Goal: Information Seeking & Learning: Learn about a topic

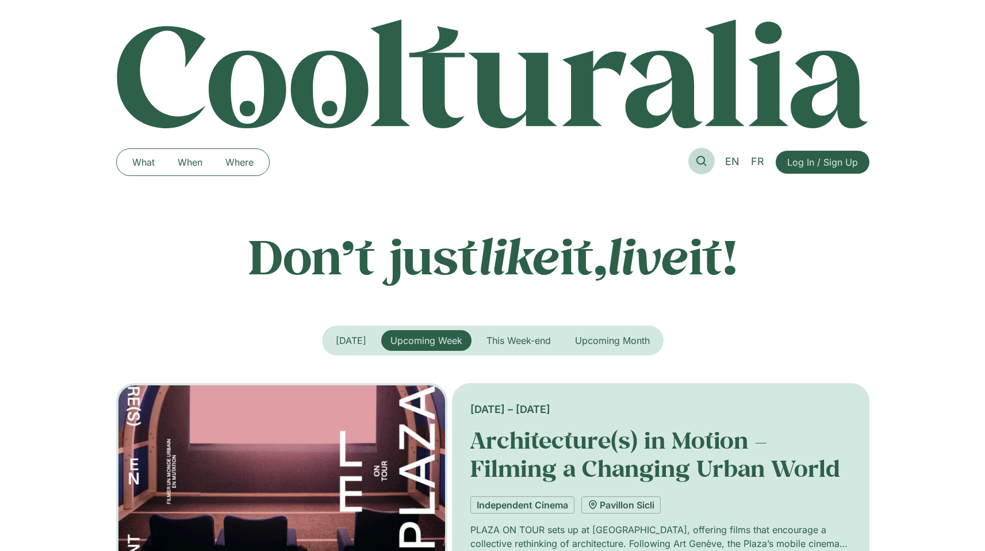
click at [700, 159] on icon at bounding box center [701, 161] width 10 height 10
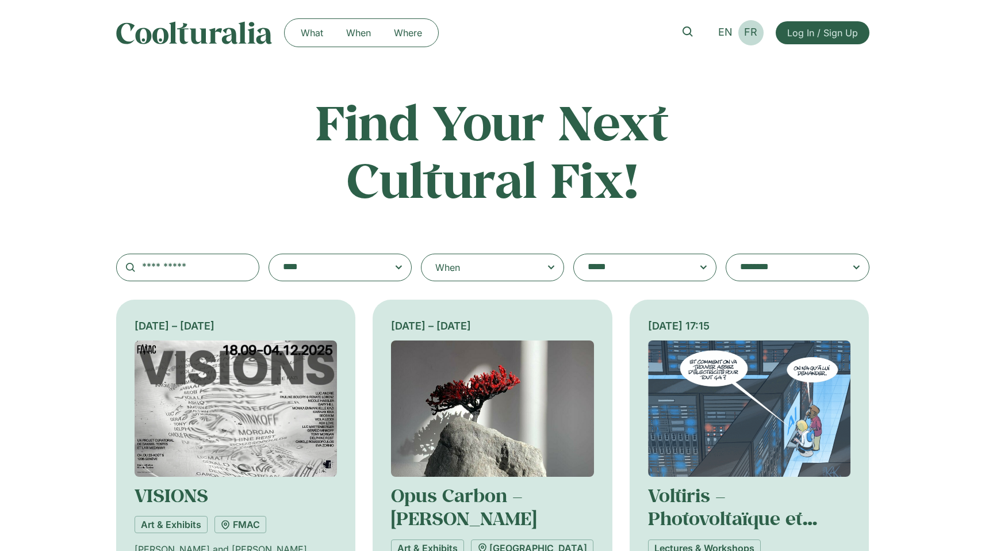
click at [748, 31] on span "FR" at bounding box center [750, 32] width 13 height 12
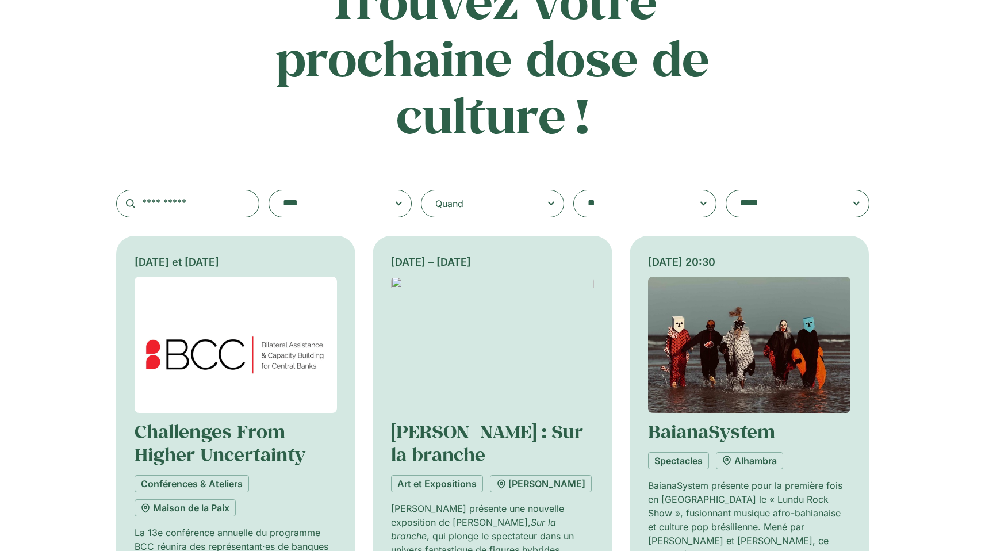
scroll to position [244, 0]
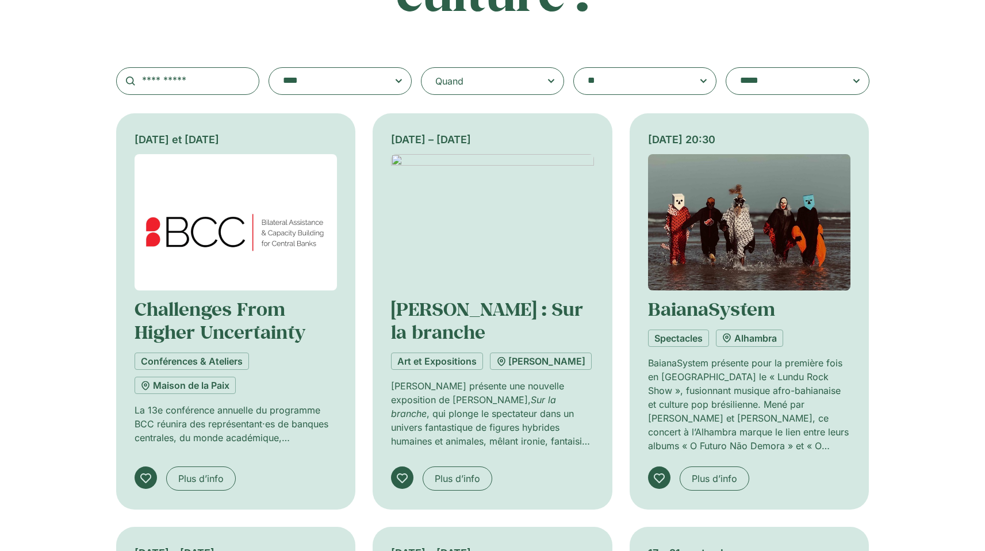
click at [491, 89] on div "Quand" at bounding box center [492, 81] width 143 height 28
click at [0, 0] on input "Quand" at bounding box center [0, 0] width 0 height 0
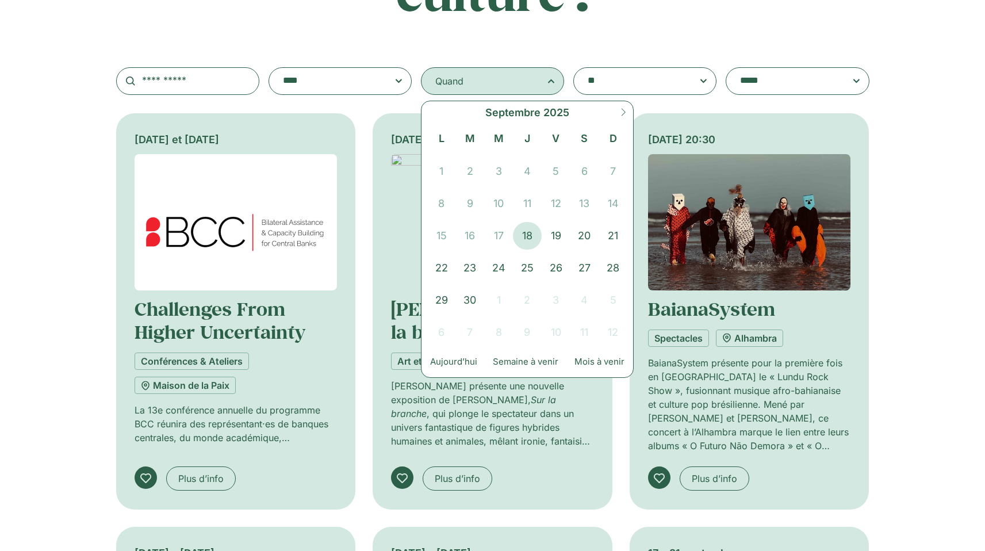
click at [622, 118] on span at bounding box center [623, 116] width 20 height 31
click at [557, 298] on span "31" at bounding box center [555, 300] width 29 height 28
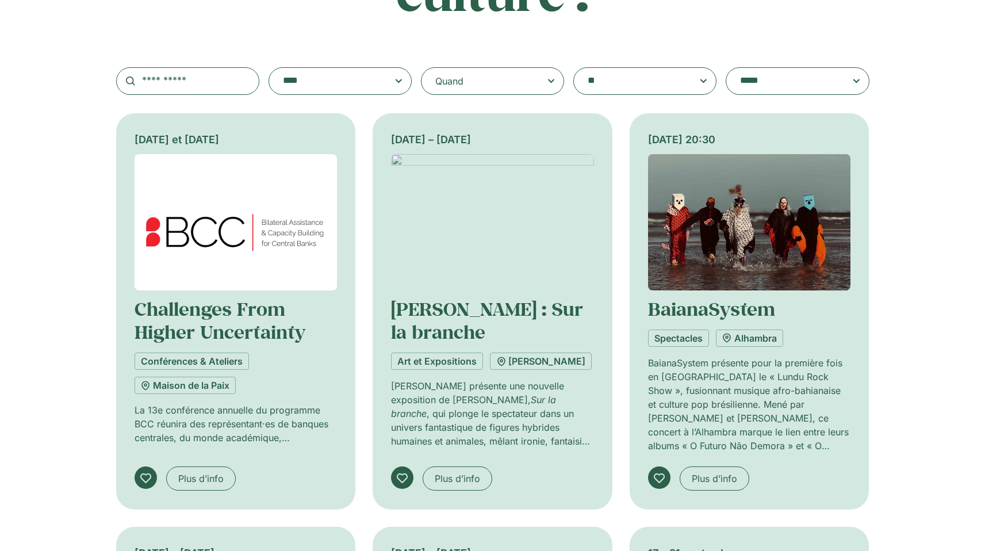
click at [33, 151] on div "18 et 19 septembre Challenges From Higher Uncertainty Conférences & Ateliers Ma…" at bounding box center [492, 535] width 985 height 845
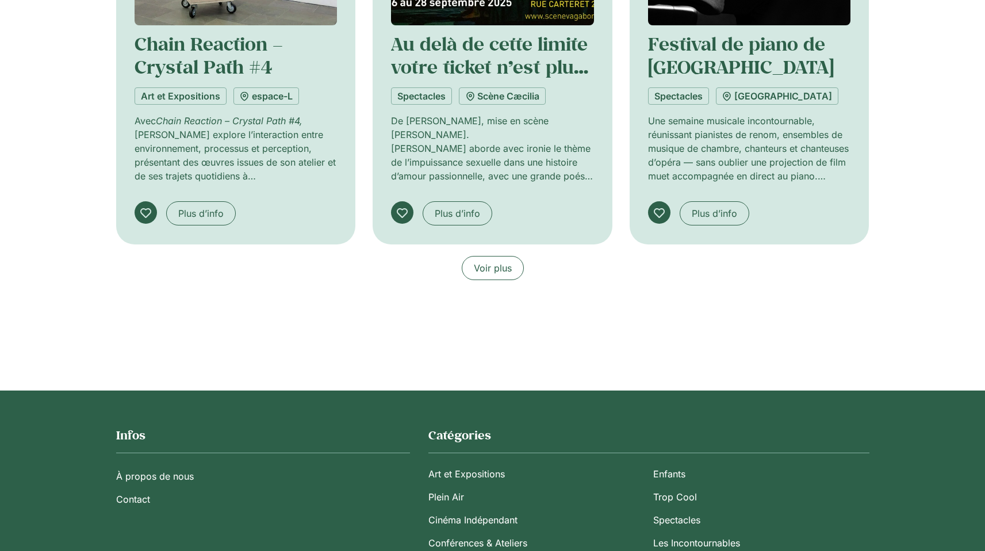
scroll to position [926, 0]
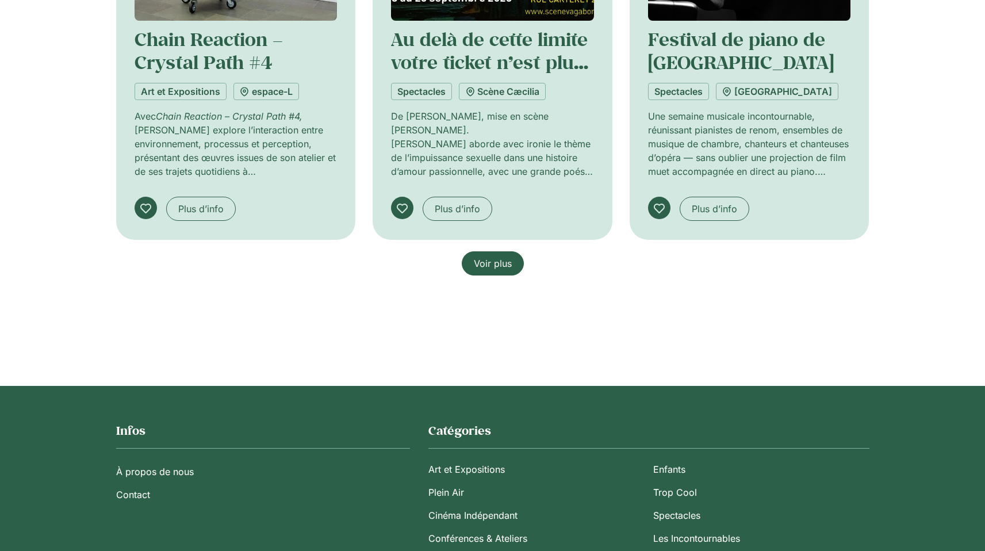
click at [487, 266] on span "Voir plus" at bounding box center [493, 263] width 38 height 14
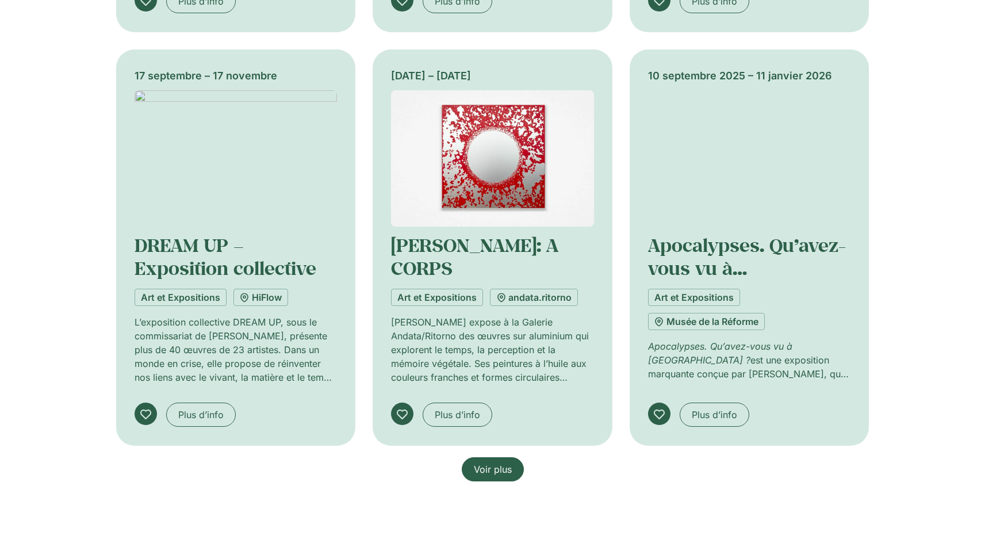
scroll to position [1547, 0]
click at [504, 470] on span "Voir plus" at bounding box center [493, 470] width 38 height 14
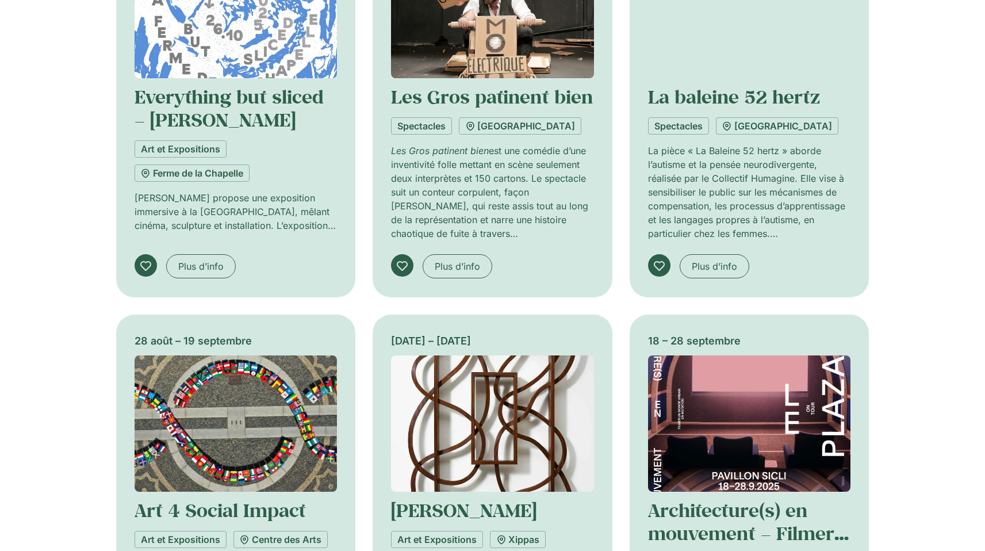
scroll to position [2363, 0]
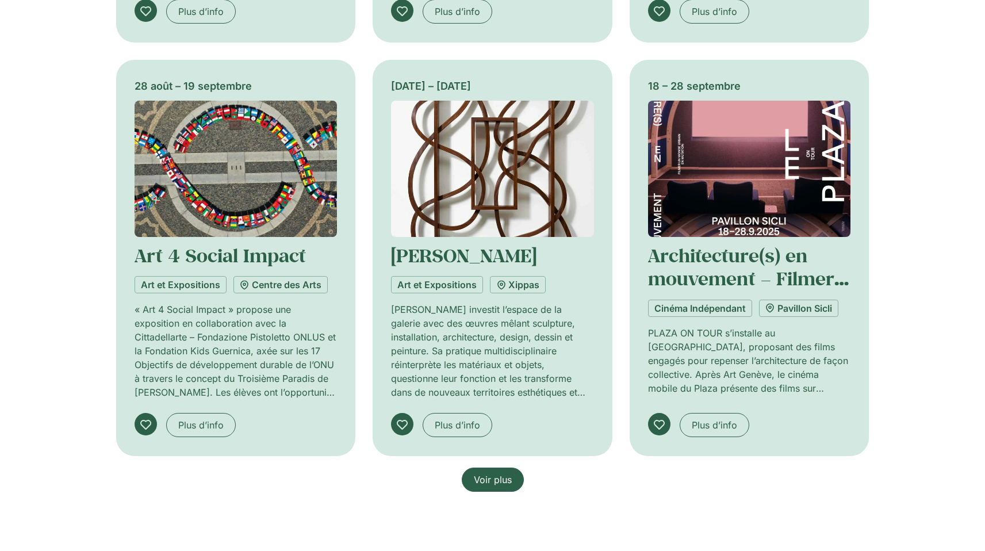
click at [501, 478] on span "Voir plus" at bounding box center [493, 479] width 38 height 14
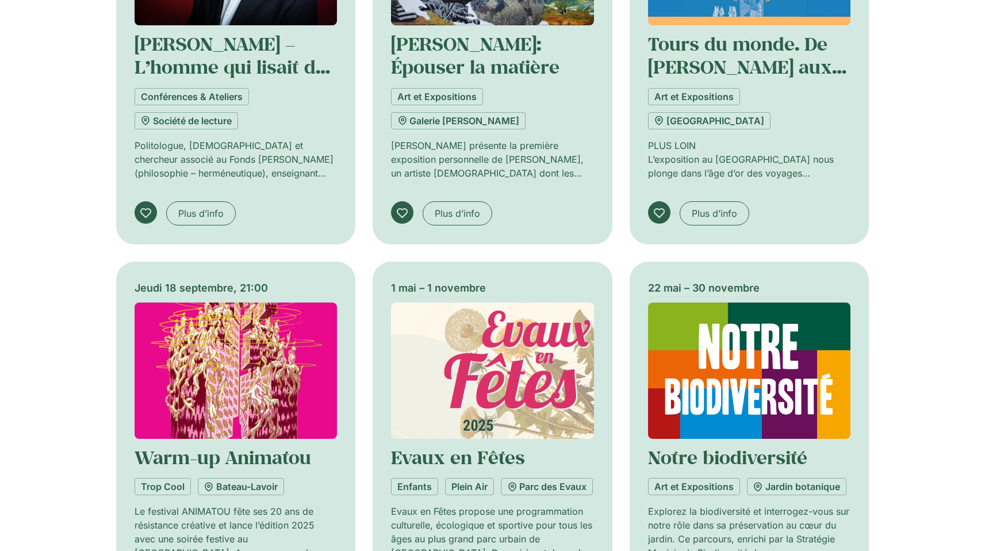
scroll to position [3210, 0]
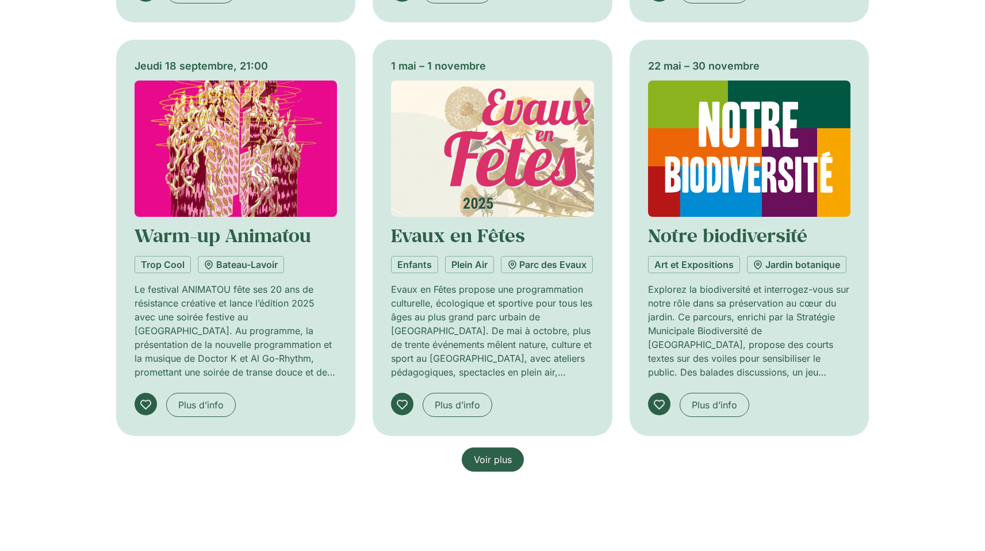
click at [491, 466] on link "Voir plus" at bounding box center [493, 459] width 62 height 24
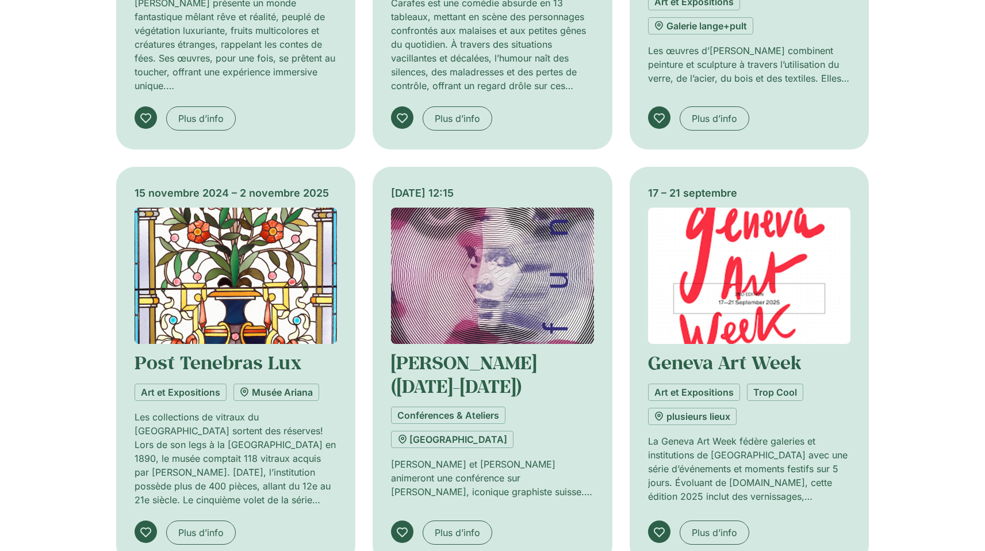
scroll to position [4136, 0]
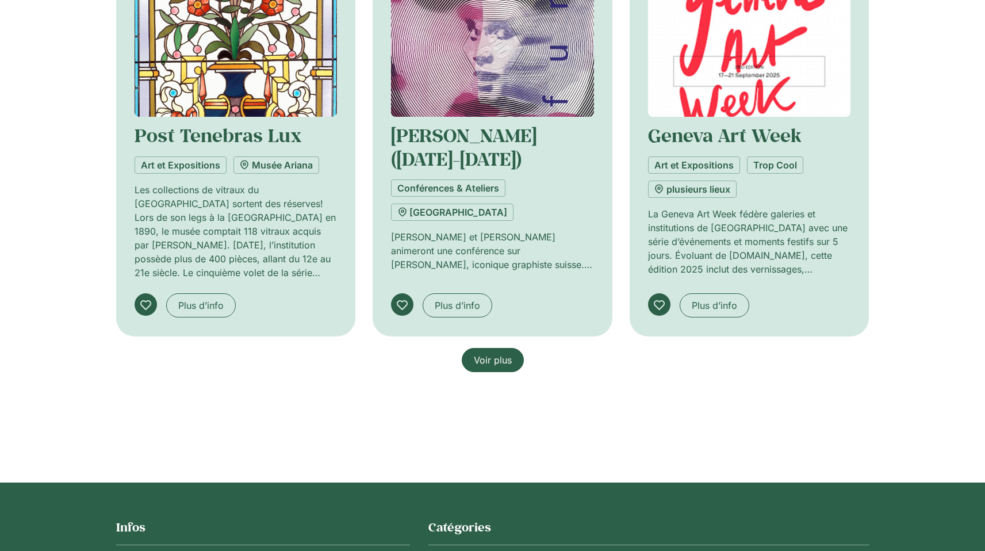
click at [483, 361] on span "Voir plus" at bounding box center [493, 360] width 38 height 14
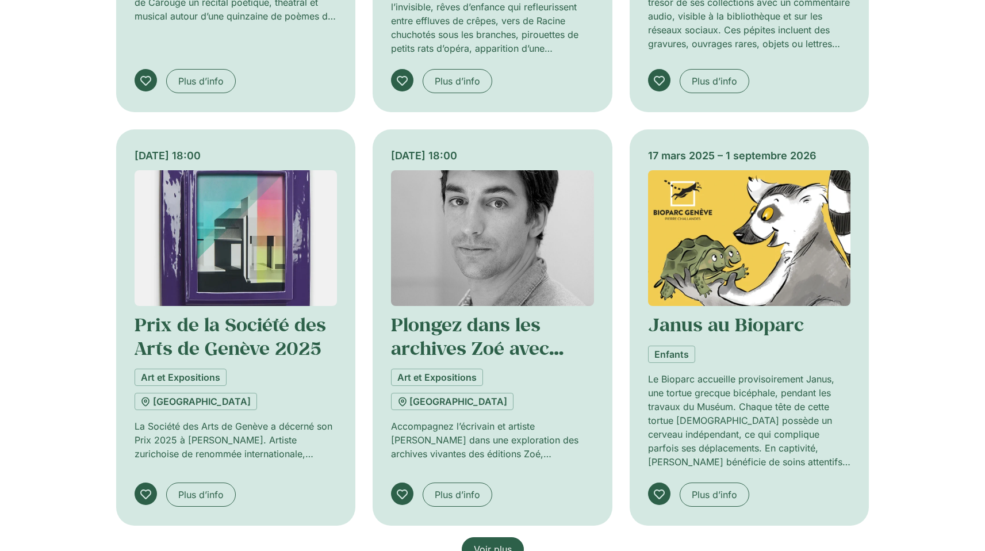
scroll to position [4888, 0]
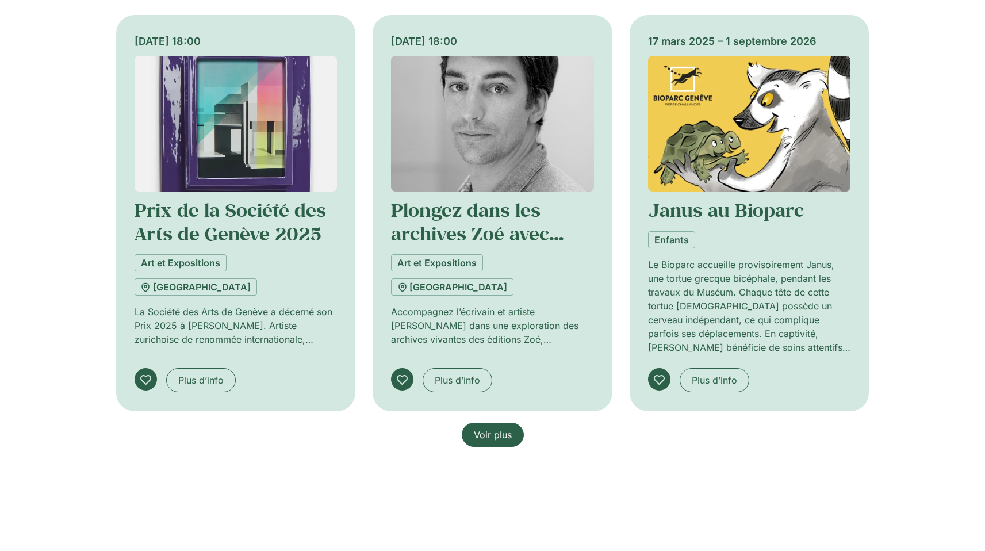
click at [492, 434] on span "Voir plus" at bounding box center [493, 435] width 38 height 14
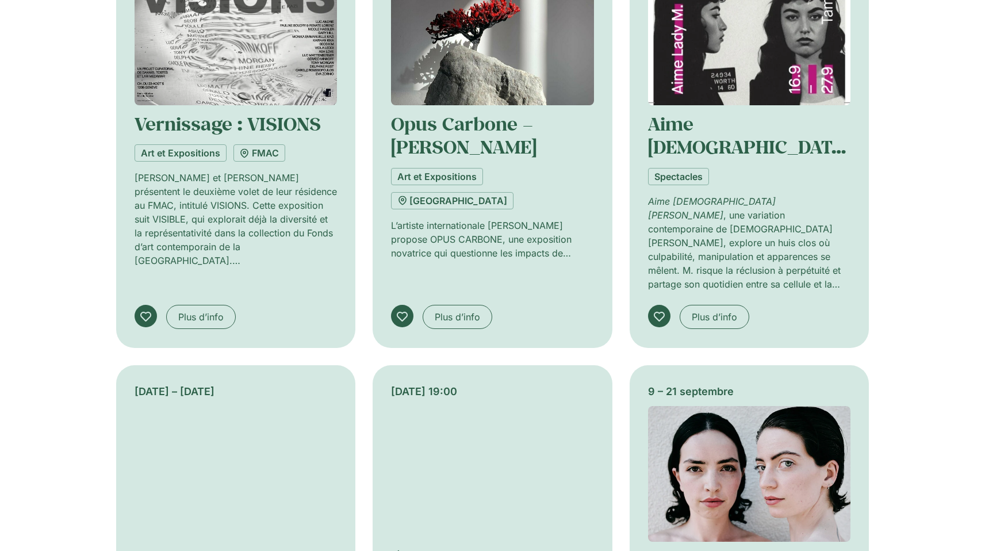
scroll to position [5666, 0]
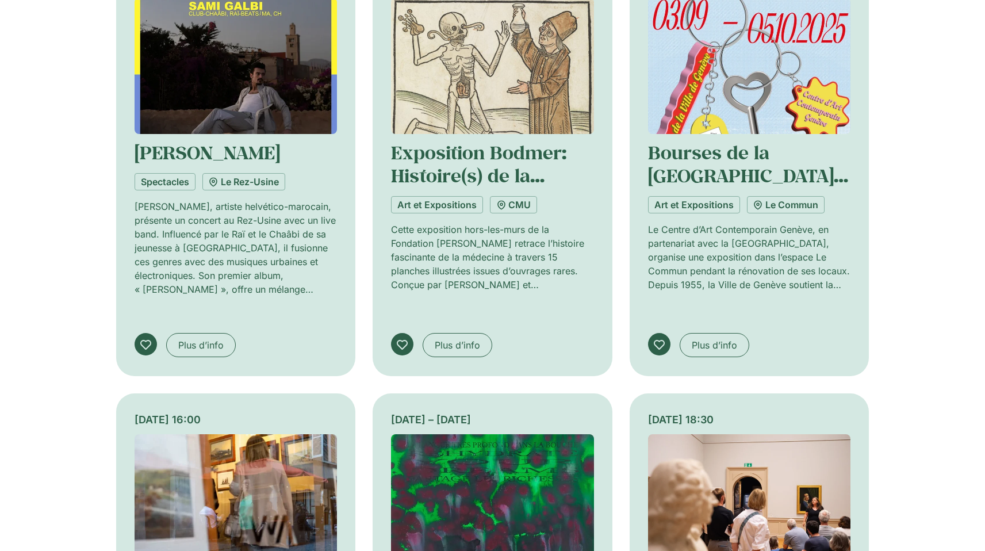
scroll to position [6756, 0]
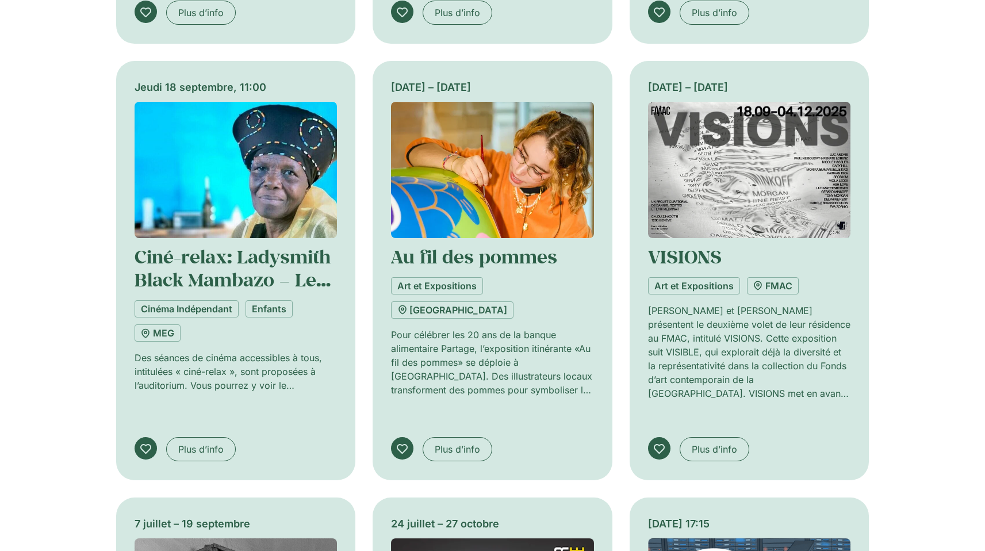
scroll to position [7509, 0]
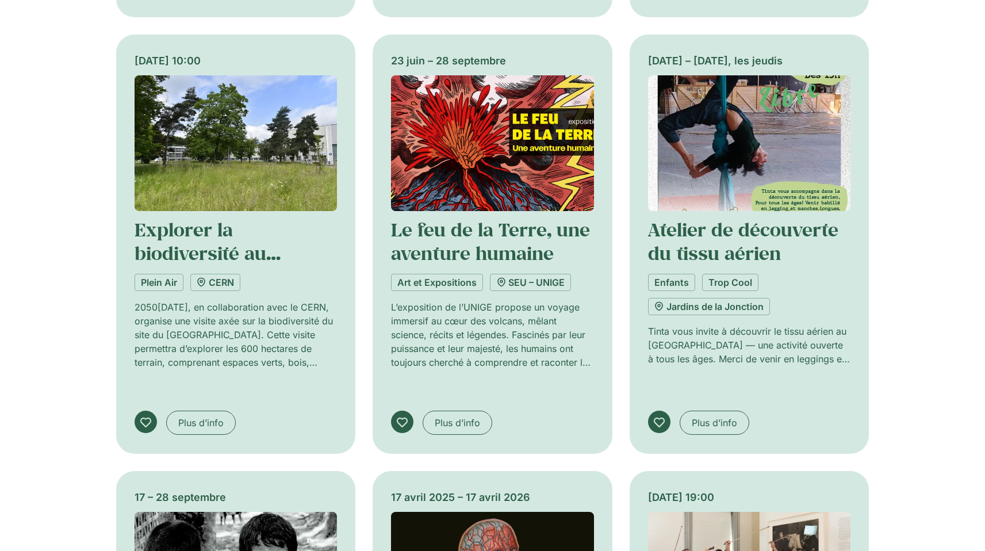
scroll to position [8181, 0]
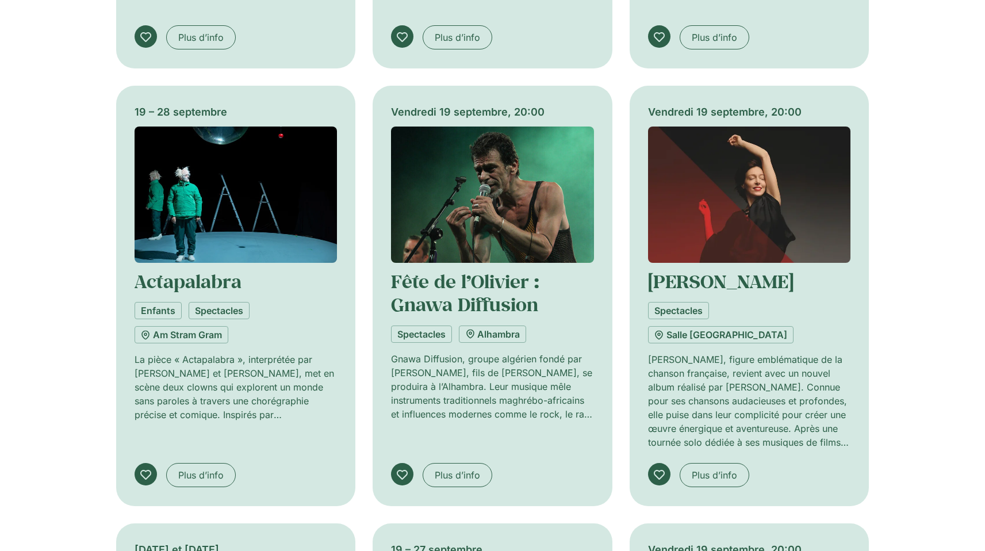
scroll to position [9042, 0]
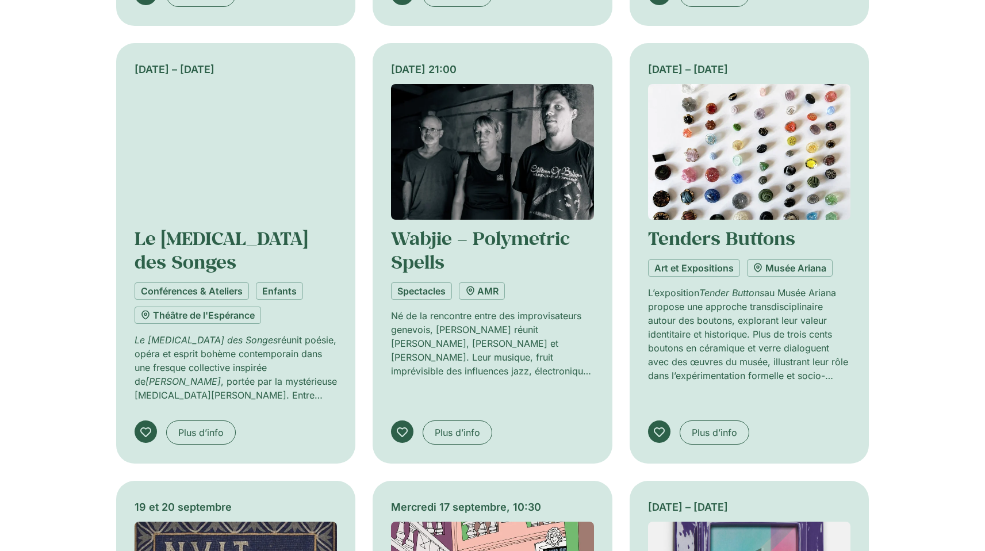
scroll to position [10063, 0]
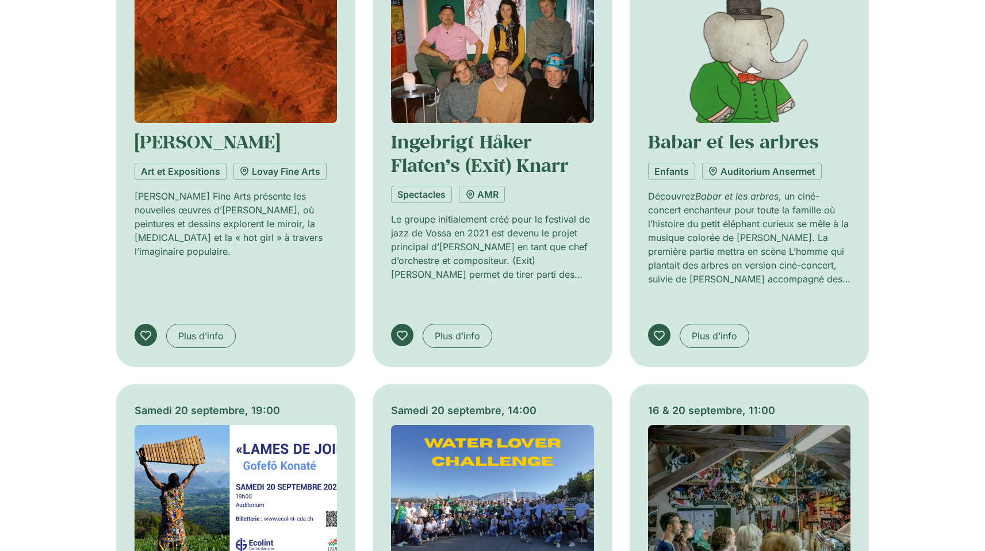
scroll to position [10934, 0]
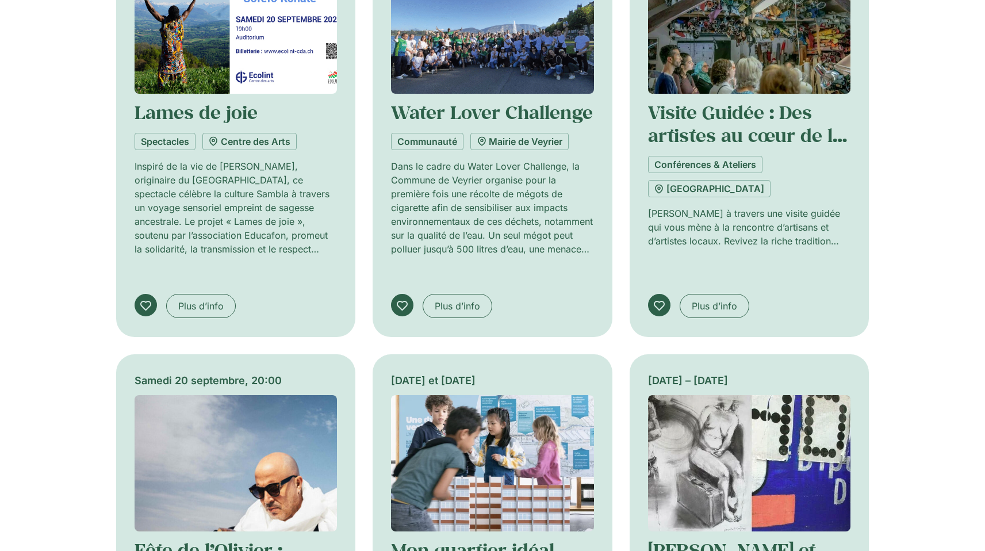
scroll to position [11746, 0]
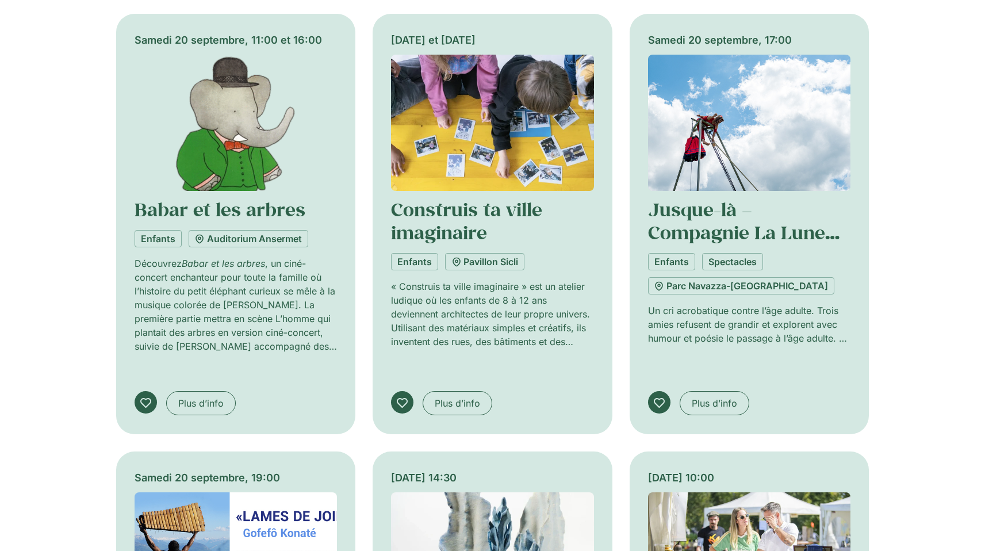
scroll to position [12821, 0]
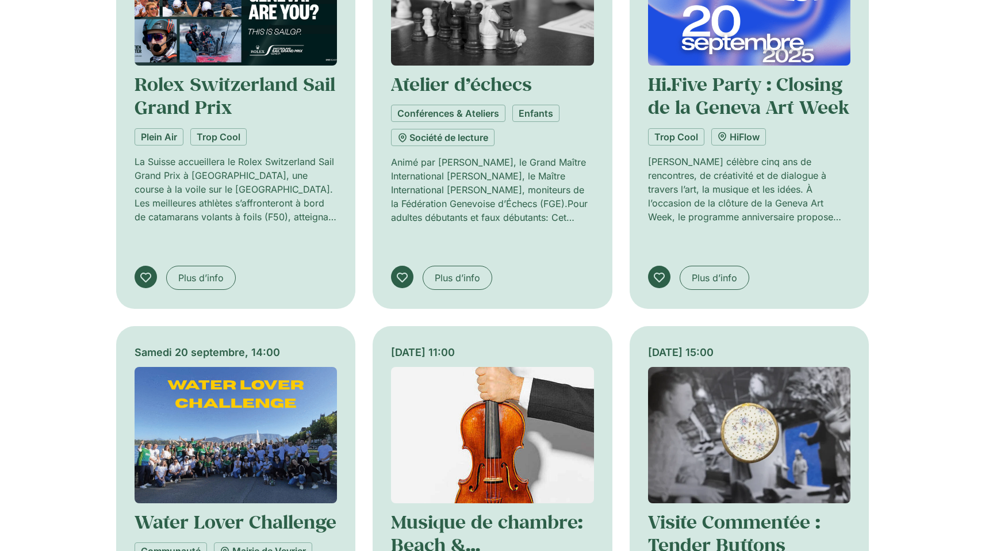
scroll to position [13815, 0]
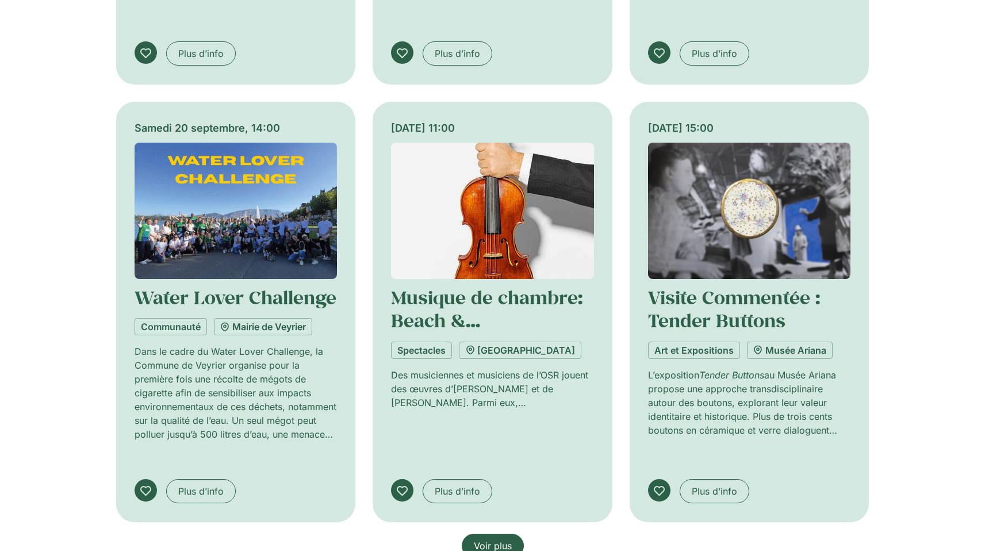
click at [510, 539] on span "Voir plus" at bounding box center [493, 546] width 38 height 14
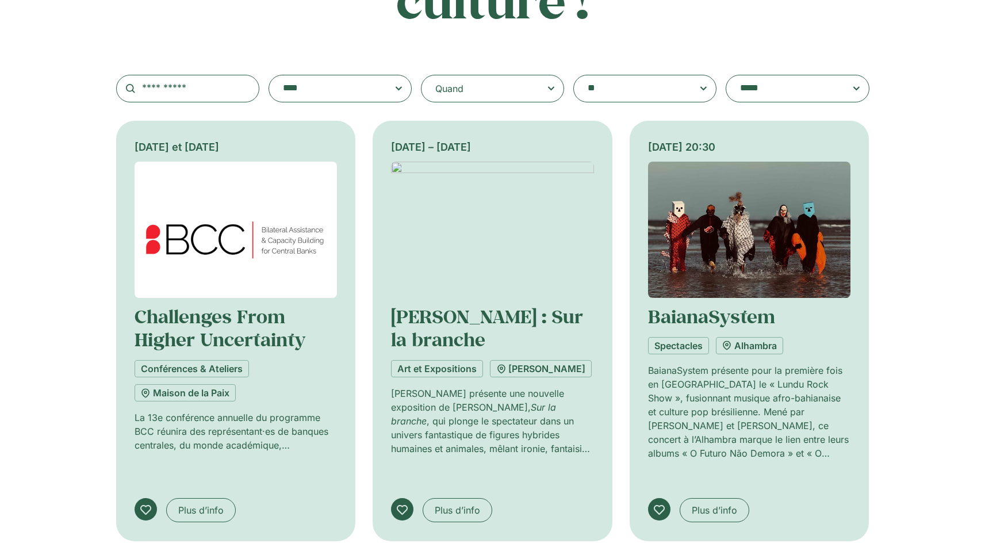
scroll to position [0, 0]
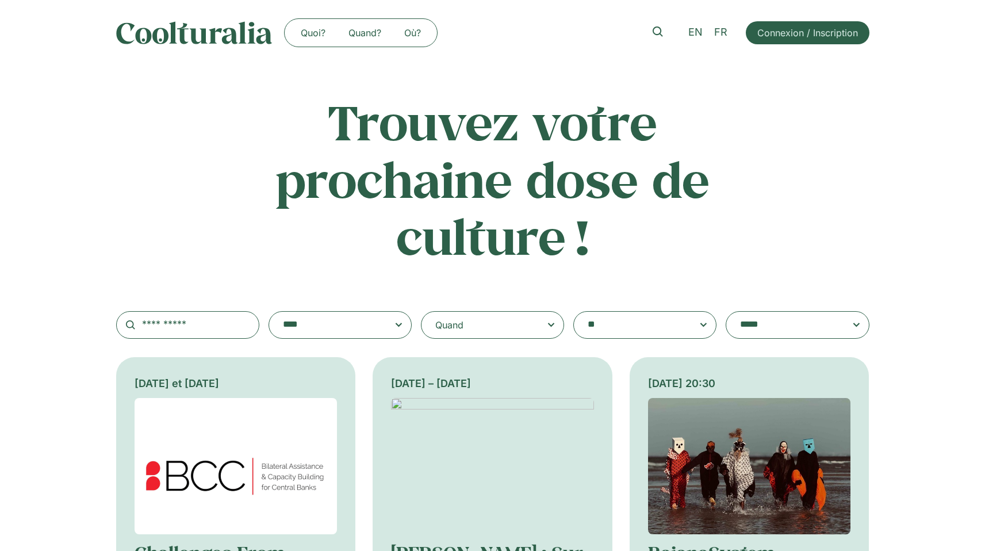
click at [518, 325] on div "Quand" at bounding box center [492, 325] width 143 height 28
click at [0, 0] on input "Quand" at bounding box center [0, 0] width 0 height 0
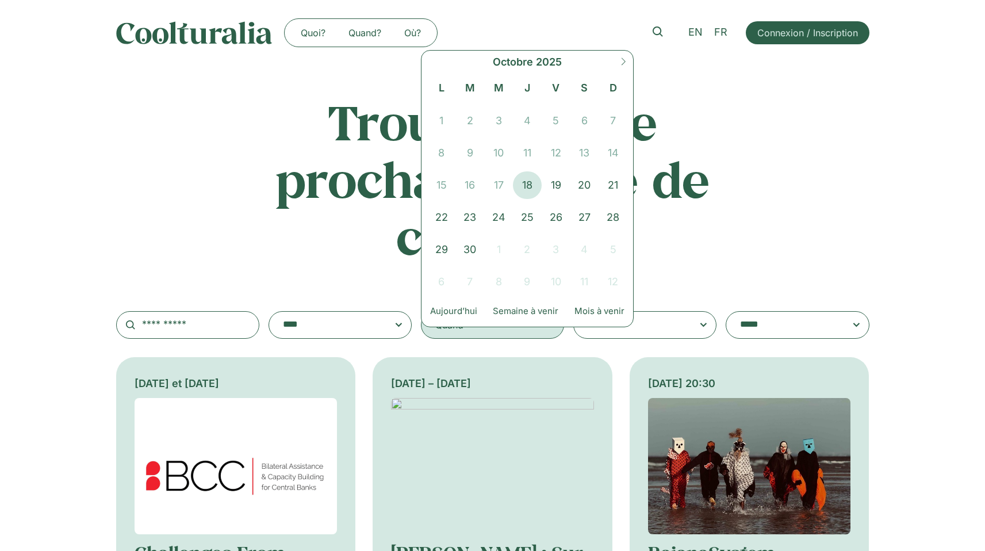
click at [623, 62] on icon at bounding box center [623, 61] width 8 height 8
click at [623, 63] on icon at bounding box center [623, 60] width 4 height 7
select select "**"
click at [574, 124] on span "1" at bounding box center [584, 121] width 29 height 28
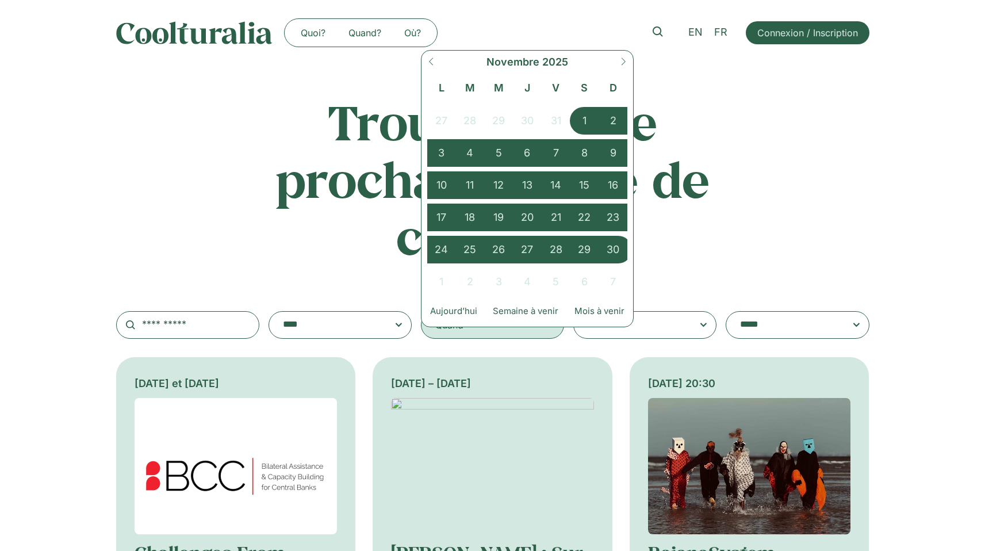
click at [611, 250] on span "30" at bounding box center [612, 250] width 29 height 28
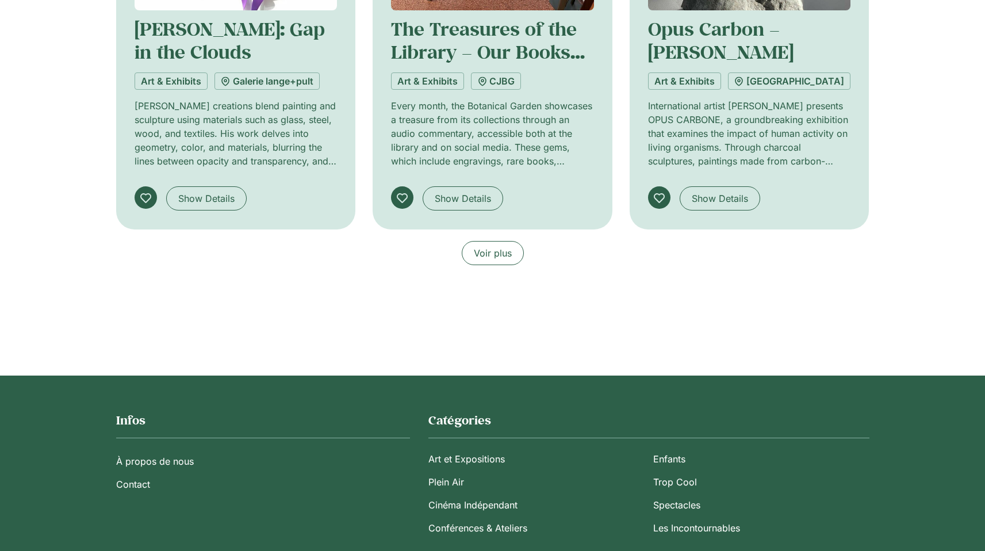
scroll to position [970, 0]
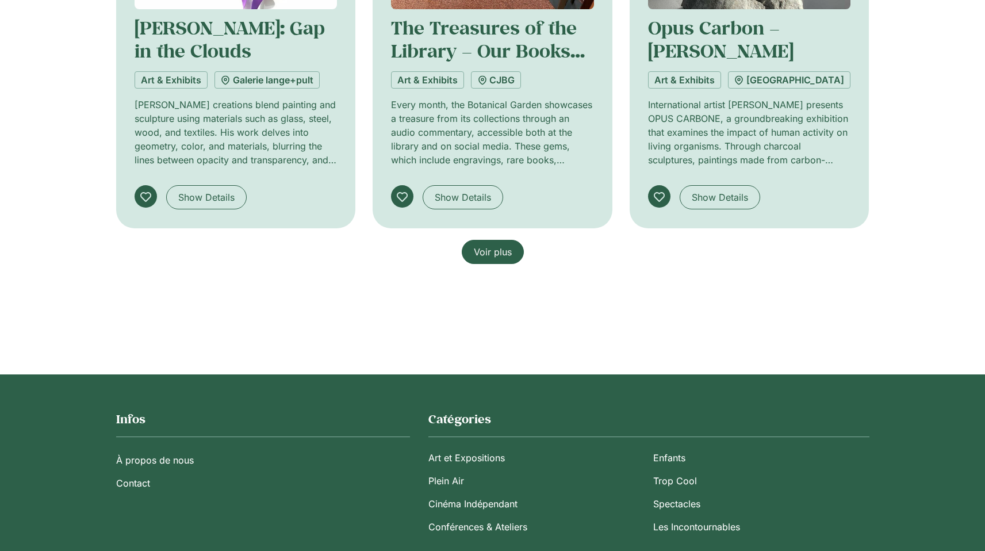
click at [513, 248] on link "Voir plus" at bounding box center [493, 252] width 62 height 24
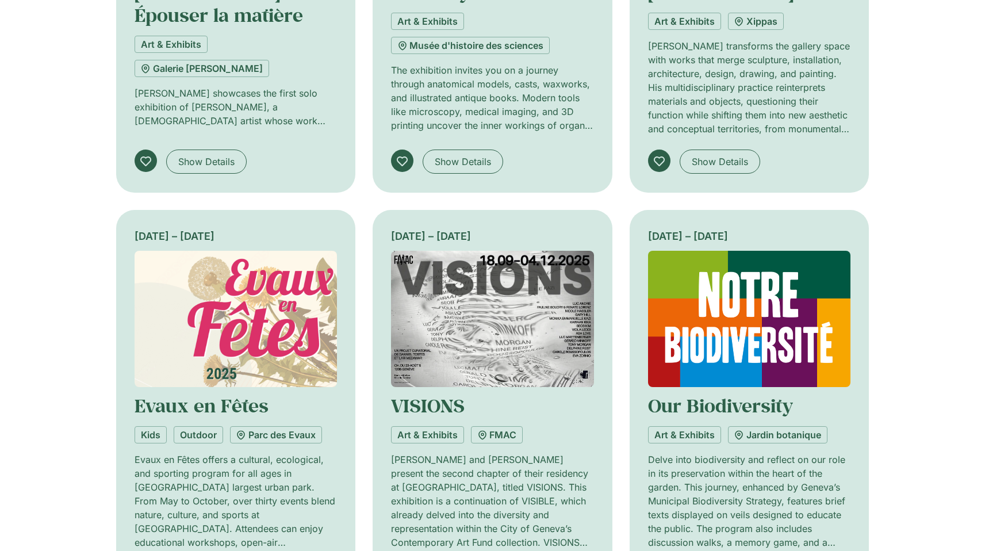
scroll to position [1823, 0]
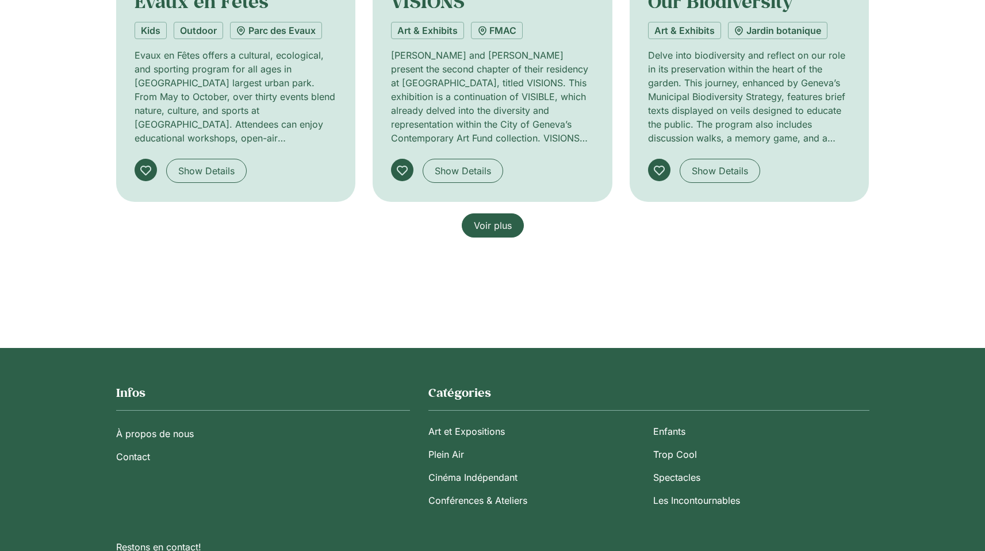
click at [510, 232] on link "Voir plus" at bounding box center [493, 225] width 62 height 24
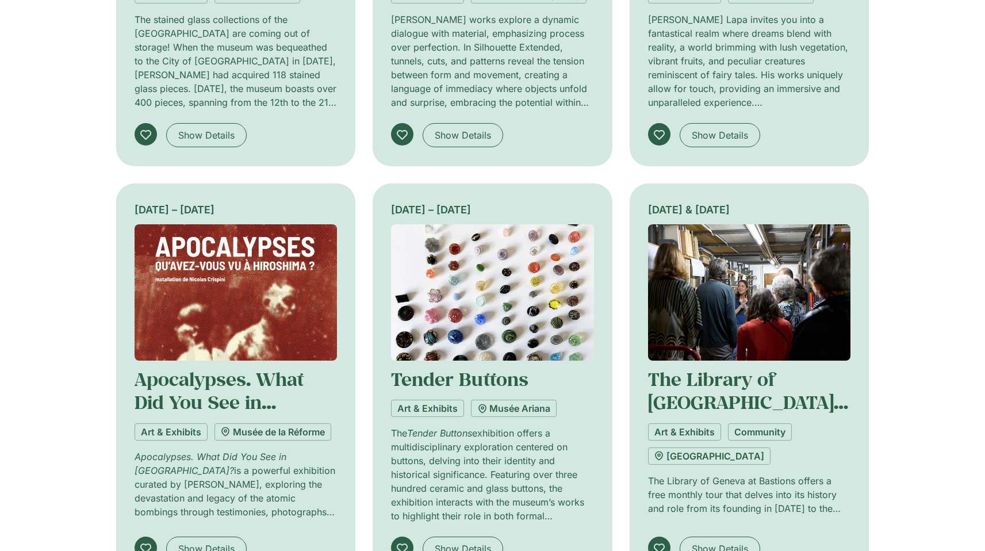
scroll to position [2506, 0]
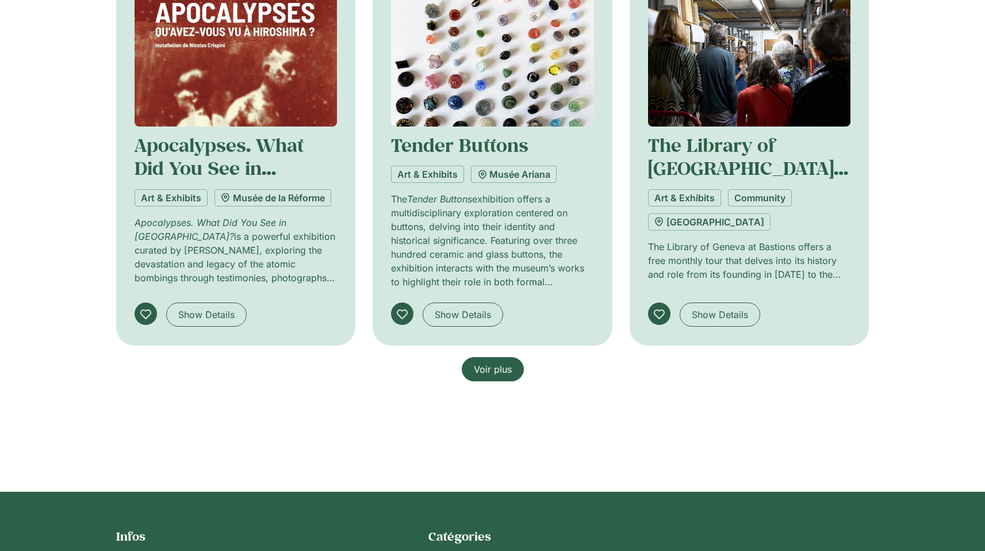
click at [501, 370] on span "Voir plus" at bounding box center [493, 369] width 38 height 14
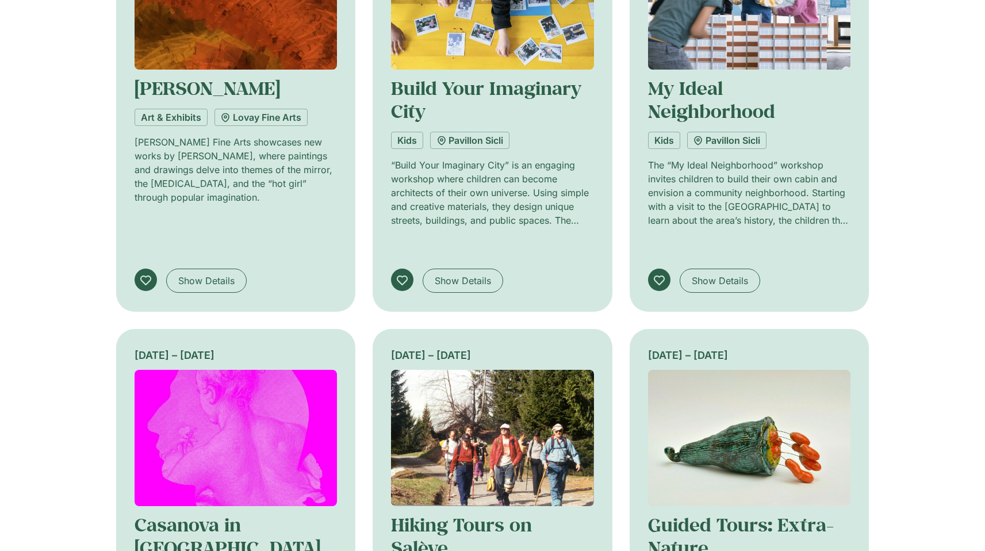
scroll to position [3365, 0]
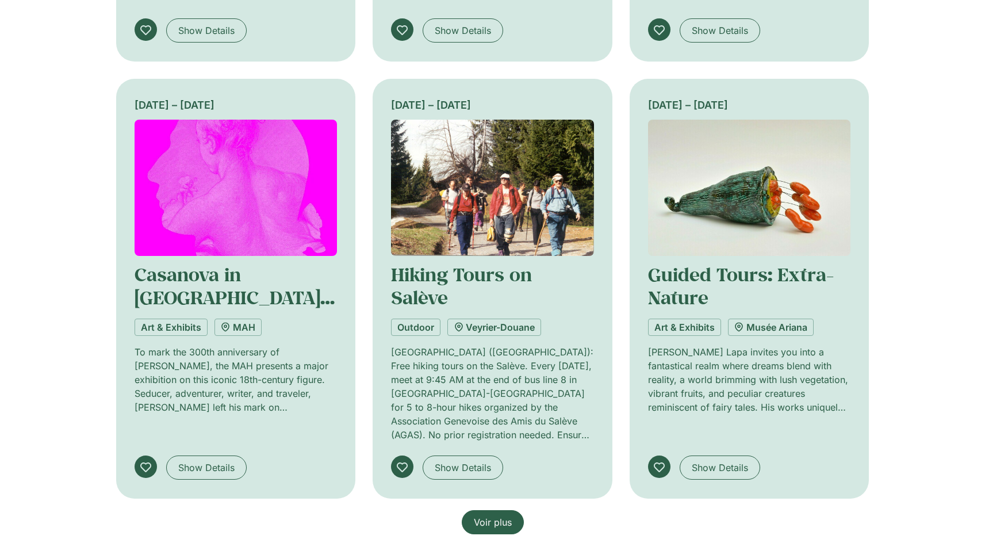
click at [503, 515] on span "Voir plus" at bounding box center [493, 522] width 38 height 14
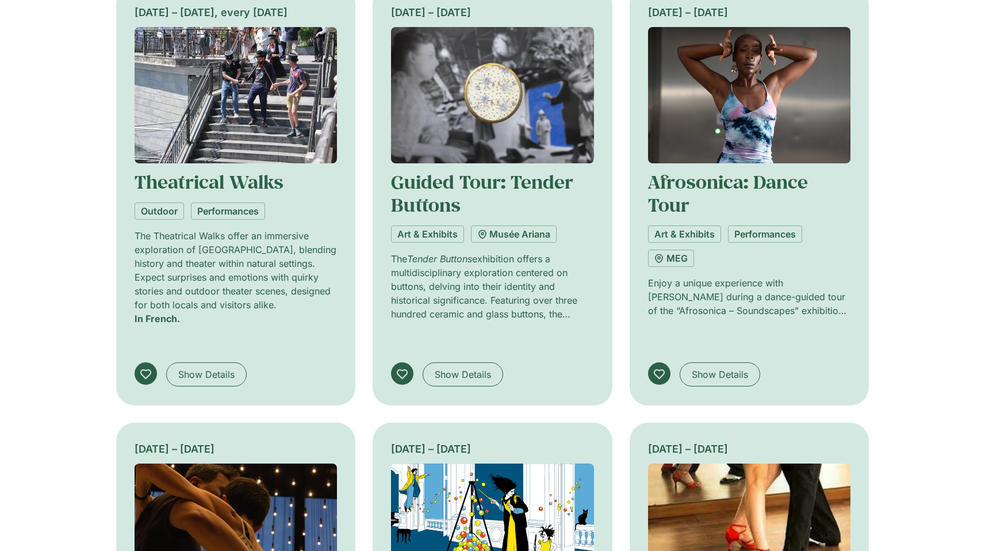
scroll to position [4143, 0]
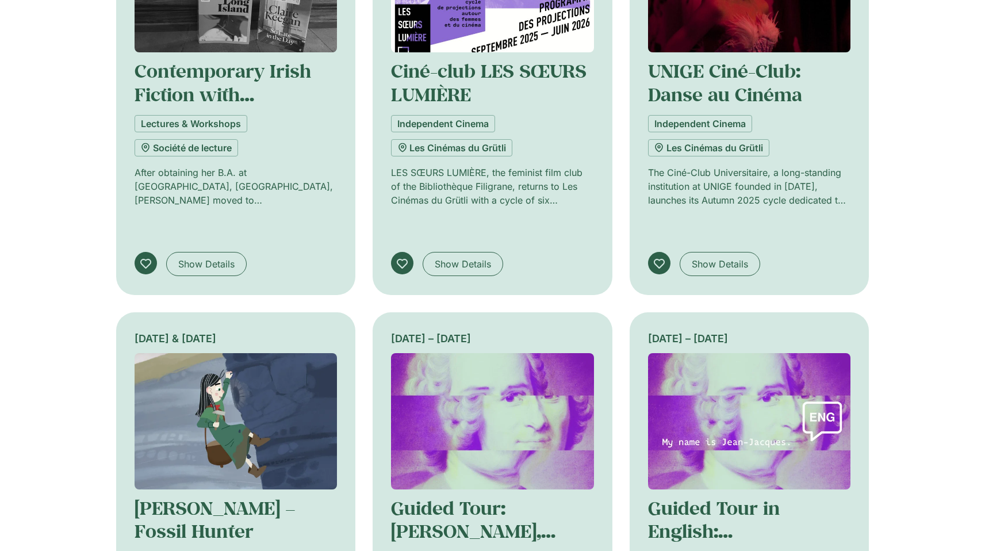
scroll to position [5019, 0]
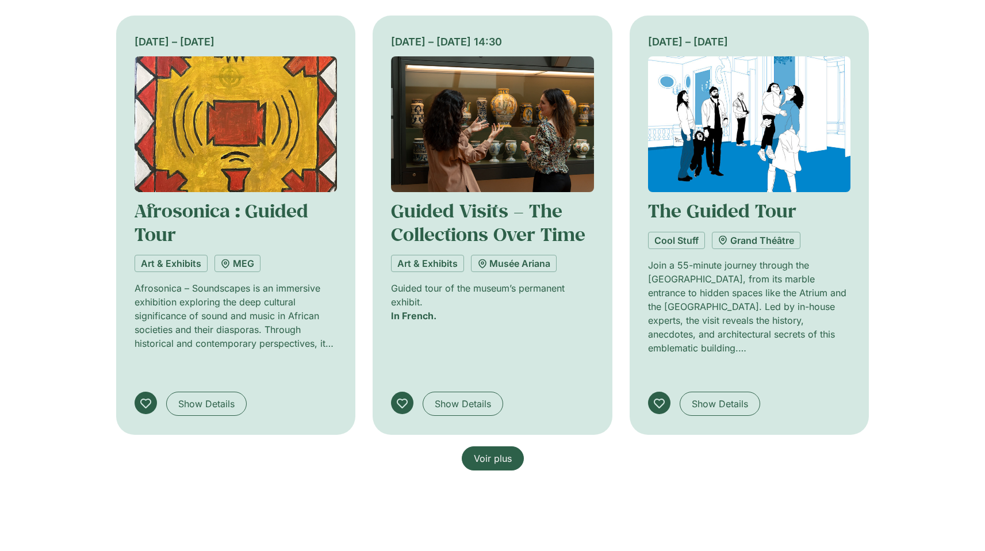
scroll to position [6048, 0]
click at [495, 445] on link "Voir plus" at bounding box center [493, 457] width 62 height 24
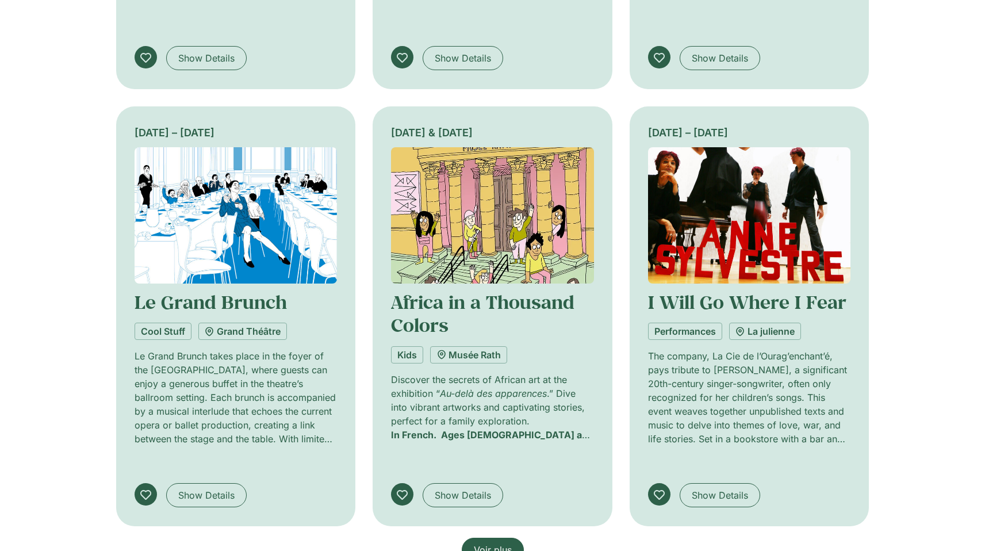
scroll to position [7000, 0]
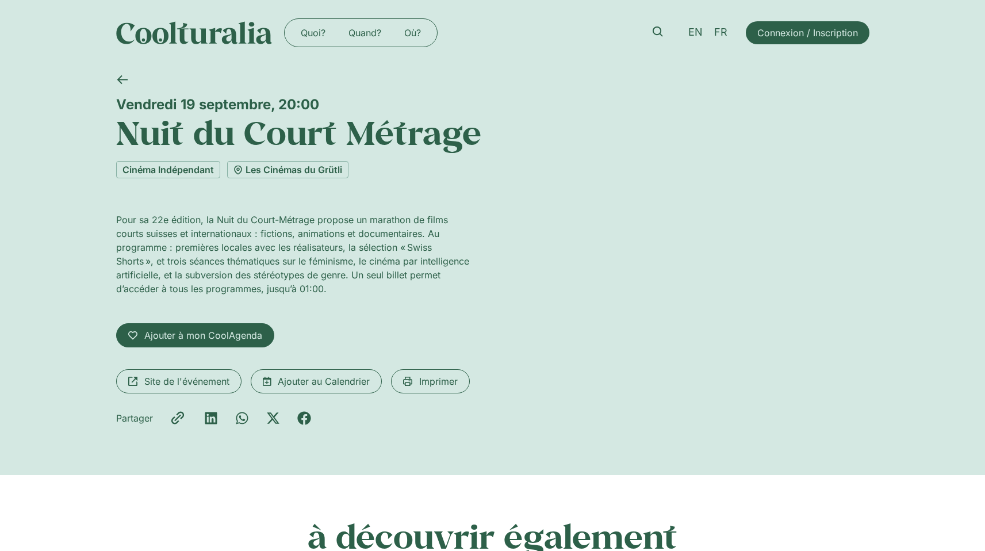
click at [512, 279] on div "Pour sa 22e édition, la Nuit du Court-Métrage propose un marathon de films cour…" at bounding box center [492, 323] width 753 height 221
click at [689, 35] on span "EN" at bounding box center [695, 32] width 14 height 12
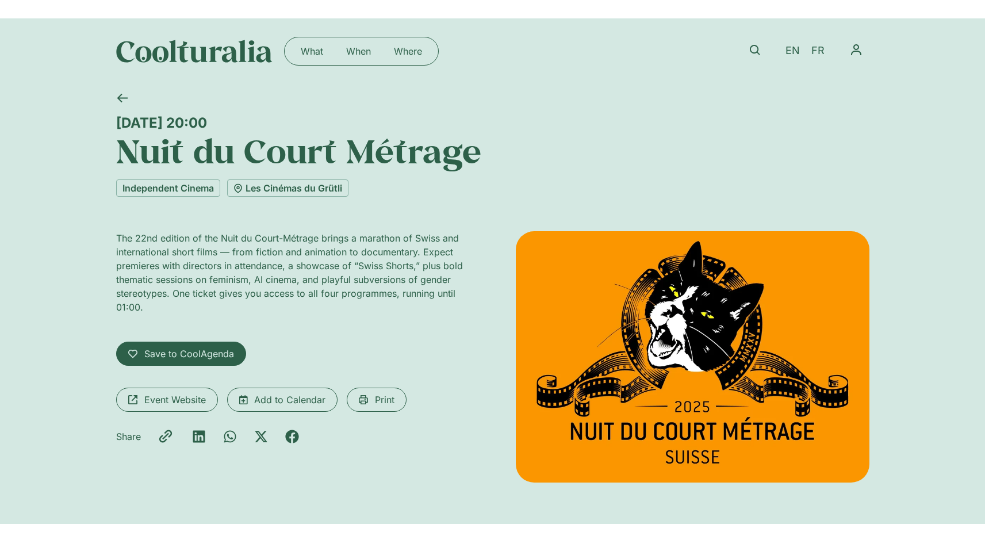
scroll to position [18, 0]
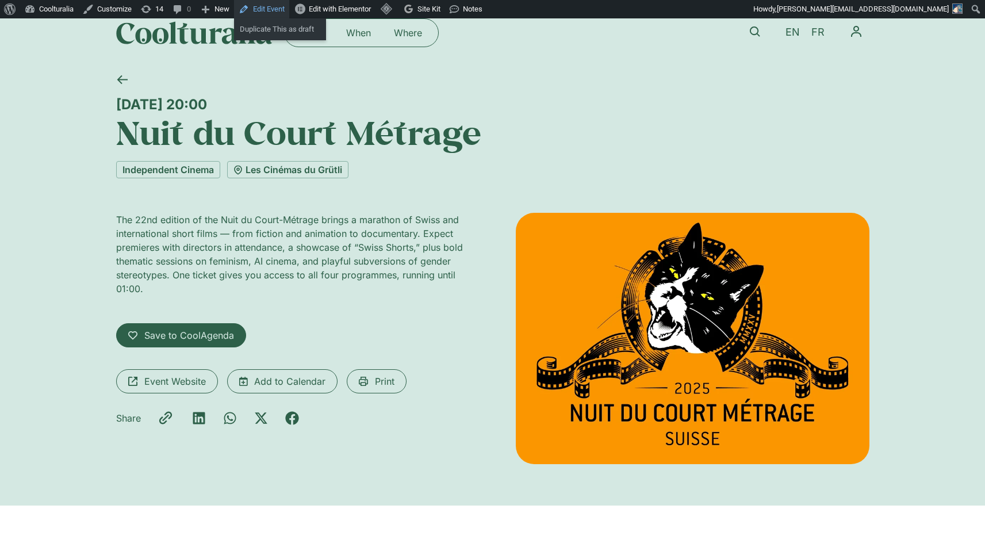
click at [264, 4] on link "Edit Event" at bounding box center [261, 9] width 55 height 18
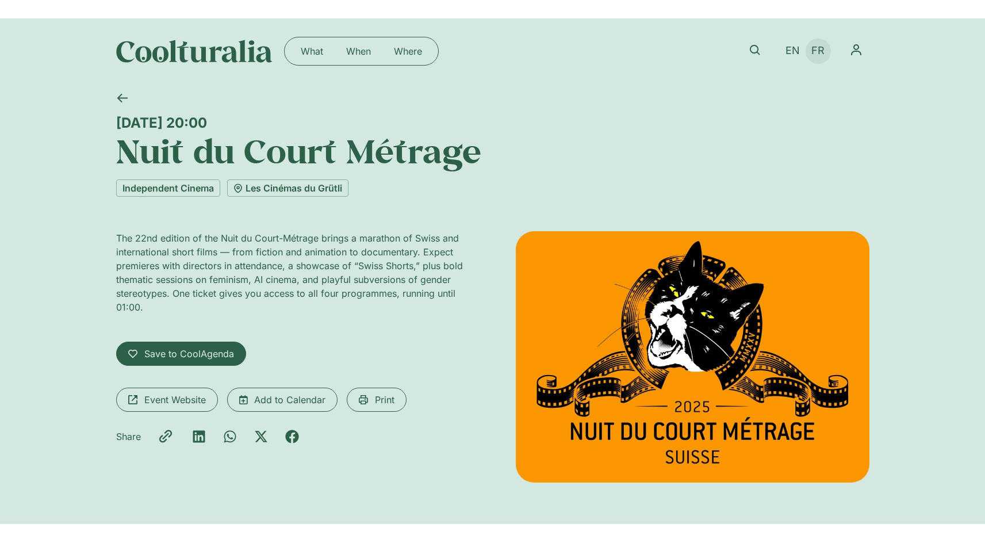
click at [824, 52] on span "FR" at bounding box center [817, 51] width 13 height 12
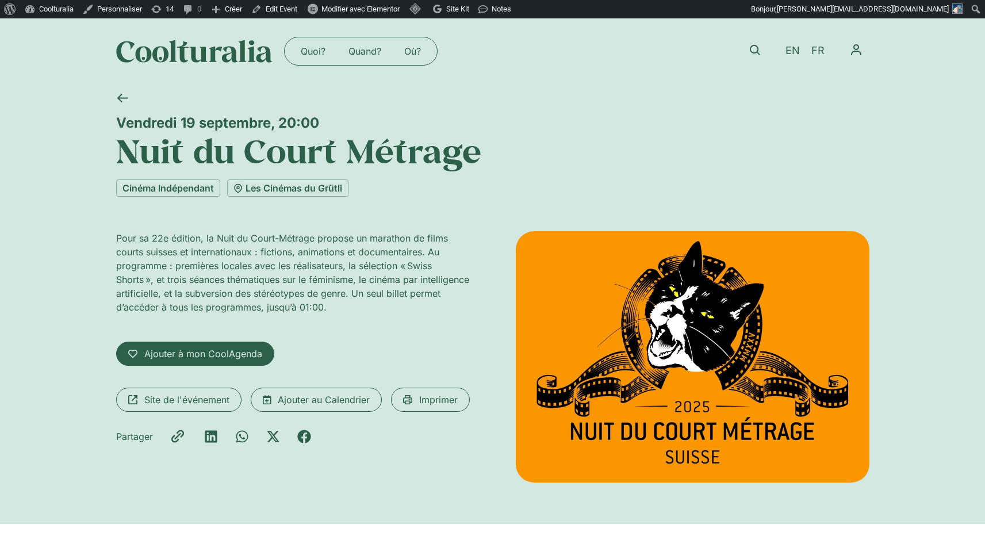
scroll to position [18, 0]
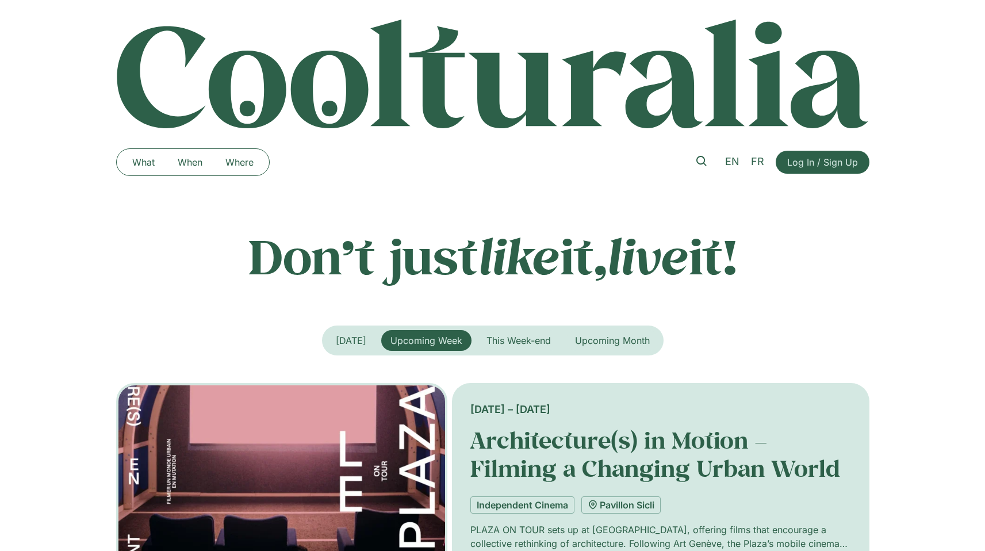
drag, startPoint x: 758, startPoint y: 164, endPoint x: 776, endPoint y: 245, distance: 83.5
click at [758, 164] on span "FR" at bounding box center [757, 161] width 13 height 12
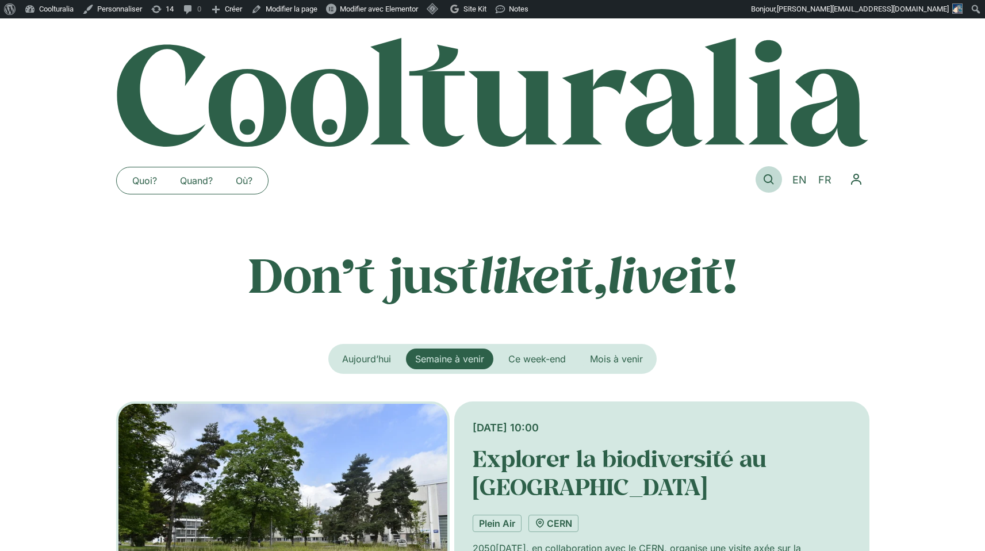
click at [769, 175] on icon at bounding box center [768, 179] width 10 height 10
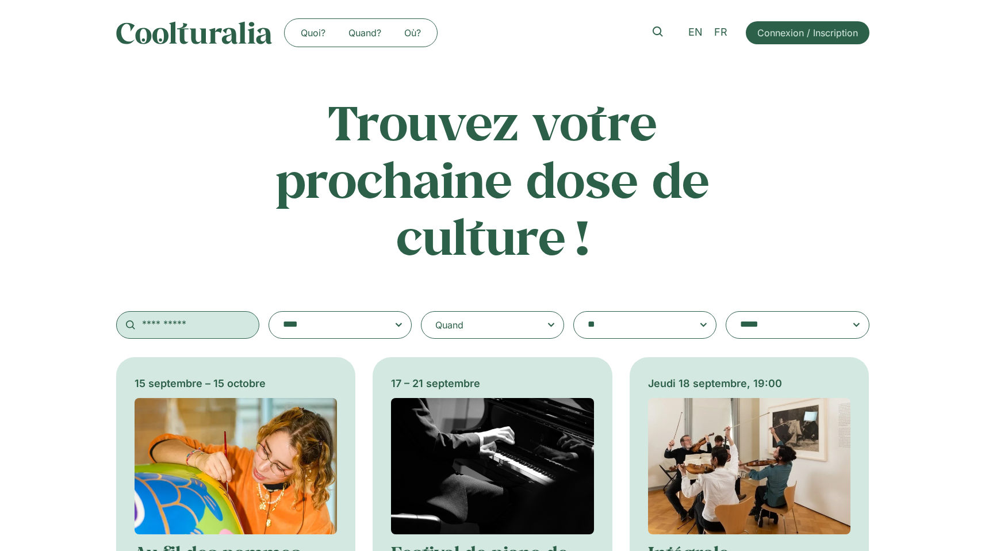
click at [190, 324] on input "text" at bounding box center [187, 325] width 143 height 28
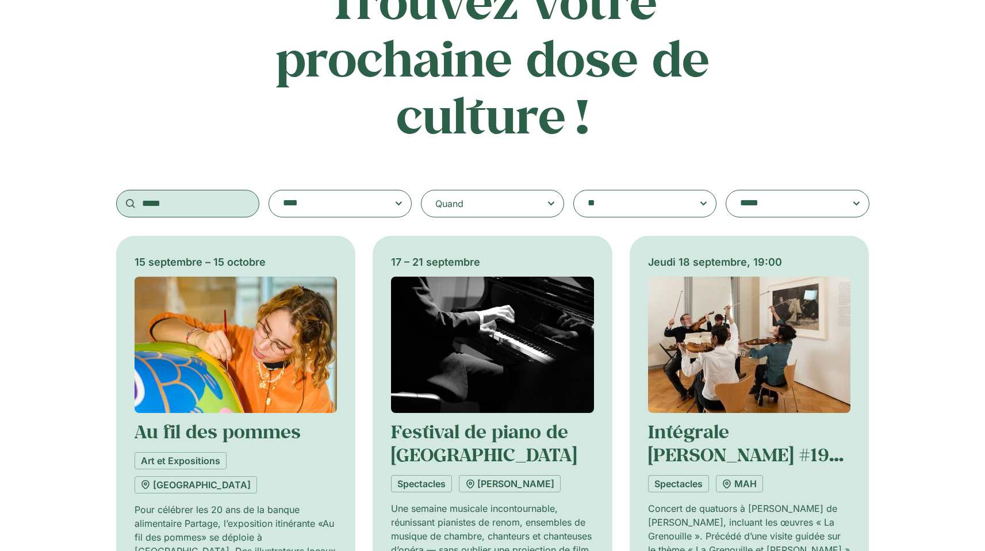
scroll to position [181, 0]
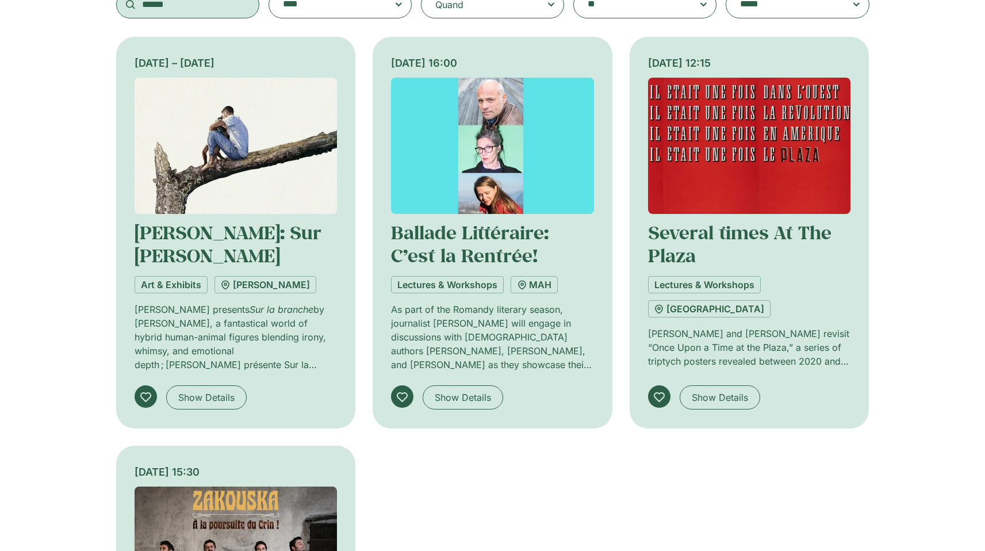
scroll to position [257, 0]
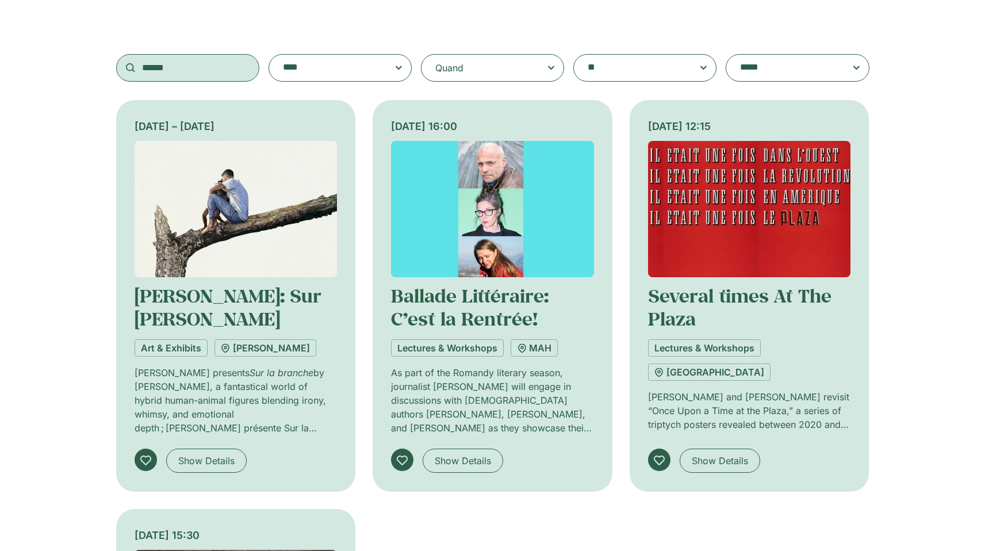
type input "******"
drag, startPoint x: 203, startPoint y: 69, endPoint x: 116, endPoint y: 67, distance: 87.4
click at [116, 67] on input "******" at bounding box center [187, 68] width 143 height 28
click at [526, 71] on div "Quand" at bounding box center [492, 68] width 143 height 28
click at [0, 0] on input "Quand" at bounding box center [0, 0] width 0 height 0
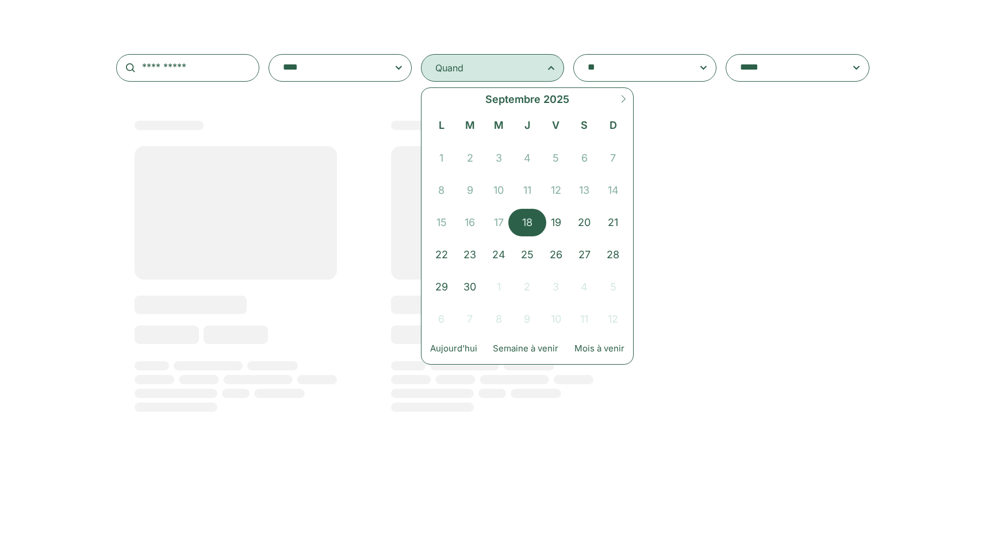
click at [534, 219] on span "18" at bounding box center [527, 223] width 29 height 28
click at [623, 99] on icon at bounding box center [623, 99] width 8 height 8
select select "*"
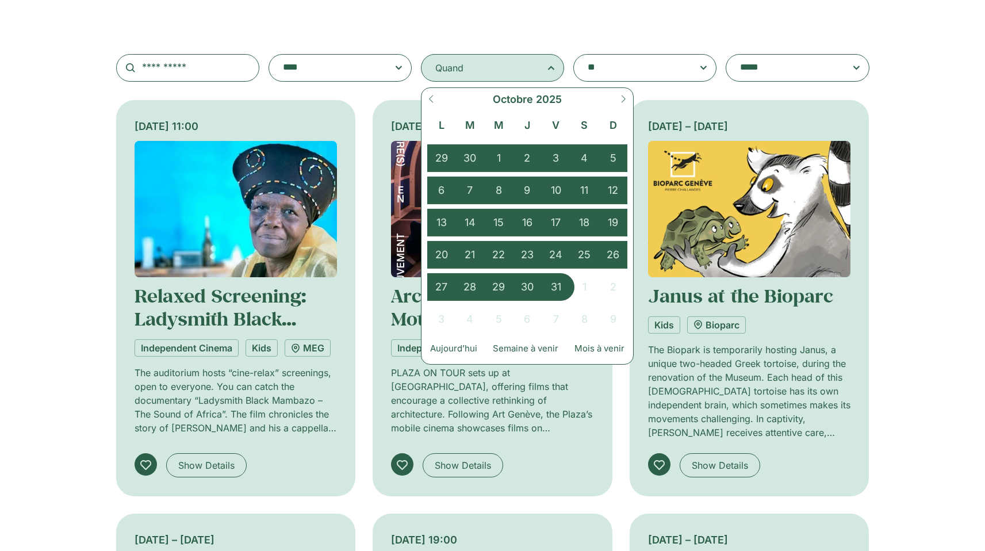
click at [555, 284] on span "31" at bounding box center [555, 287] width 29 height 28
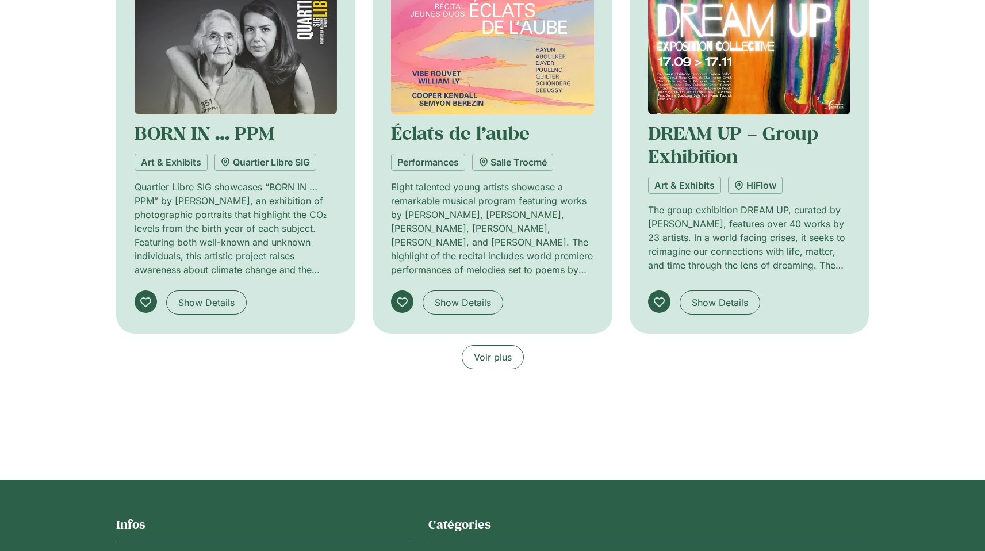
scroll to position [906, 0]
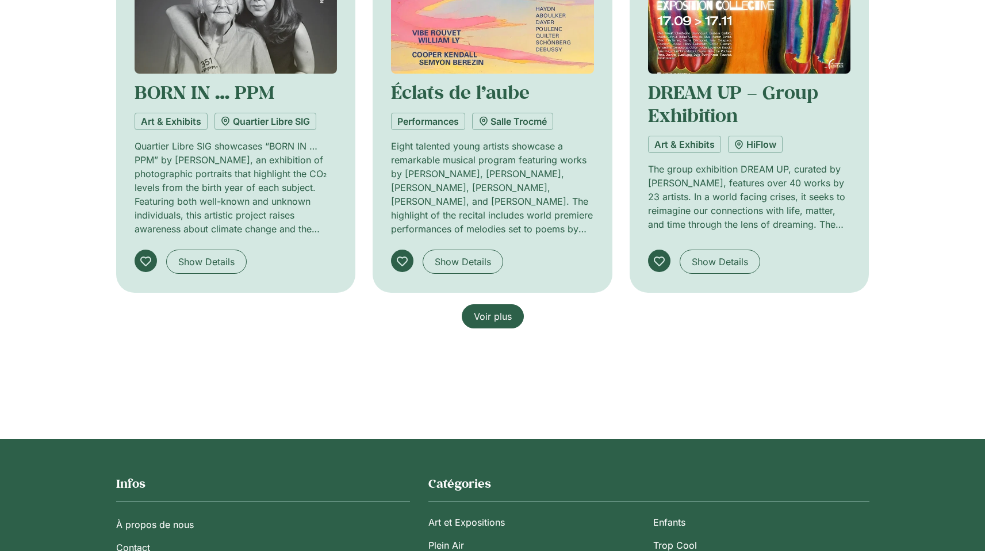
click at [499, 323] on link "Voir plus" at bounding box center [493, 316] width 62 height 24
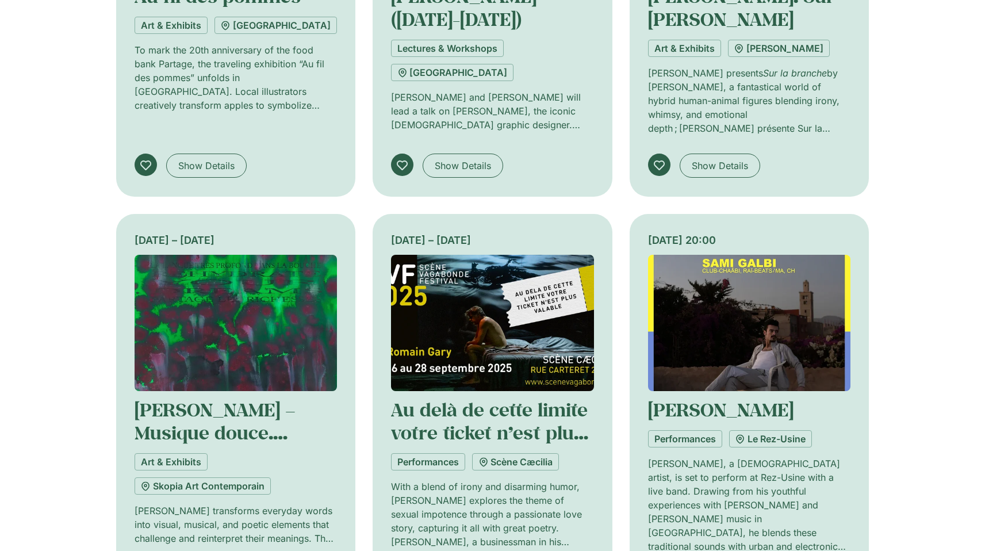
scroll to position [1558, 0]
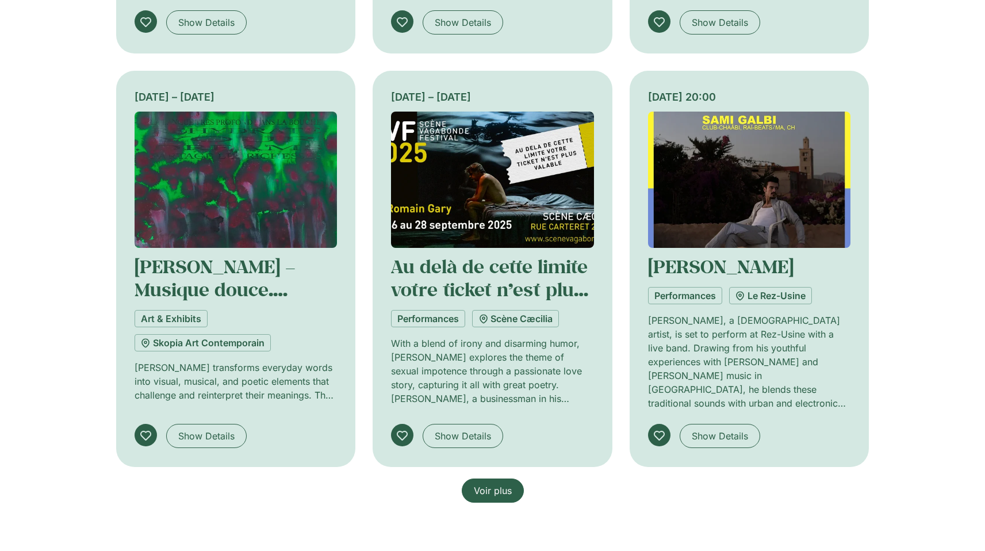
click at [510, 484] on span "Voir plus" at bounding box center [493, 490] width 38 height 14
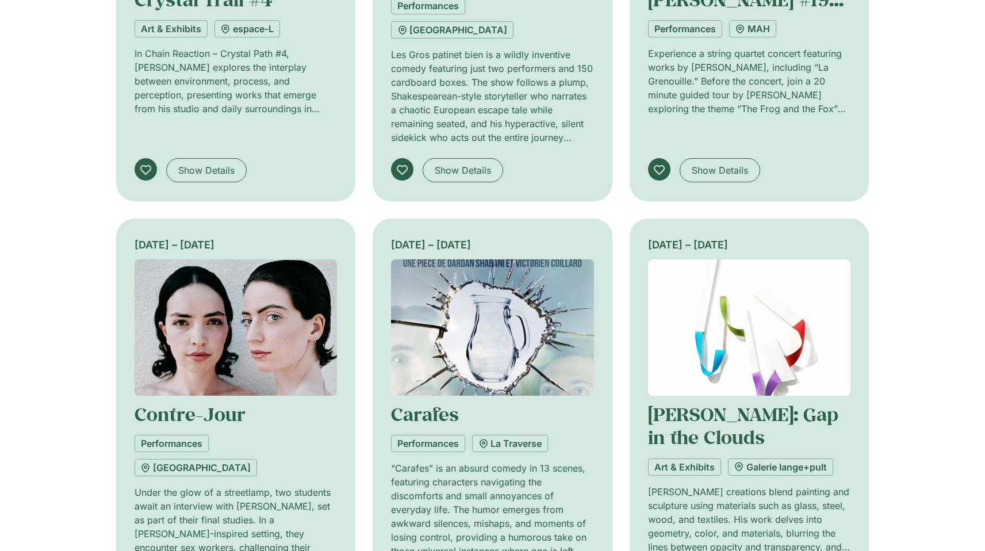
scroll to position [2421, 0]
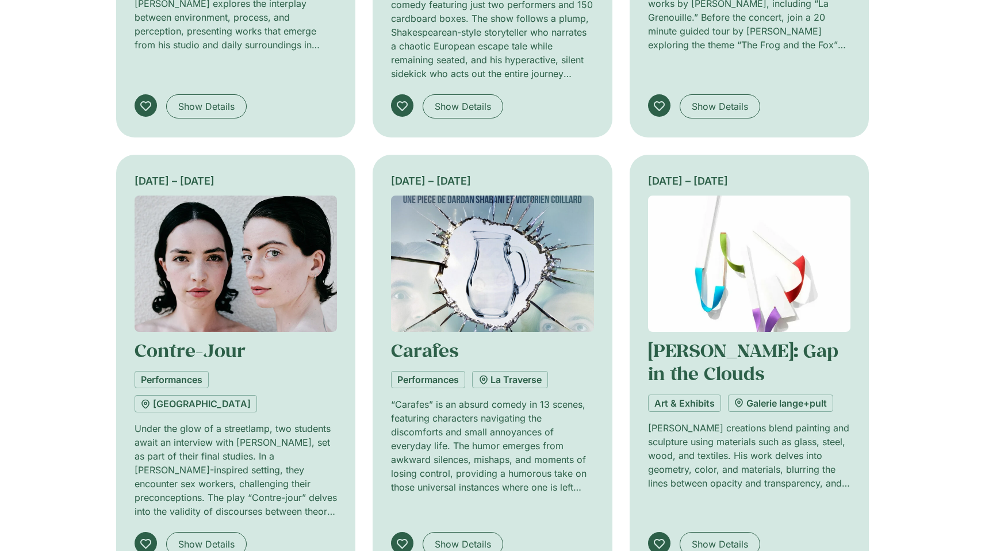
drag, startPoint x: 486, startPoint y: 448, endPoint x: 512, endPoint y: 450, distance: 25.9
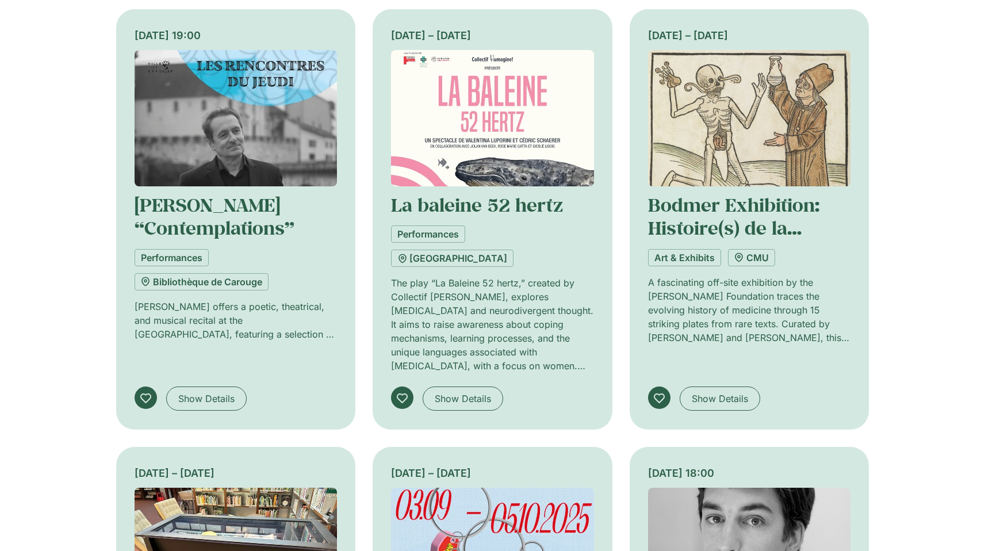
scroll to position [3235, 0]
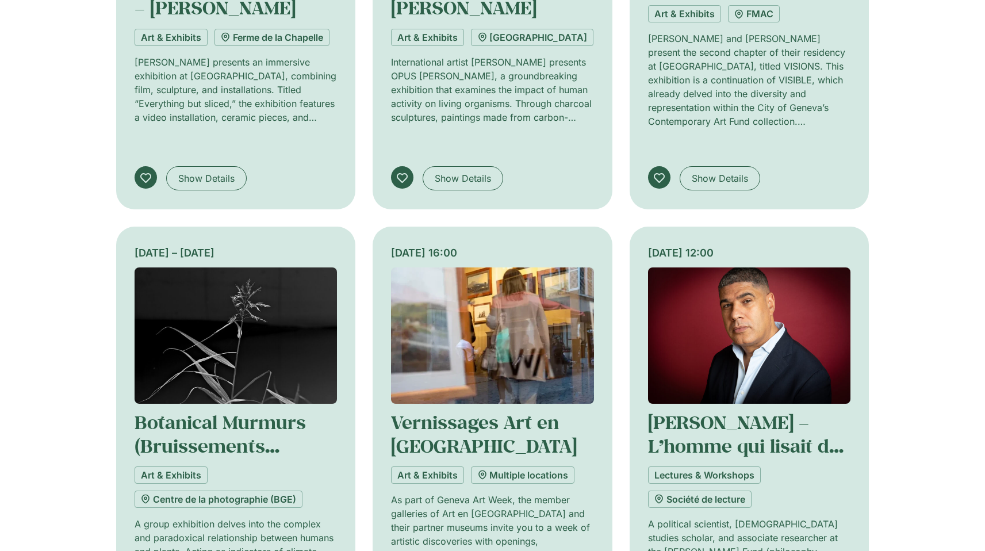
scroll to position [4192, 0]
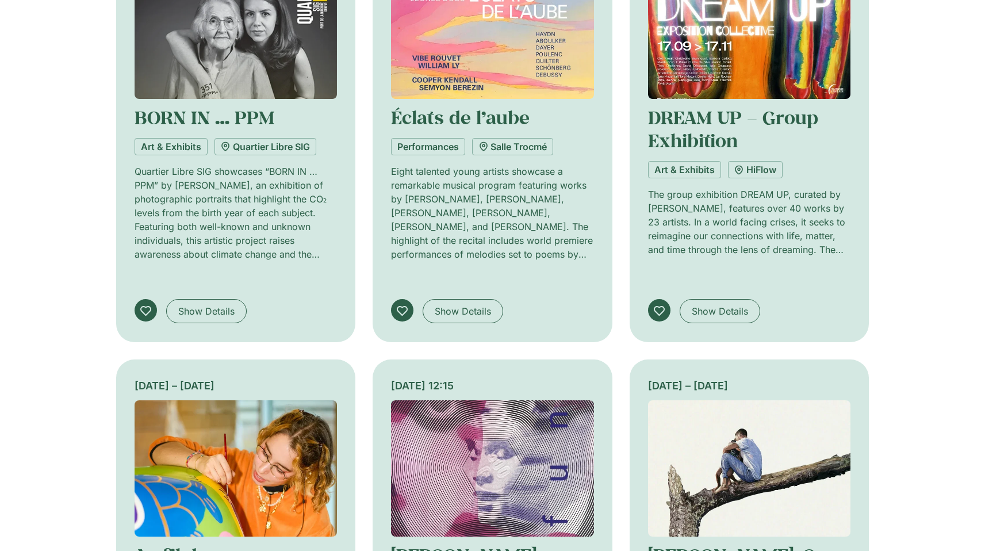
scroll to position [0, 0]
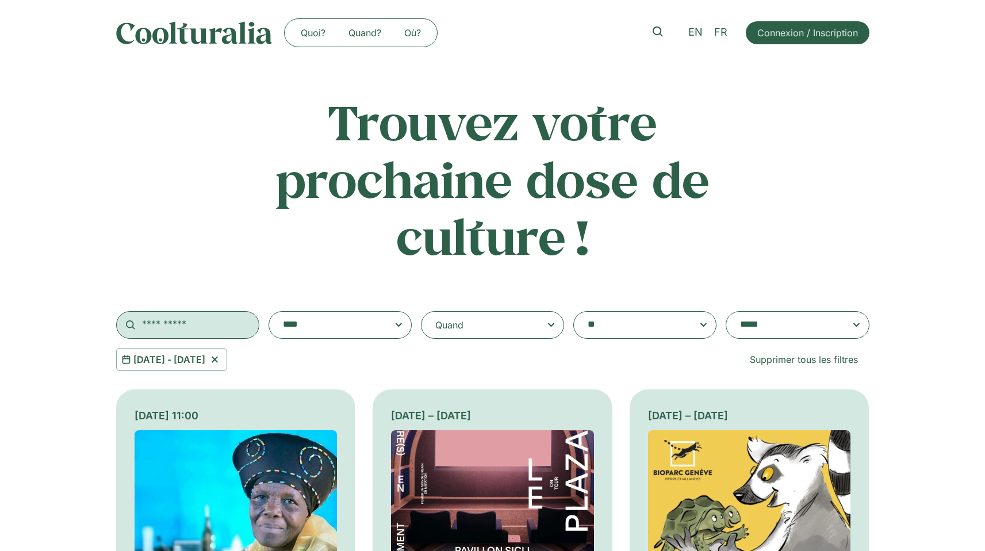
click at [184, 326] on input "text" at bounding box center [187, 325] width 143 height 28
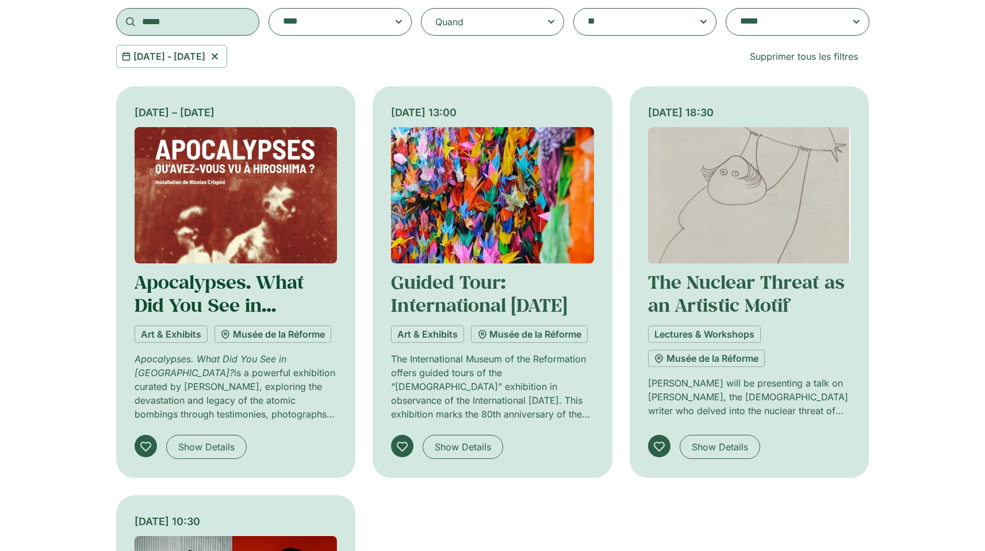
scroll to position [308, 0]
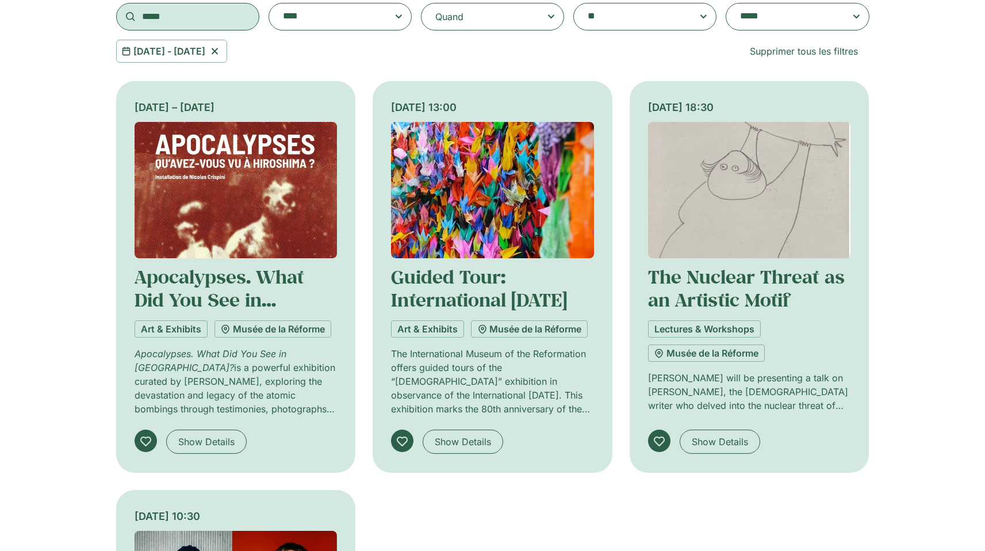
type input "*****"
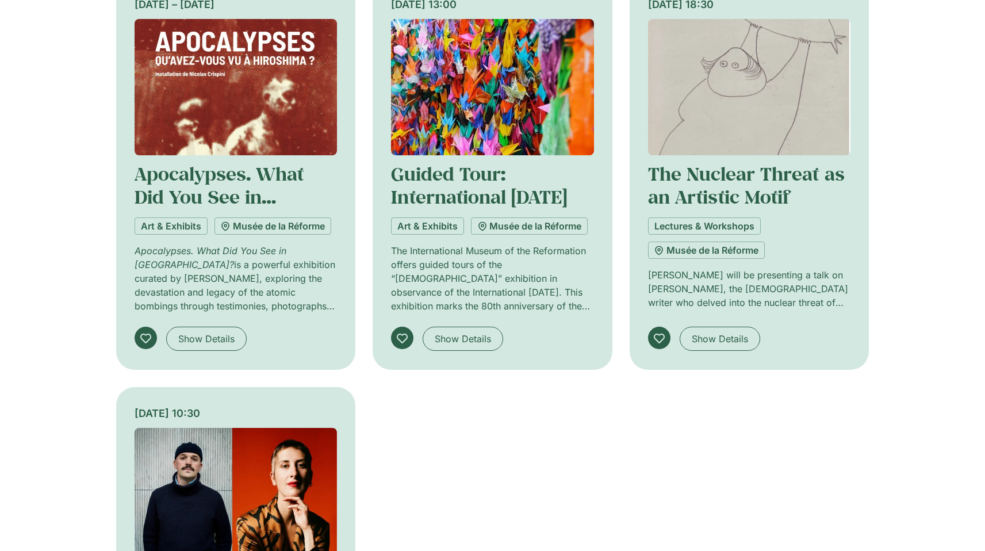
scroll to position [28, 0]
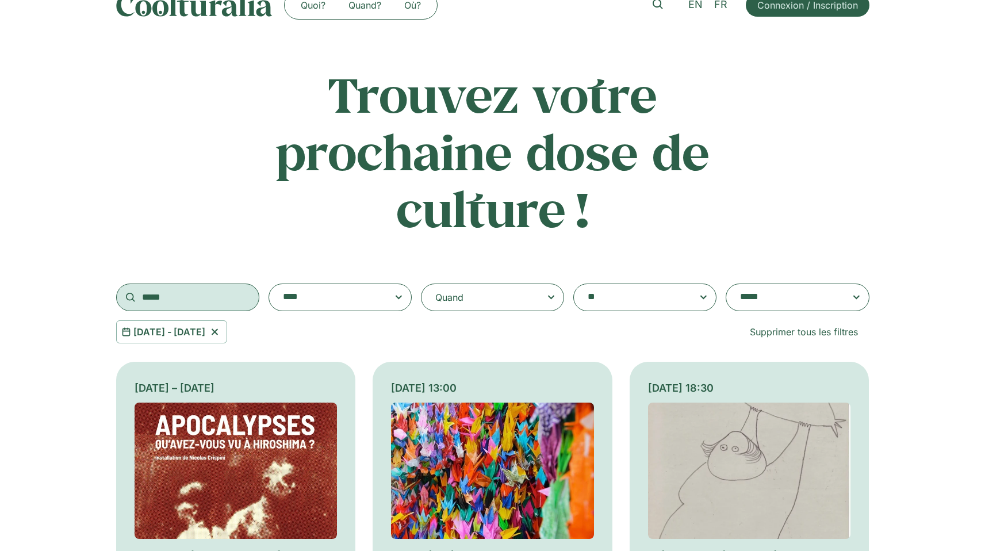
drag, startPoint x: 171, startPoint y: 297, endPoint x: 109, endPoint y: 298, distance: 62.1
click at [110, 298] on div "**********" at bounding box center [492, 205] width 985 height 278
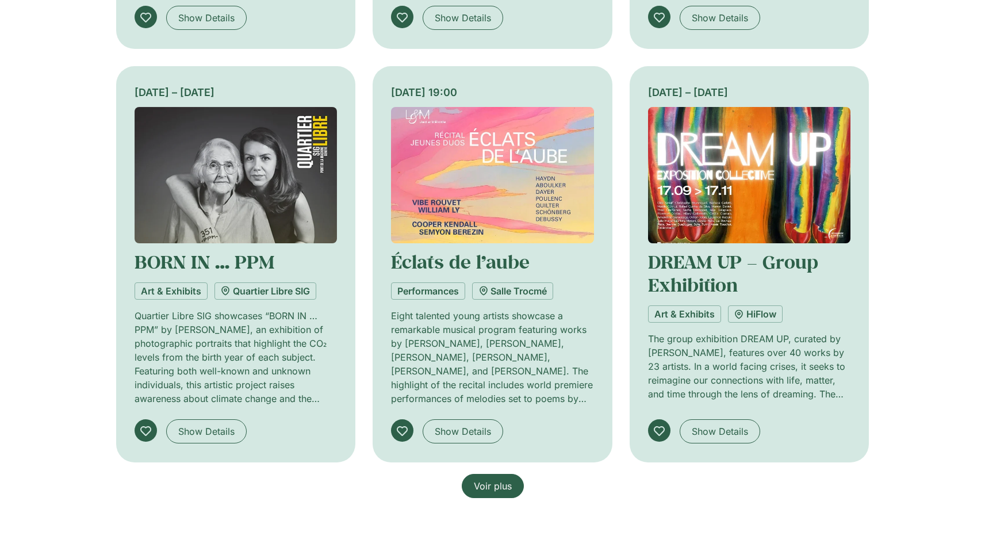
scroll to position [922, 0]
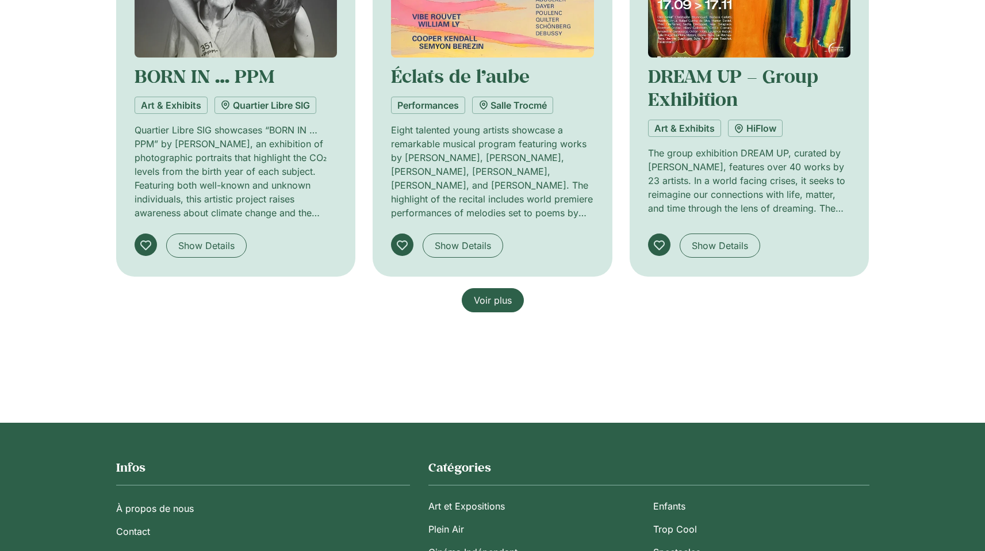
click at [487, 302] on span "Voir plus" at bounding box center [493, 300] width 38 height 14
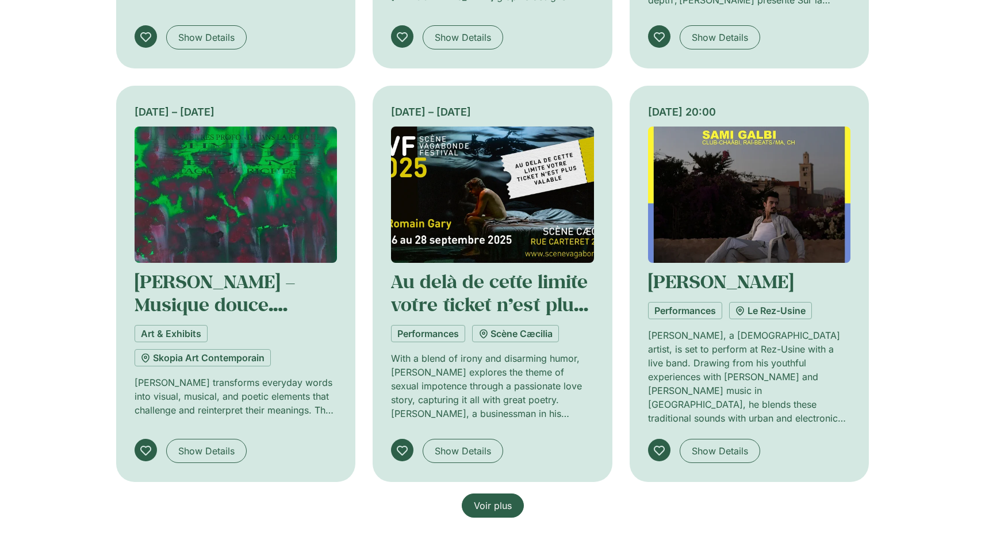
scroll to position [1585, 0]
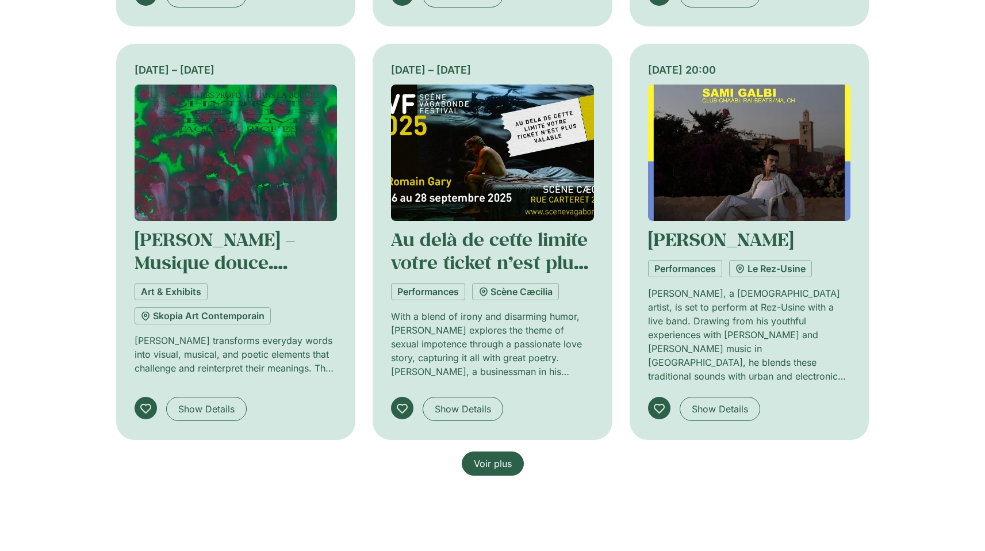
drag, startPoint x: 504, startPoint y: 461, endPoint x: 516, endPoint y: 459, distance: 12.3
click at [503, 461] on span "Voir plus" at bounding box center [493, 463] width 38 height 14
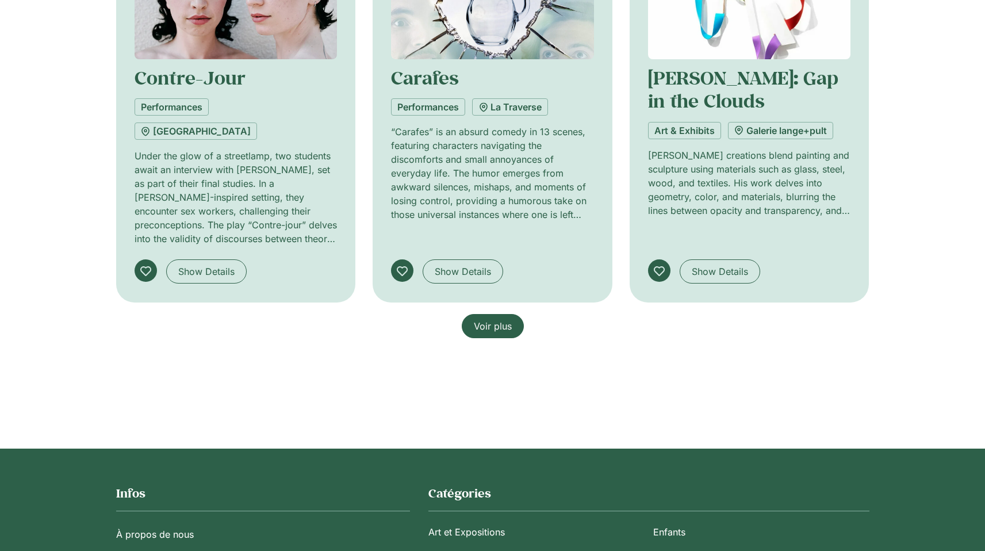
scroll to position [2694, 0]
click at [487, 318] on span "Voir plus" at bounding box center [493, 325] width 38 height 14
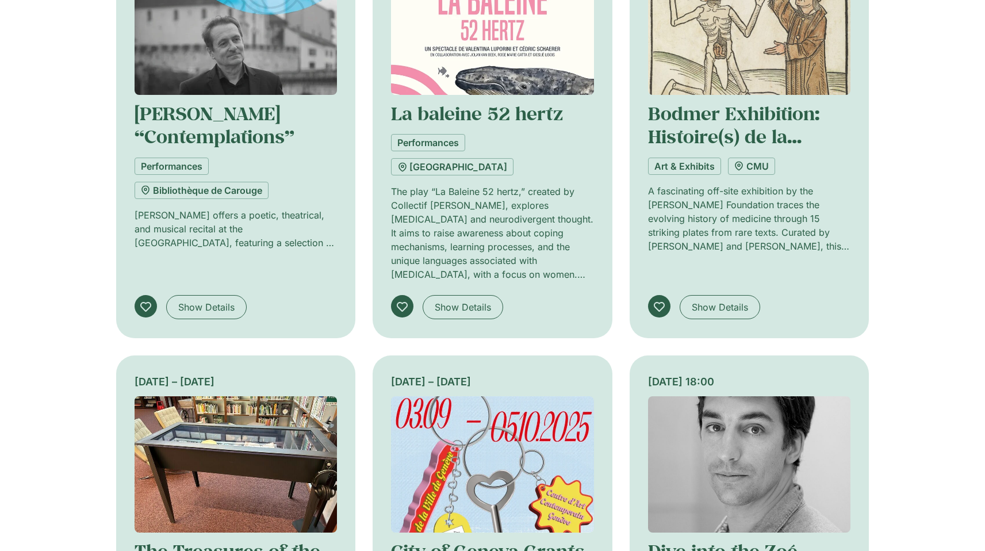
scroll to position [3336, 0]
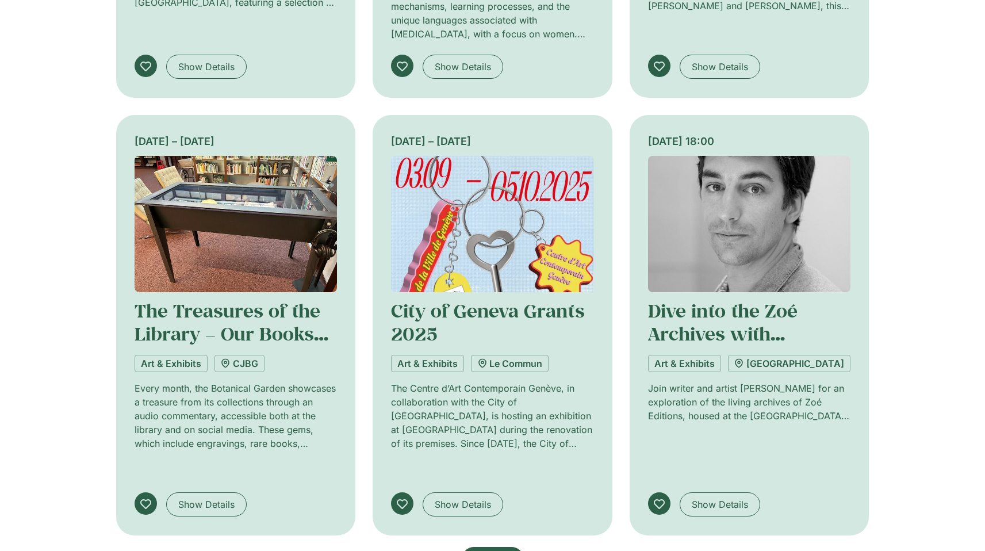
click at [501, 550] on span "Voir plus" at bounding box center [493, 559] width 38 height 14
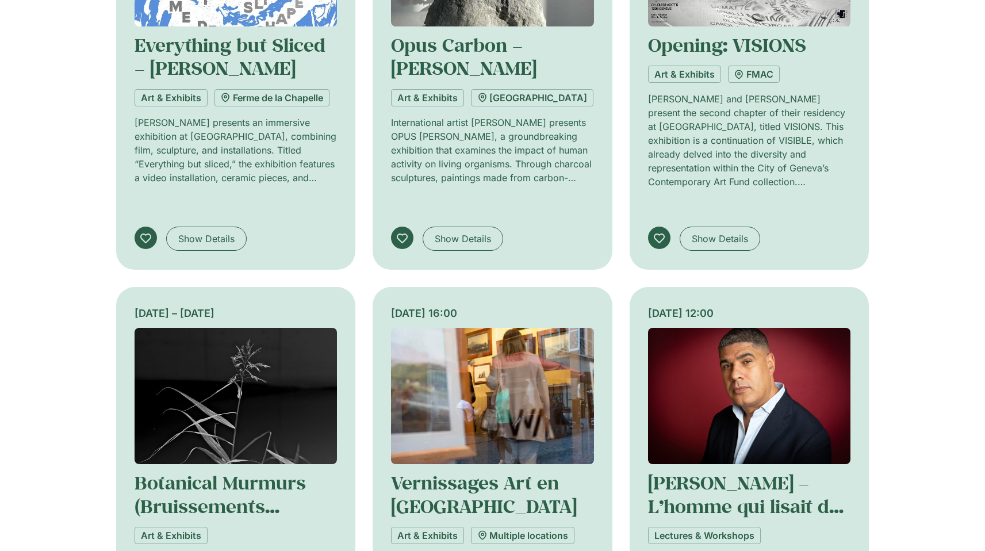
scroll to position [4195, 0]
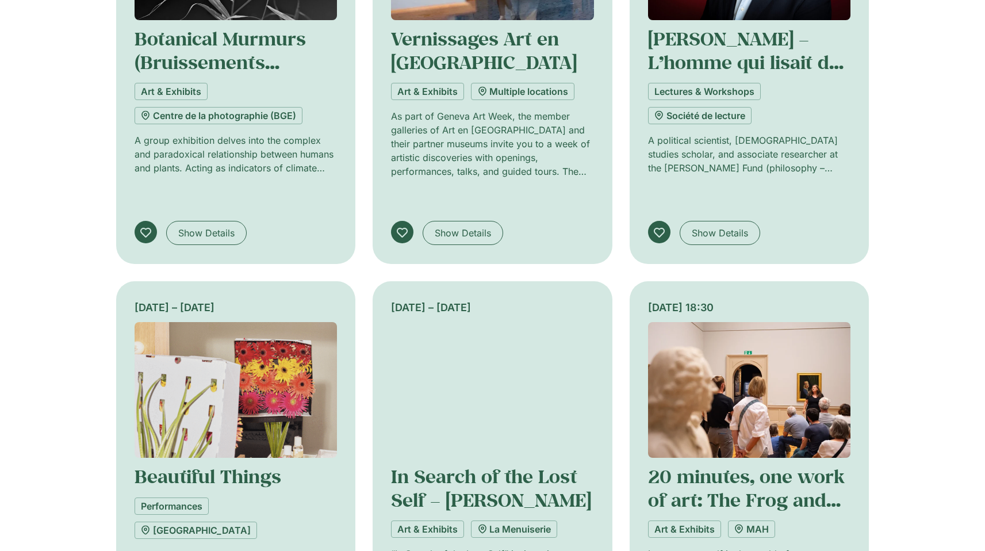
scroll to position [4508, 0]
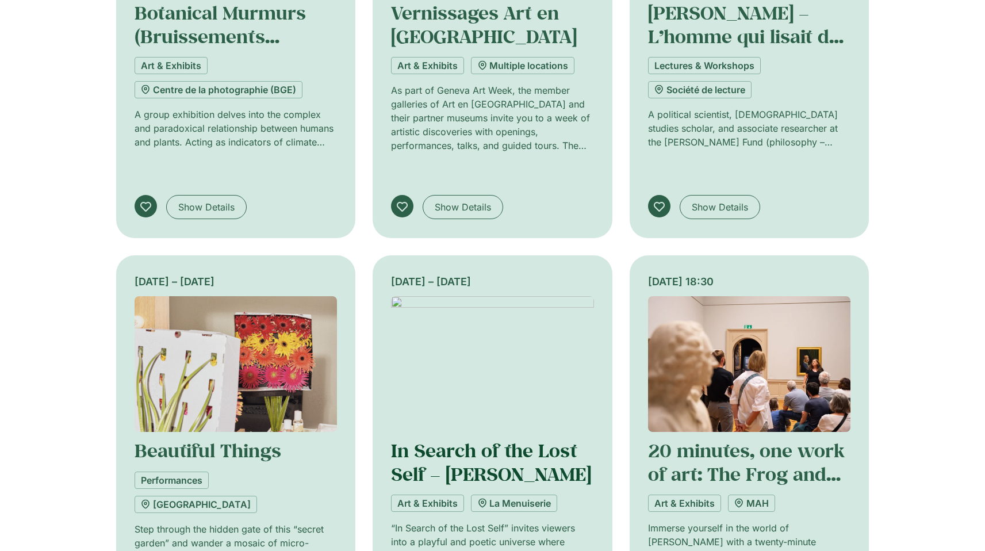
drag, startPoint x: 599, startPoint y: 232, endPoint x: 449, endPoint y: 233, distance: 149.4
click at [449, 255] on div "4 – 21 September In Search of the Lost Self – Stéphane Ducret Art & Exhibits La…" at bounding box center [492, 465] width 240 height 420
copy link "Stéphane Ducret"
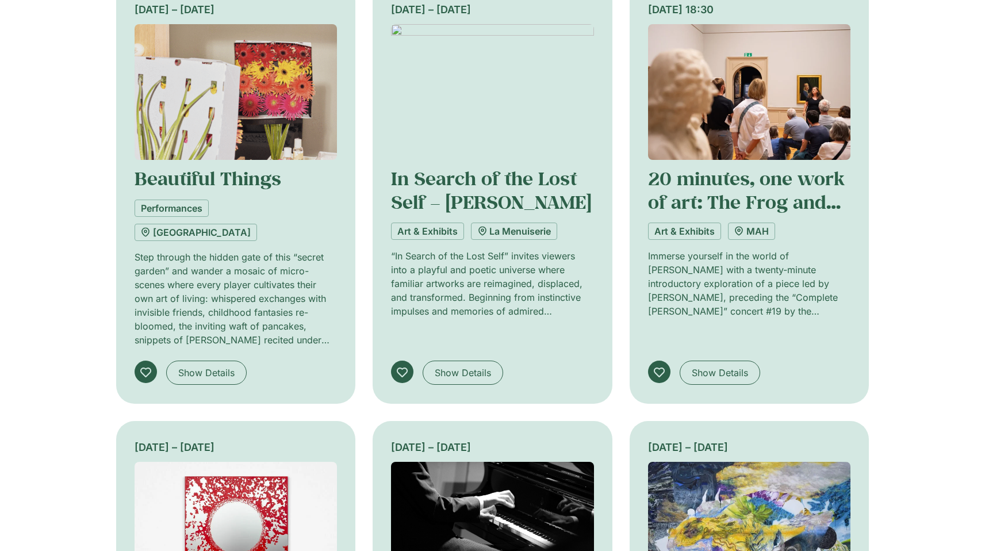
scroll to position [4924, 0]
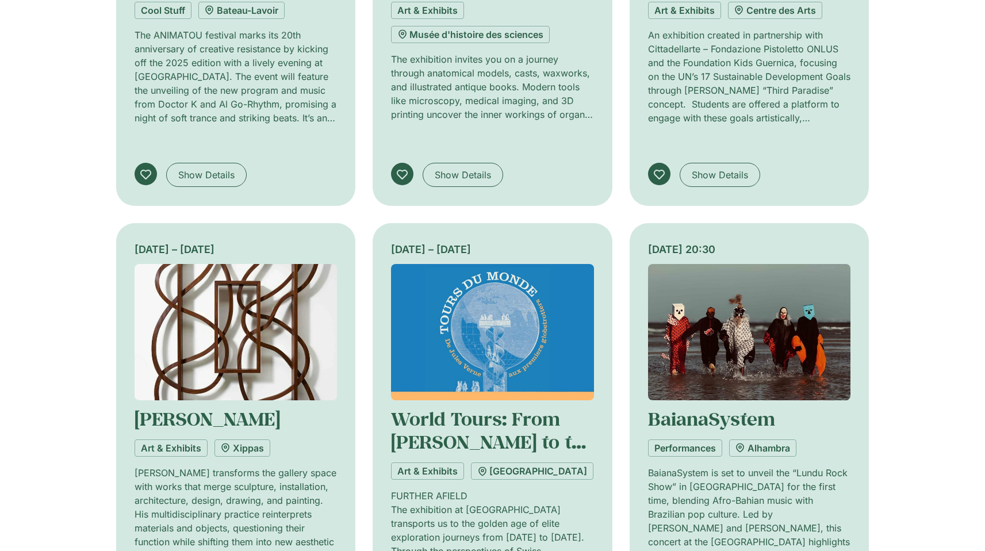
scroll to position [5909, 0]
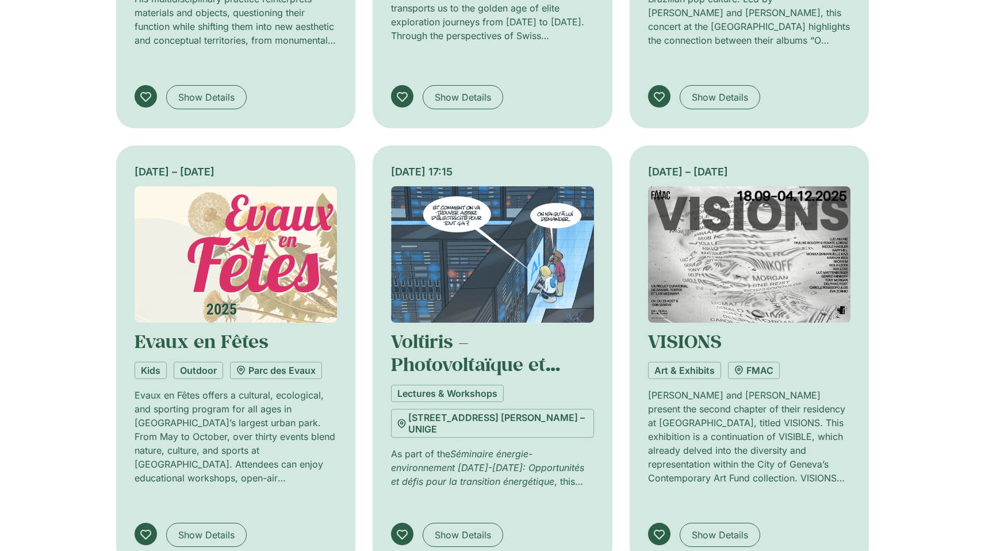
scroll to position [6597, 0]
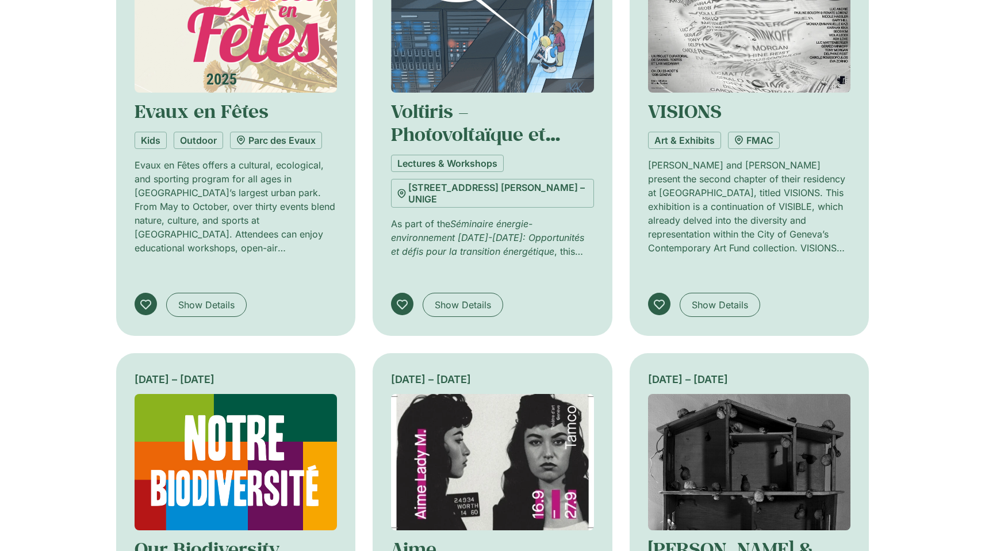
drag, startPoint x: 489, startPoint y: 410, endPoint x: 761, endPoint y: 403, distance: 271.9
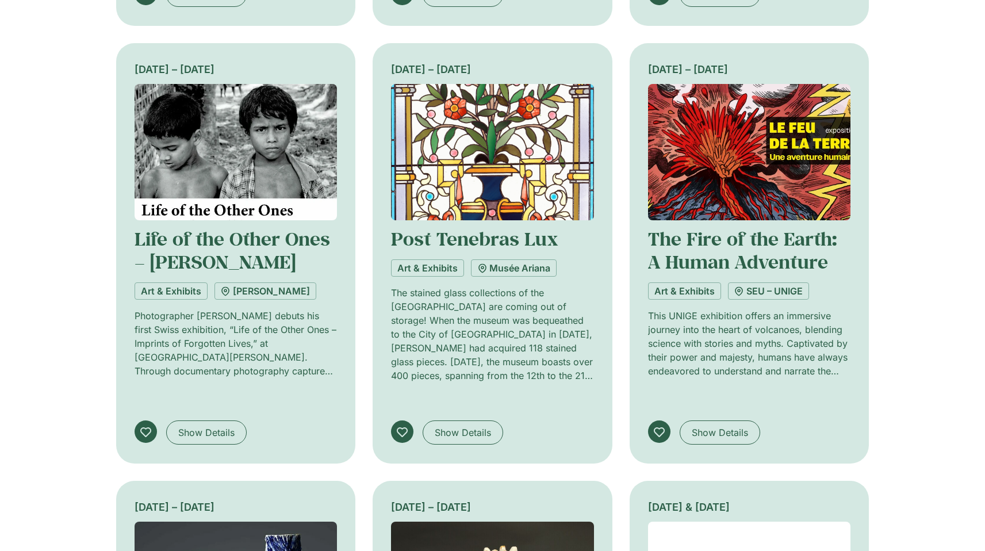
scroll to position [7511, 0]
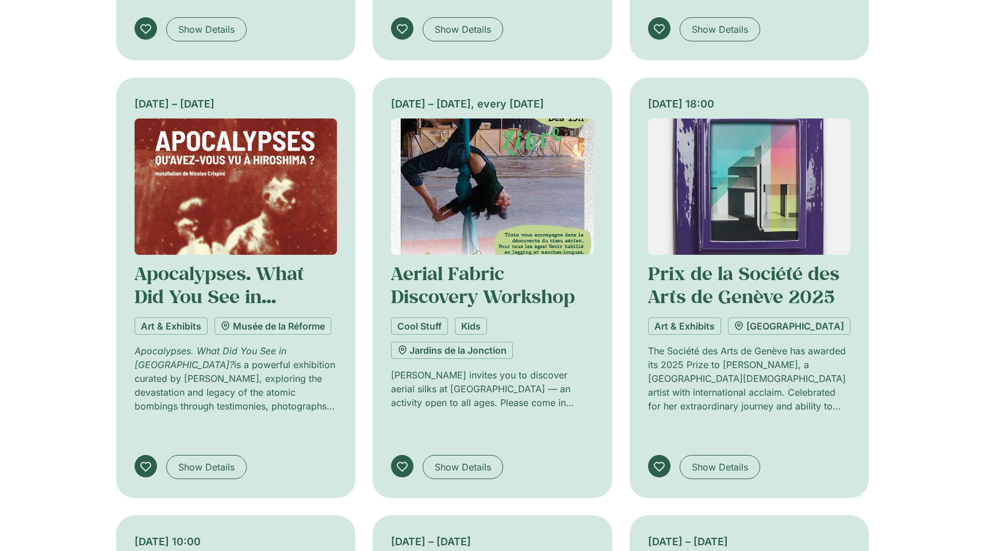
scroll to position [8310, 0]
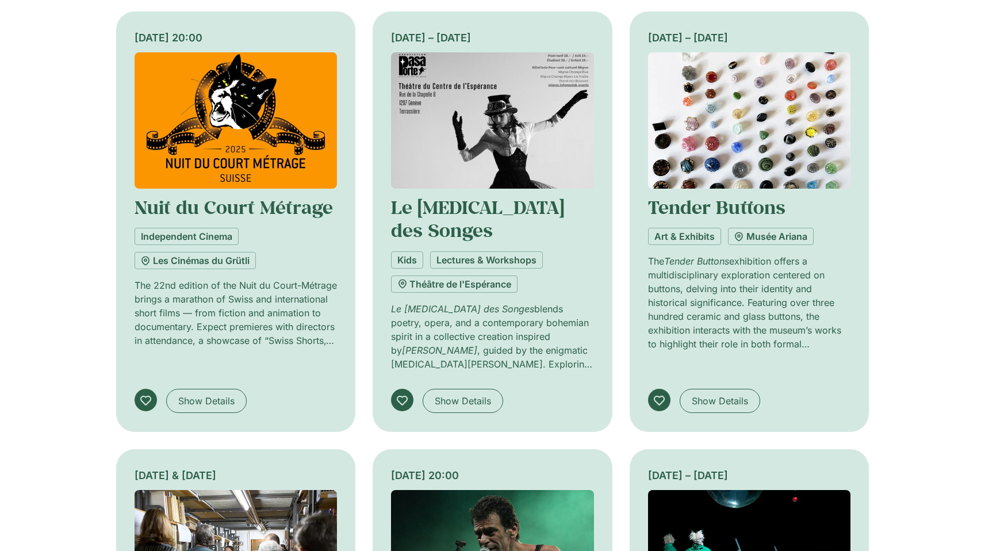
scroll to position [9127, 0]
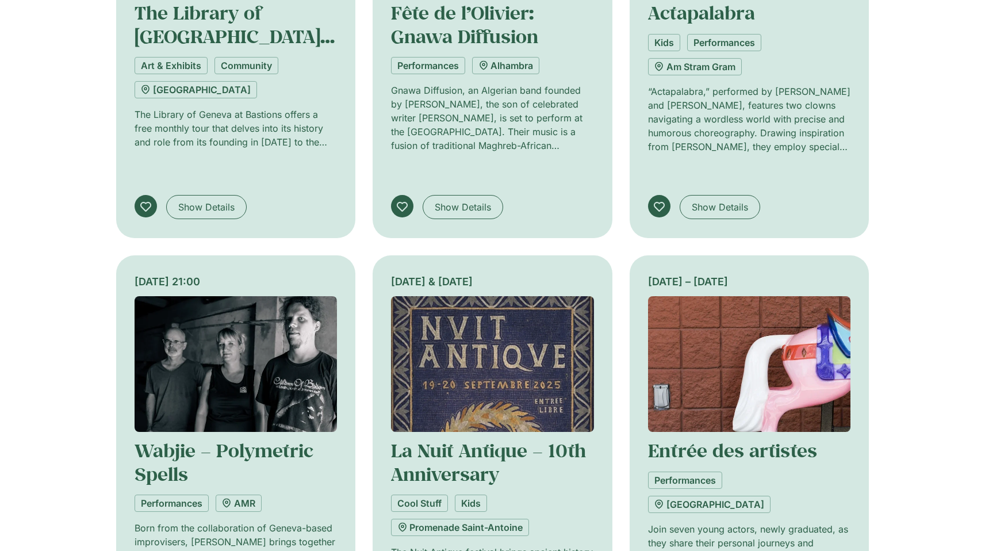
scroll to position [9897, 0]
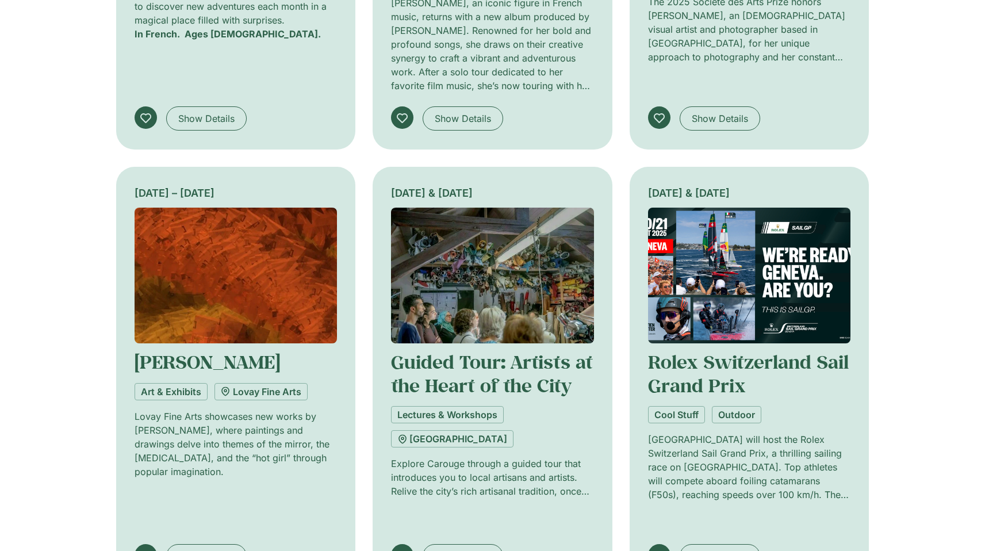
scroll to position [10725, 0]
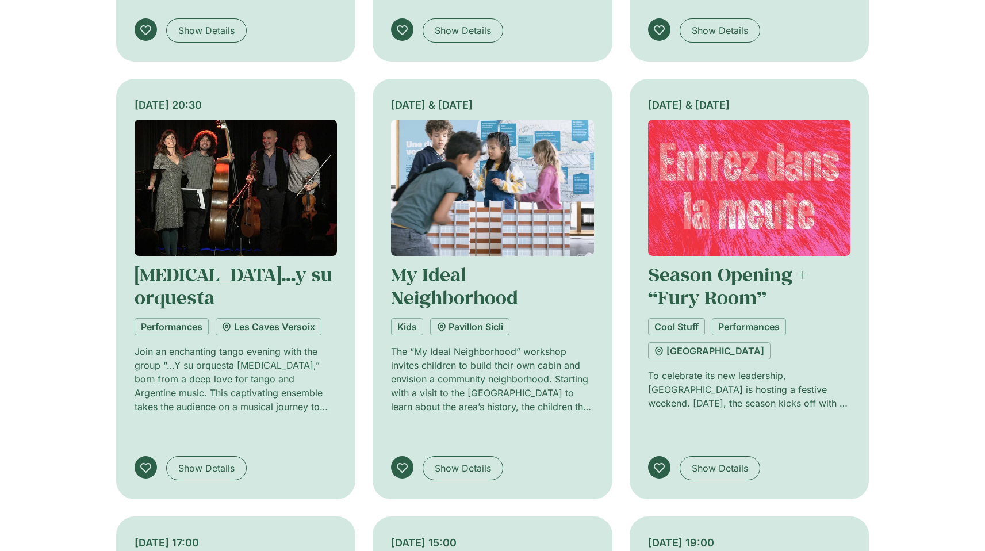
scroll to position [11688, 0]
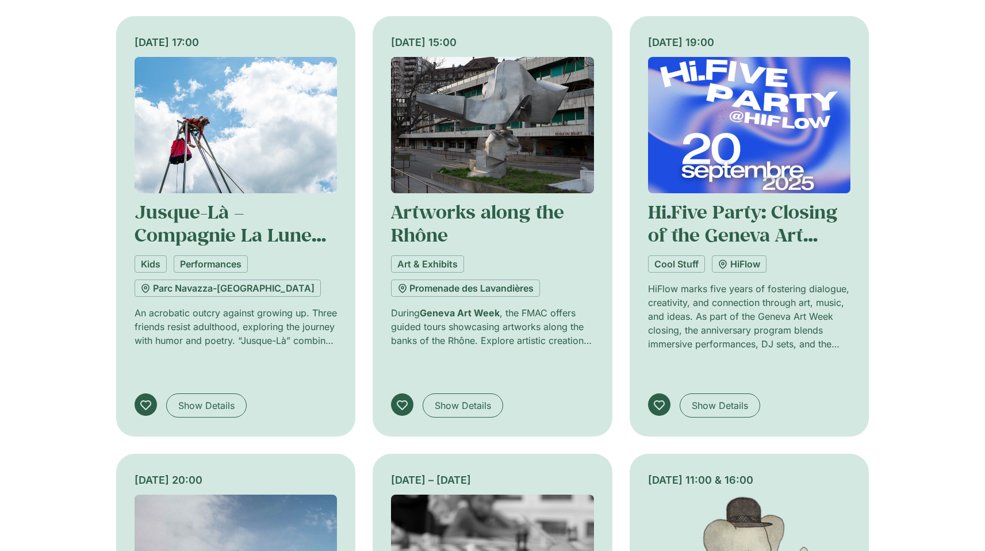
scroll to position [12338, 0]
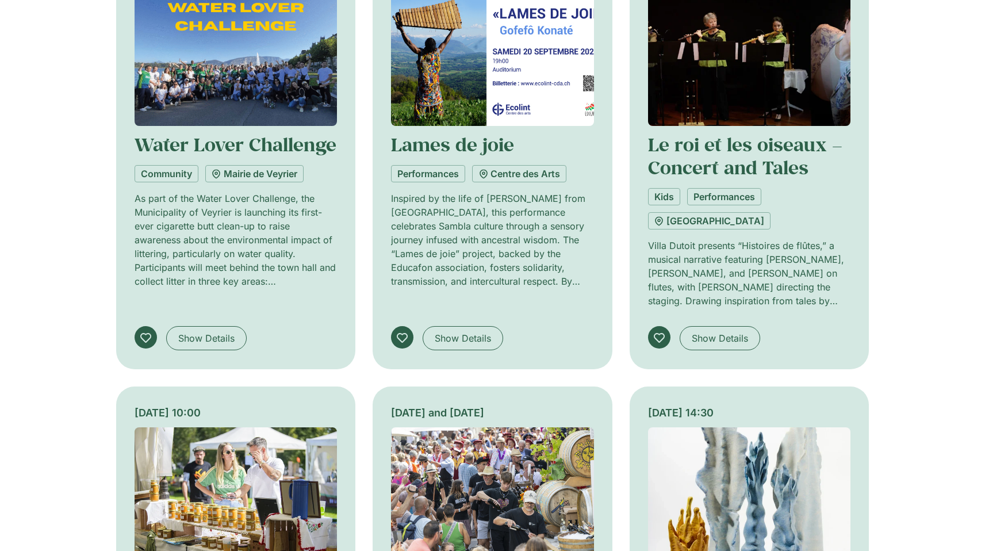
scroll to position [13299, 0]
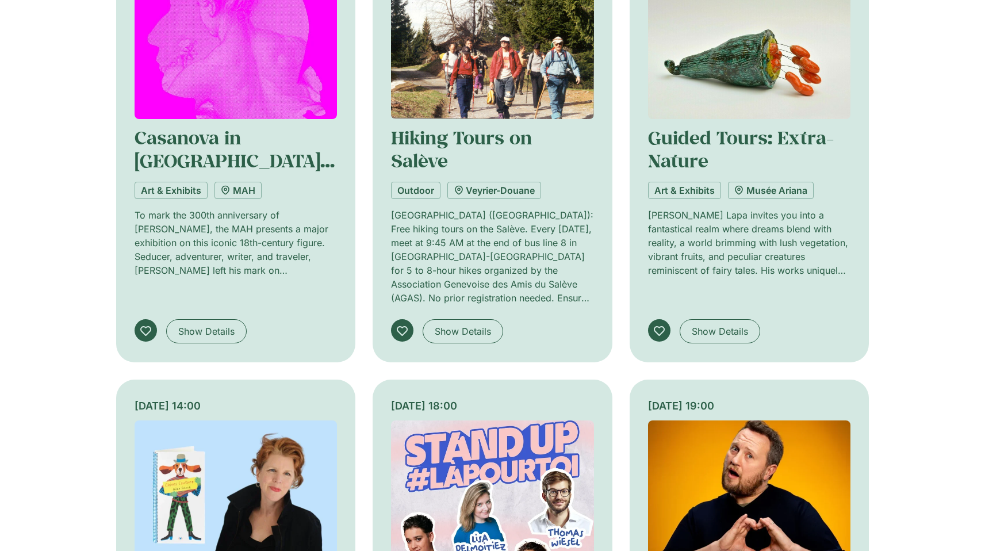
scroll to position [14029, 0]
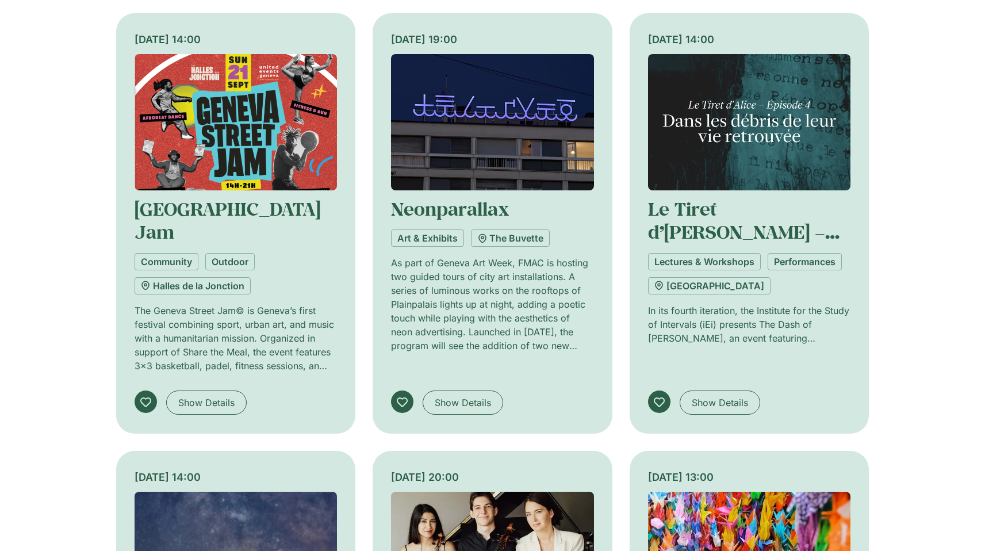
scroll to position [14899, 0]
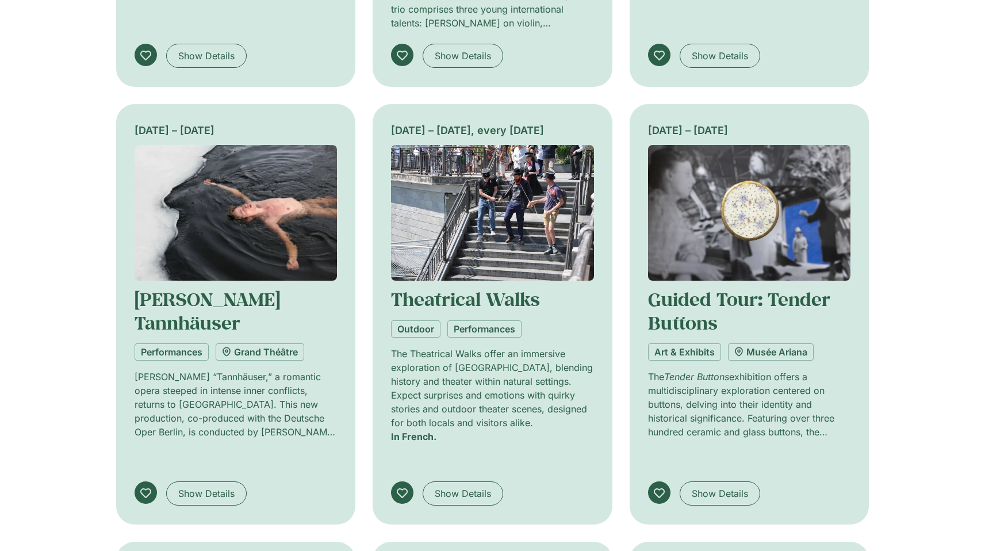
scroll to position [15621, 0]
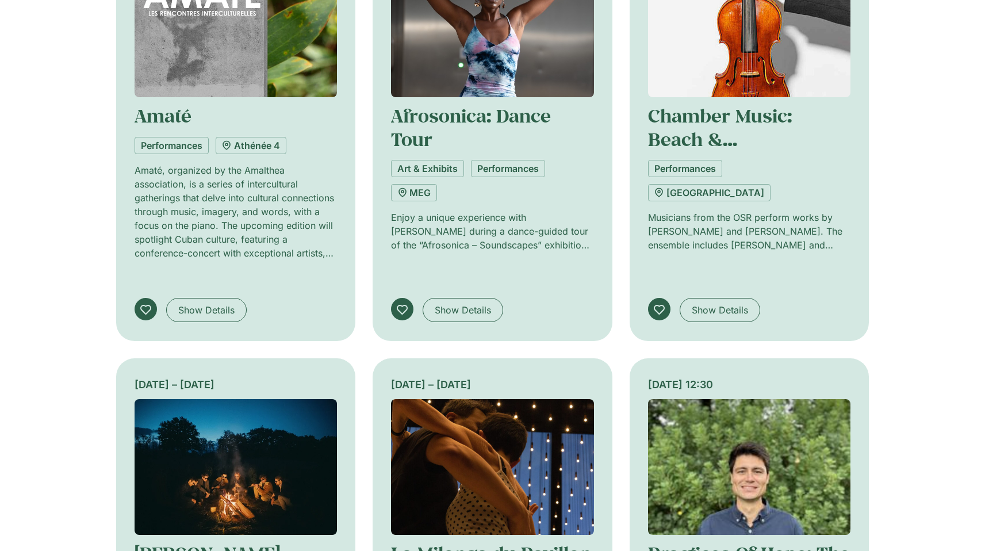
scroll to position [16440, 0]
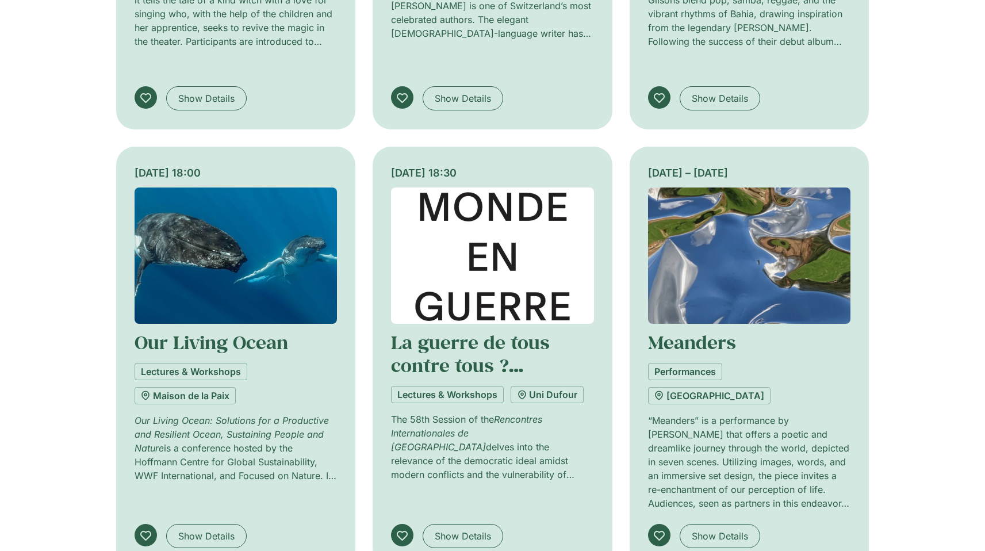
scroll to position [17313, 0]
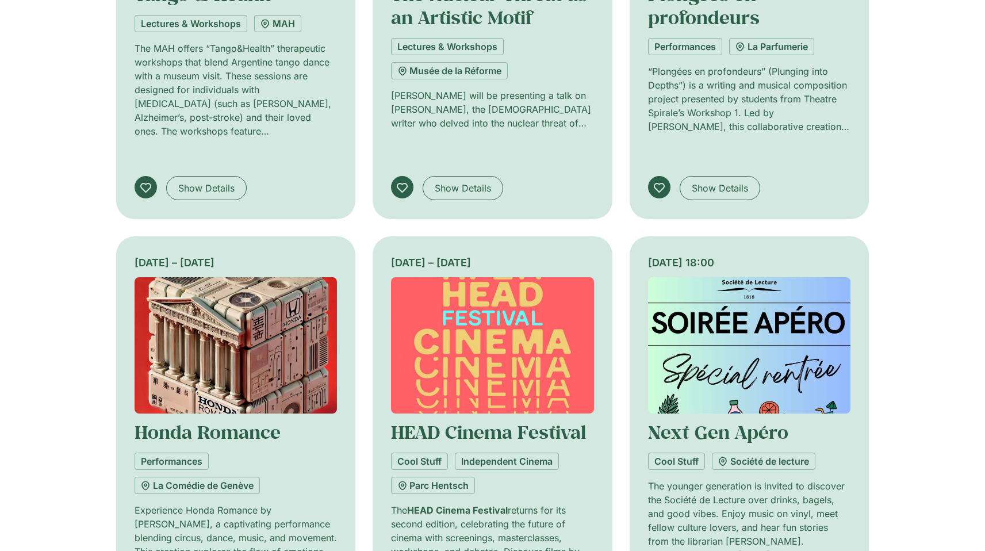
scroll to position [18752, 0]
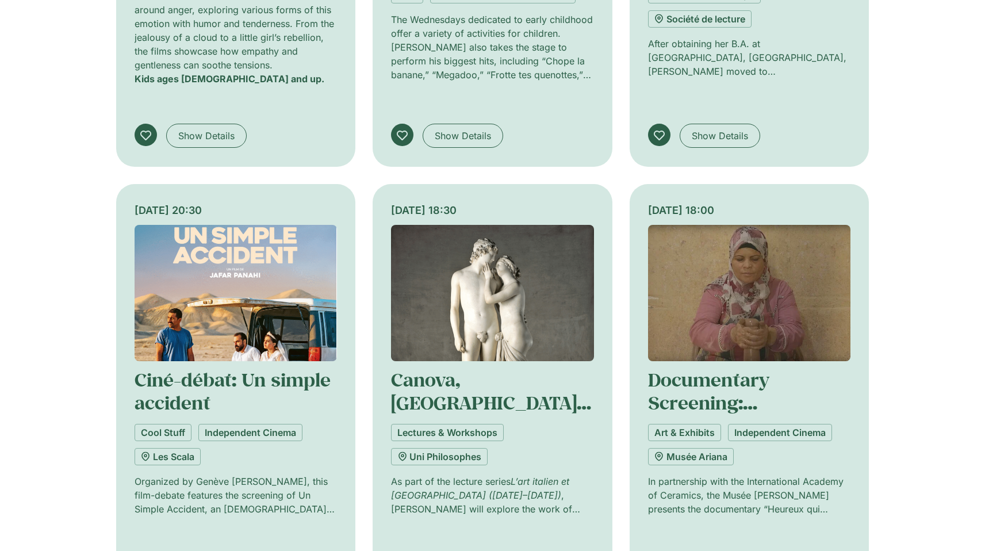
scroll to position [19457, 0]
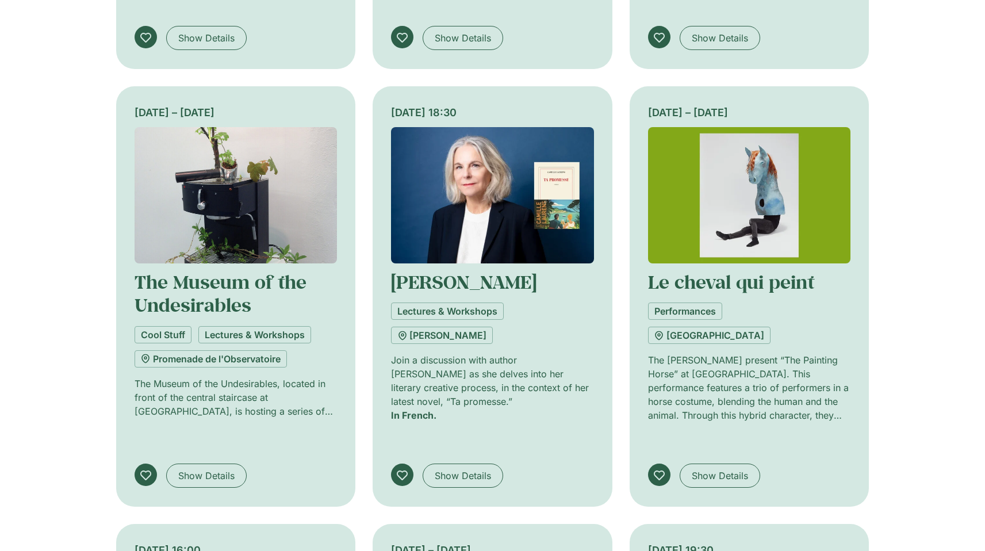
scroll to position [20430, 0]
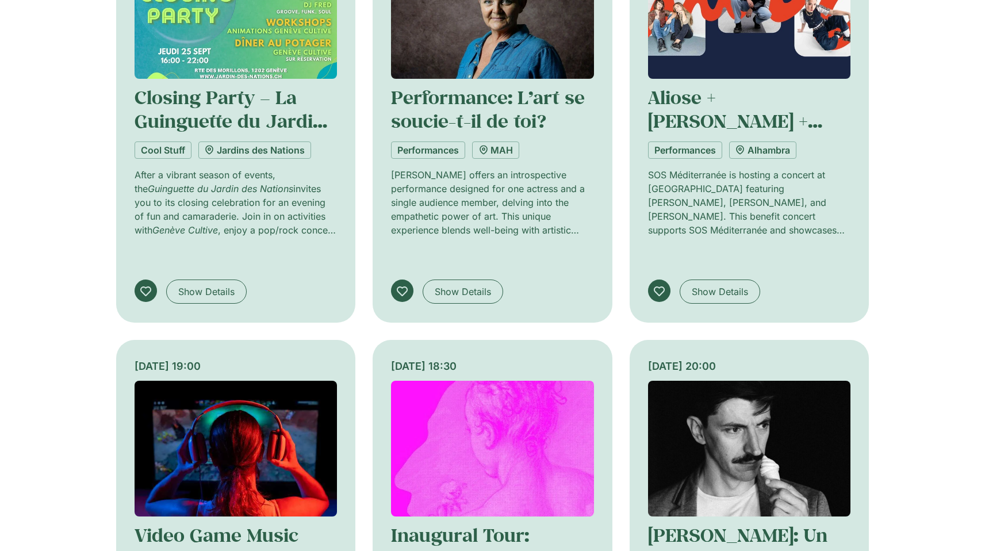
scroll to position [21280, 0]
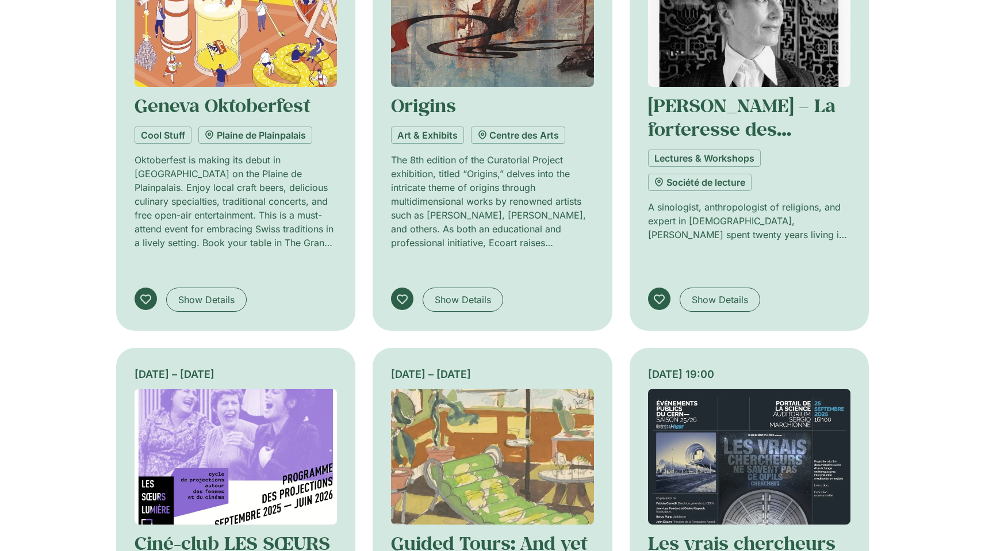
scroll to position [22156, 0]
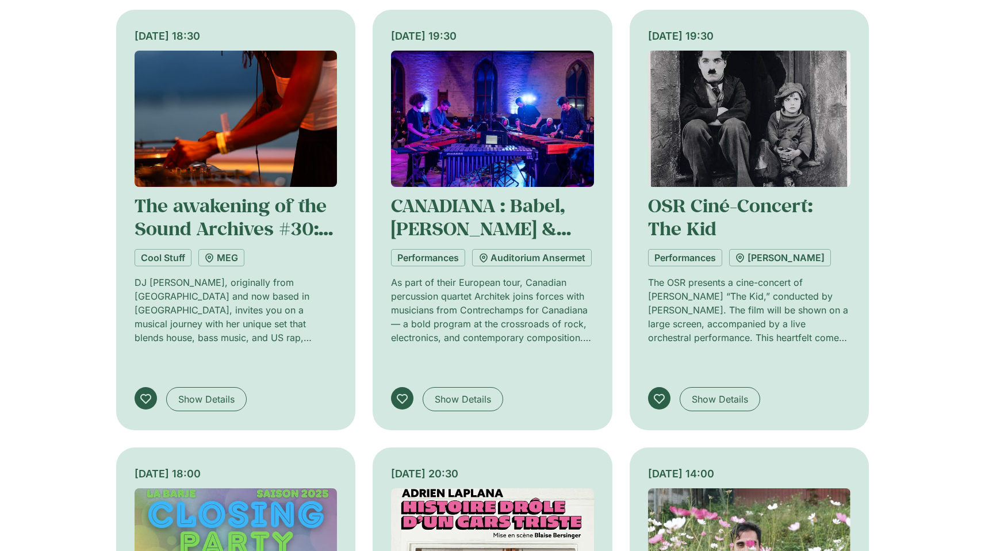
scroll to position [22898, 0]
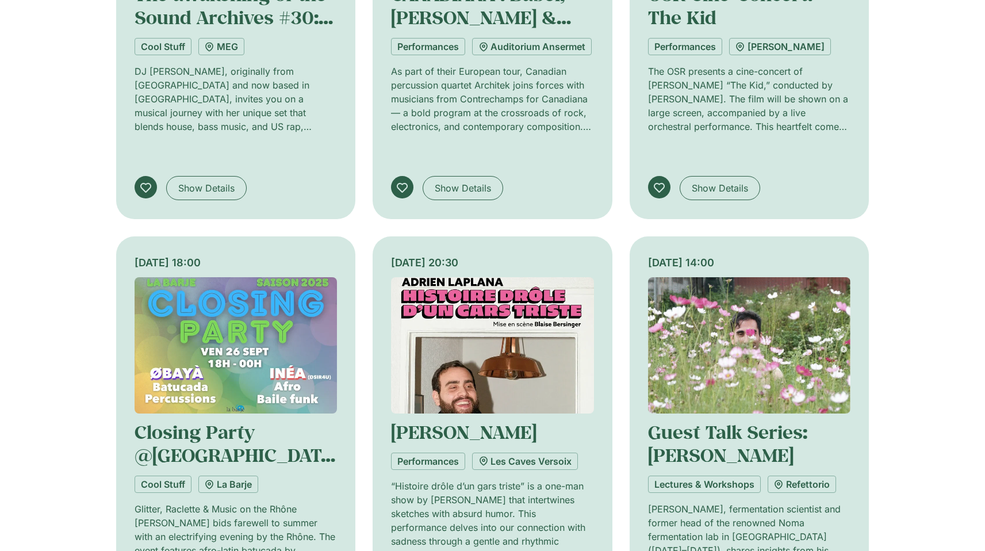
drag, startPoint x: 510, startPoint y: 401, endPoint x: 548, endPoint y: 400, distance: 37.9
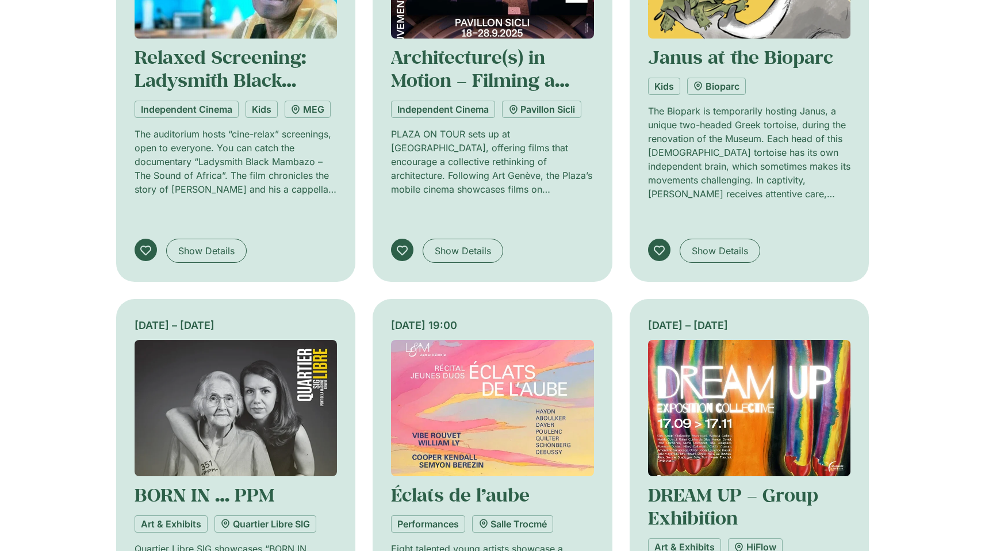
scroll to position [0, 0]
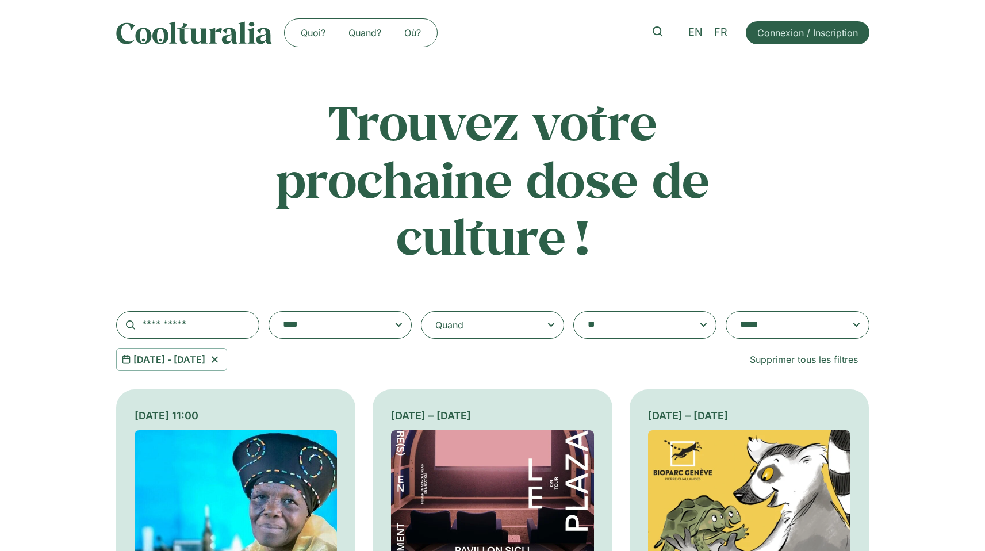
click at [217, 360] on icon at bounding box center [214, 359] width 6 height 6
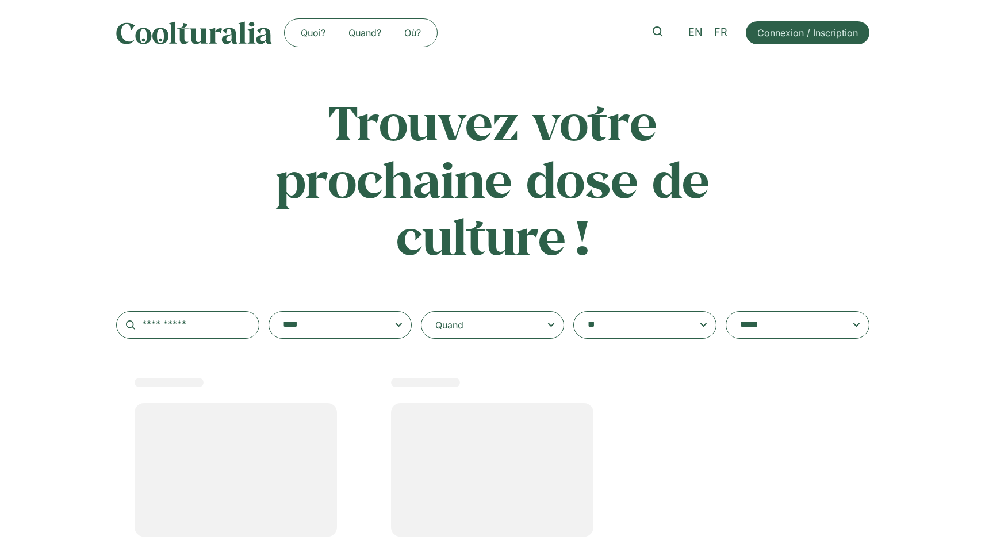
click at [528, 322] on div "Quand" at bounding box center [492, 325] width 143 height 28
click at [0, 0] on input "Quand" at bounding box center [0, 0] width 0 height 0
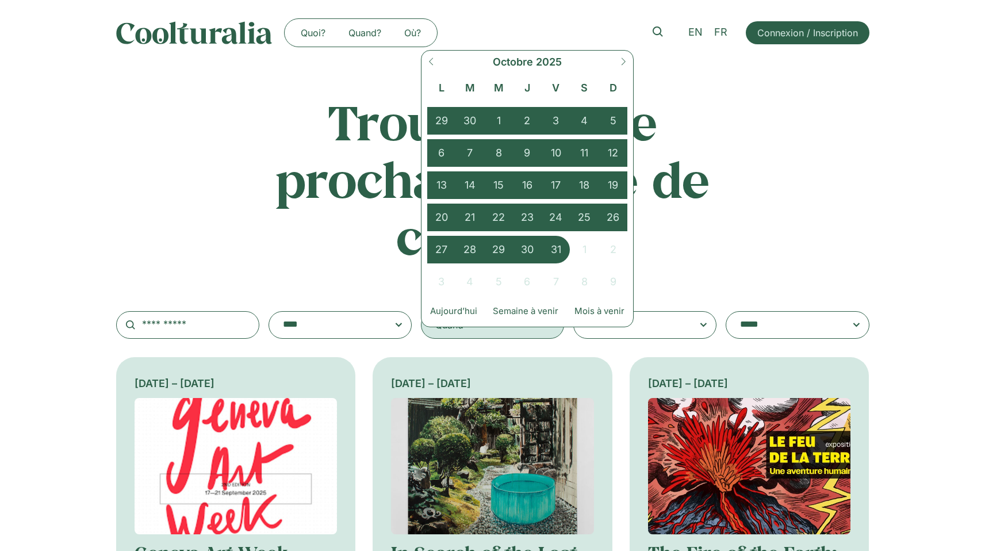
click at [618, 57] on span at bounding box center [623, 66] width 20 height 31
select select "**"
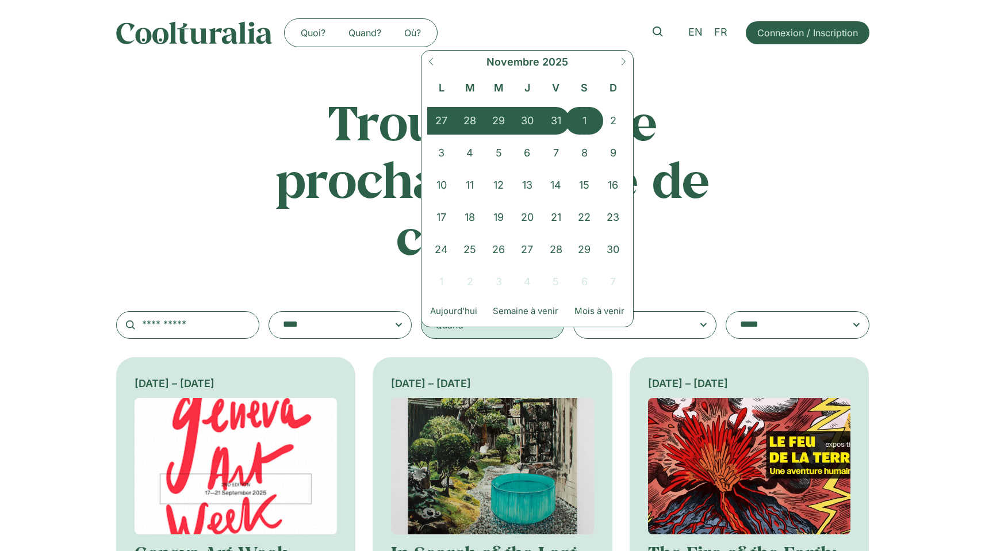
click at [590, 118] on span "1" at bounding box center [584, 121] width 29 height 28
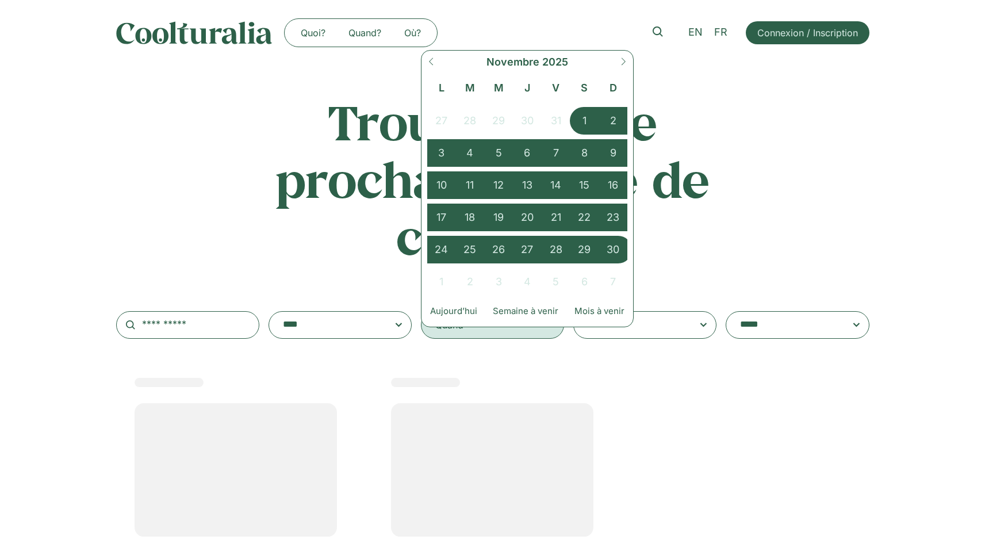
click at [611, 249] on span "30" at bounding box center [612, 250] width 29 height 28
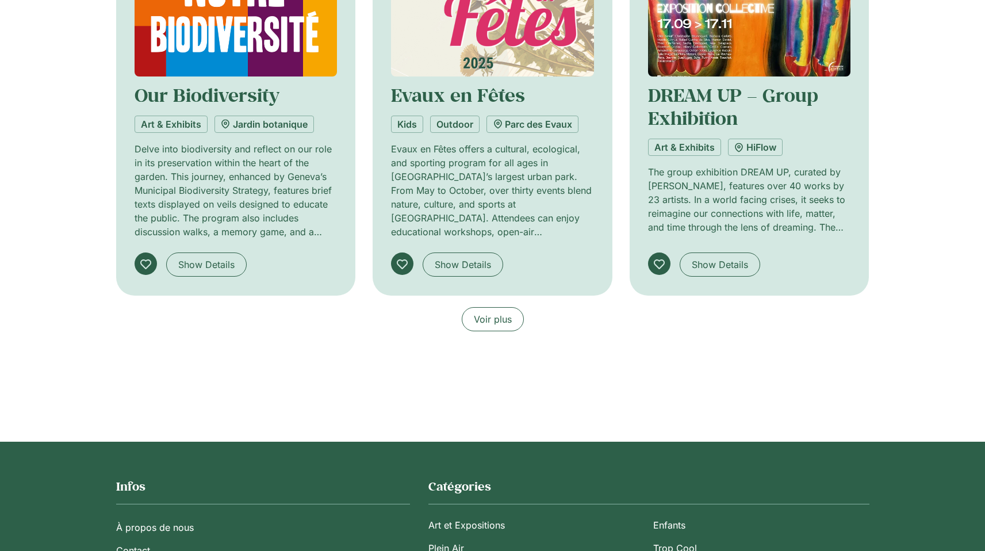
scroll to position [930, 0]
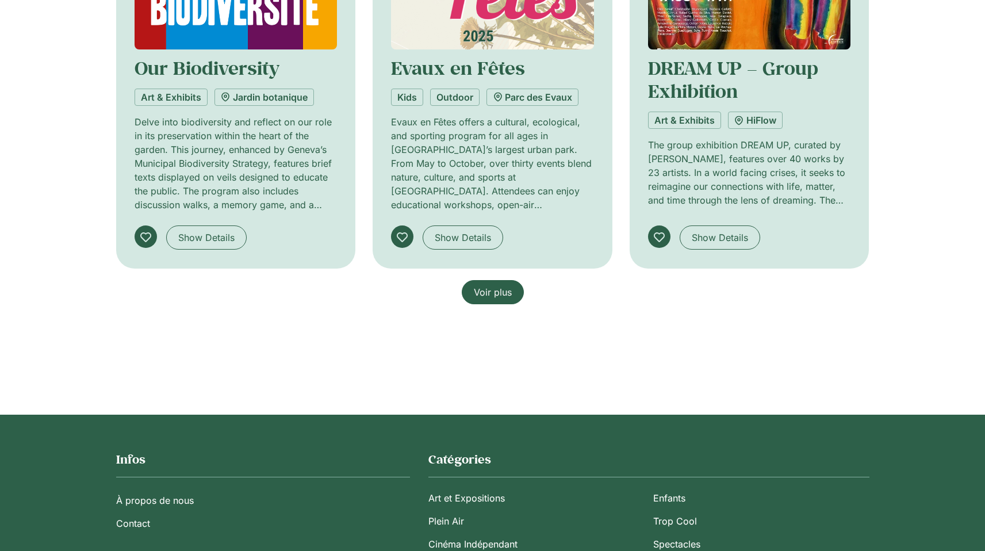
drag, startPoint x: 503, startPoint y: 291, endPoint x: 720, endPoint y: 295, distance: 216.7
click at [503, 291] on span "Voir plus" at bounding box center [493, 292] width 38 height 14
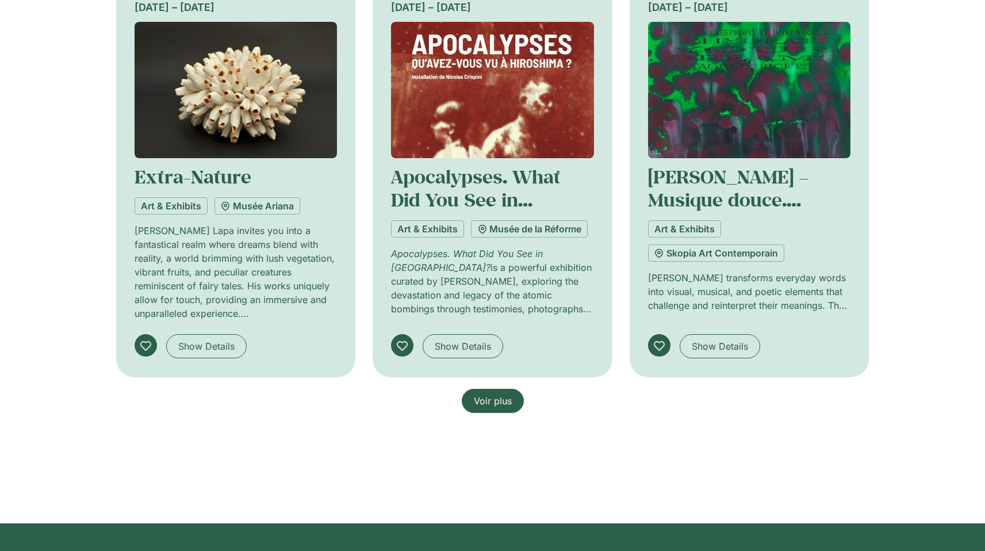
scroll to position [1651, 0]
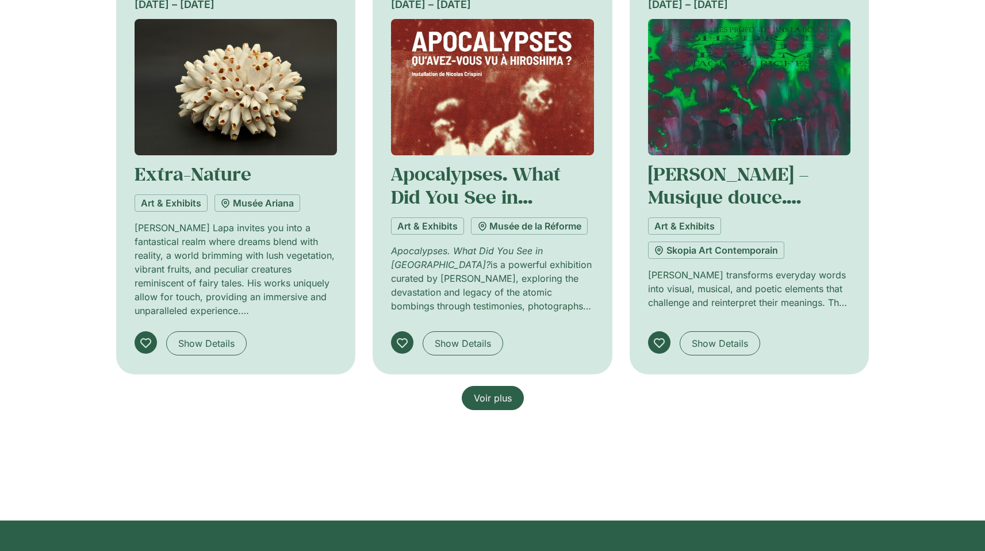
click at [497, 397] on span "Voir plus" at bounding box center [493, 398] width 38 height 14
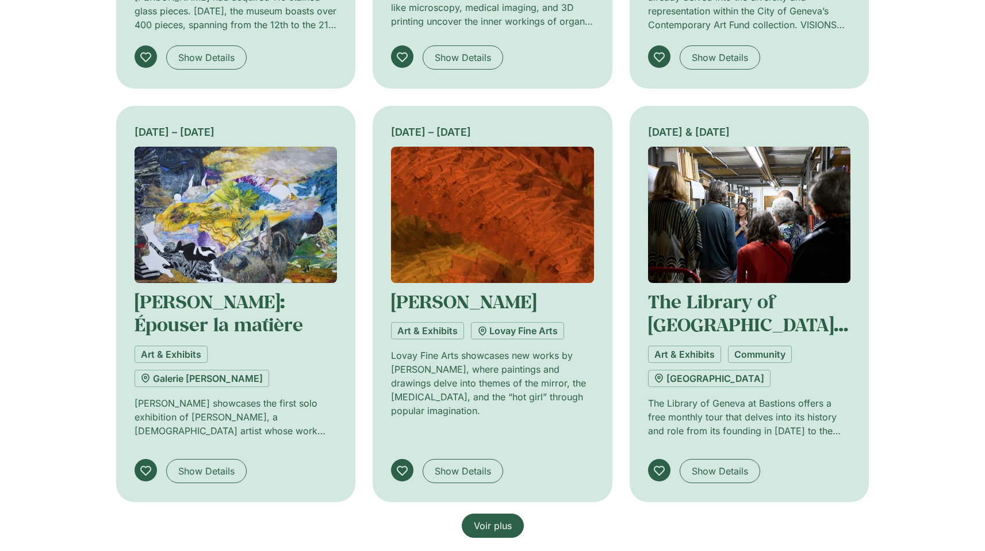
scroll to position [2500, 0]
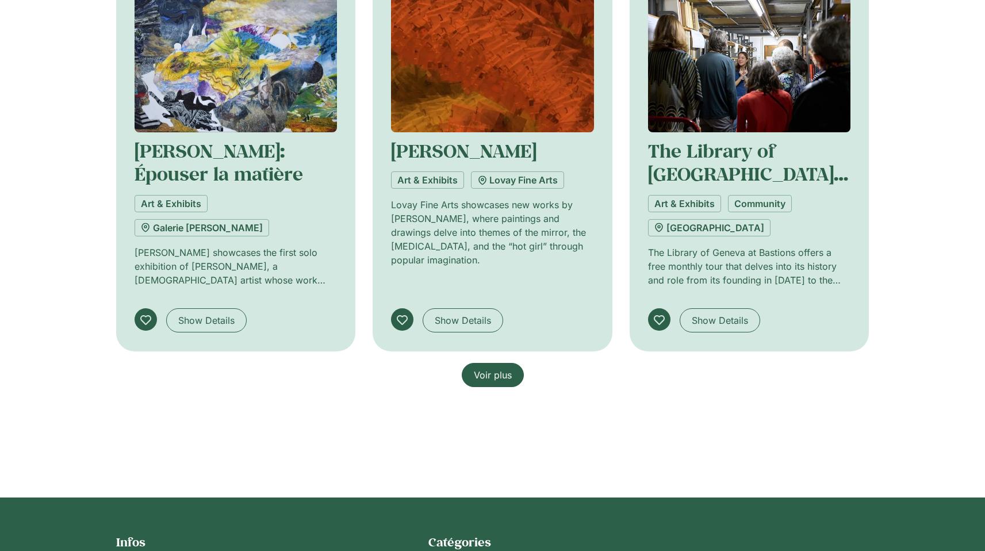
click at [491, 378] on span "Voir plus" at bounding box center [493, 375] width 38 height 14
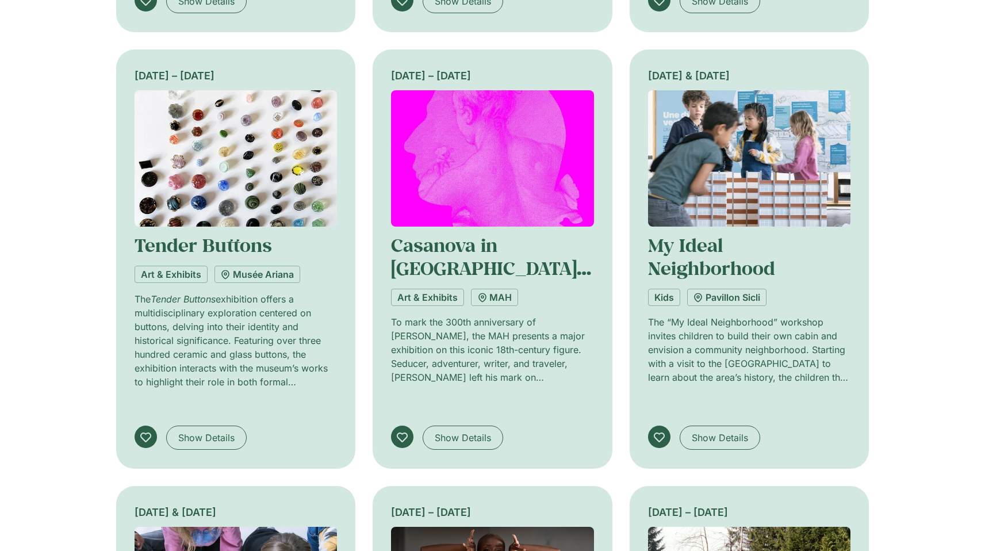
scroll to position [3188, 0]
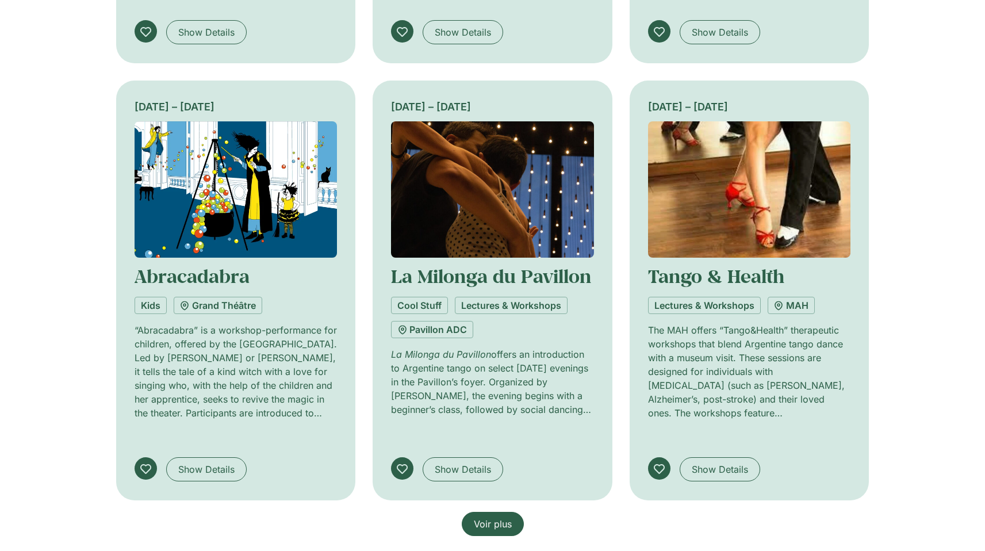
scroll to position [4243, 0]
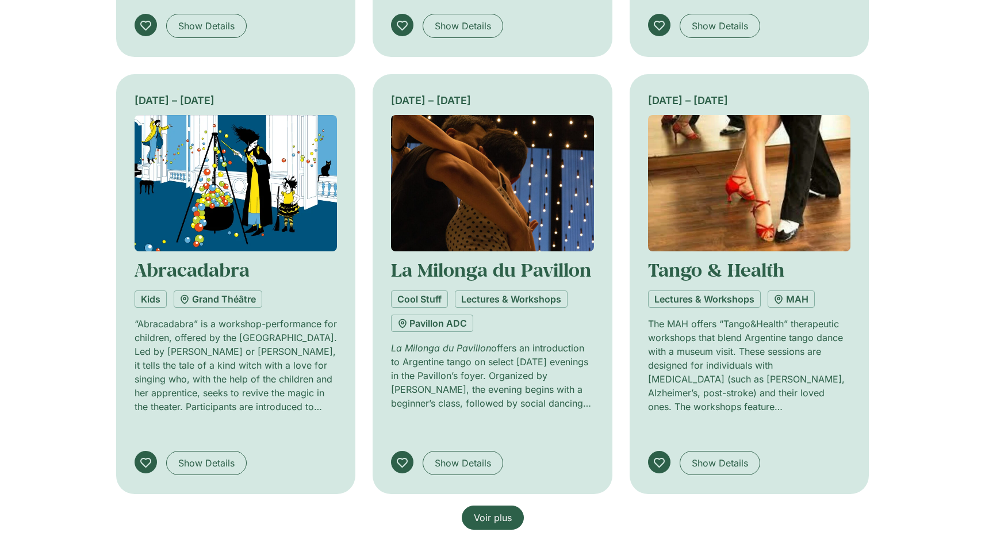
click at [490, 510] on span "Voir plus" at bounding box center [493, 517] width 38 height 14
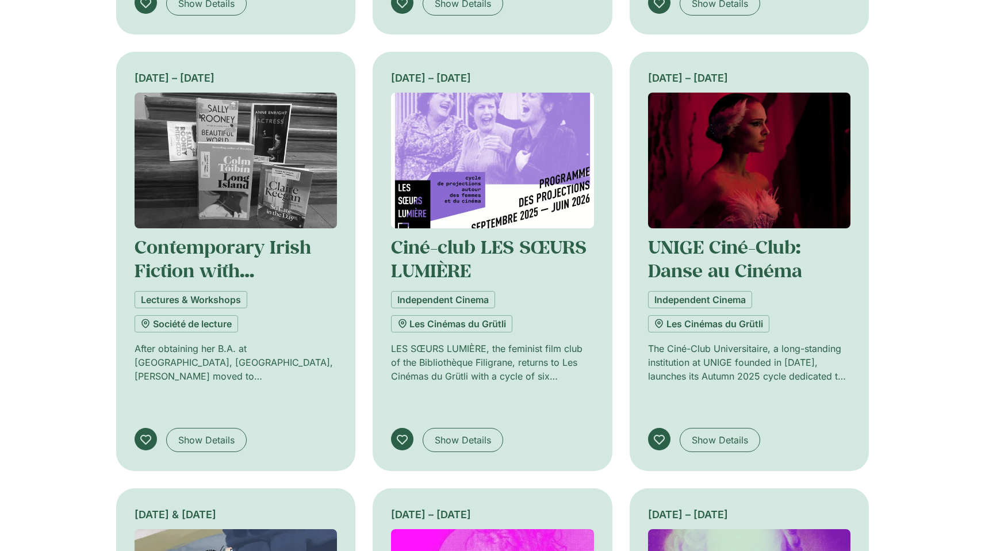
scroll to position [4932, 0]
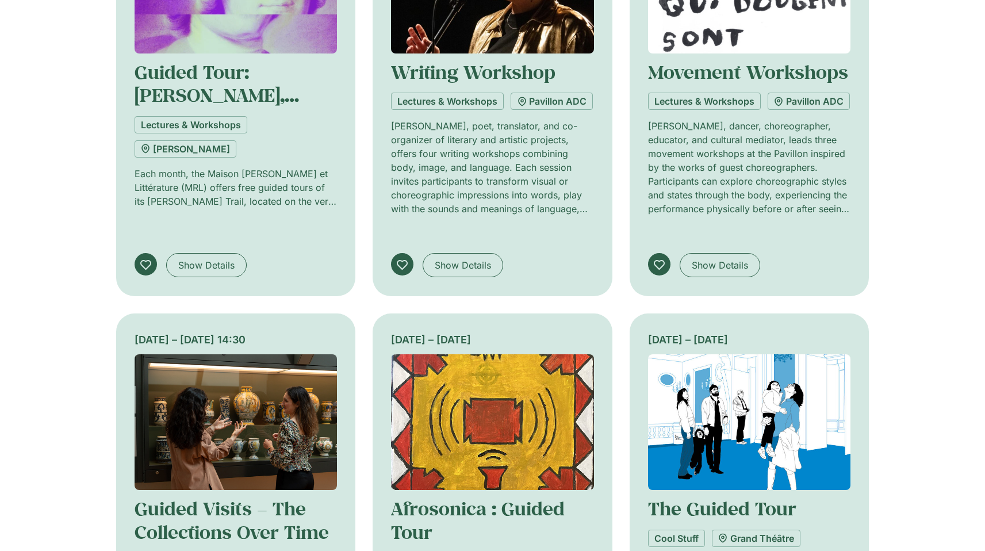
scroll to position [5859, 0]
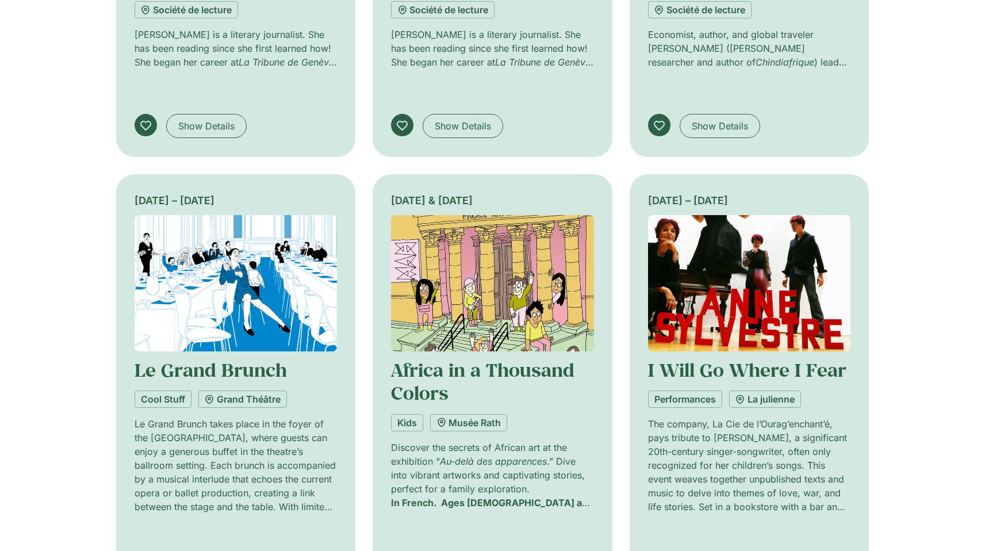
scroll to position [6761, 0]
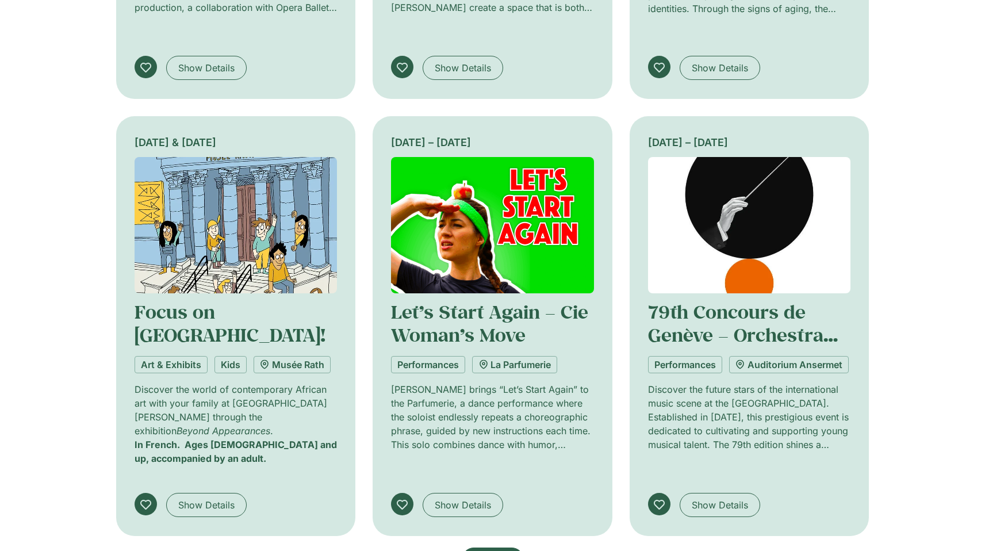
scroll to position [7694, 0]
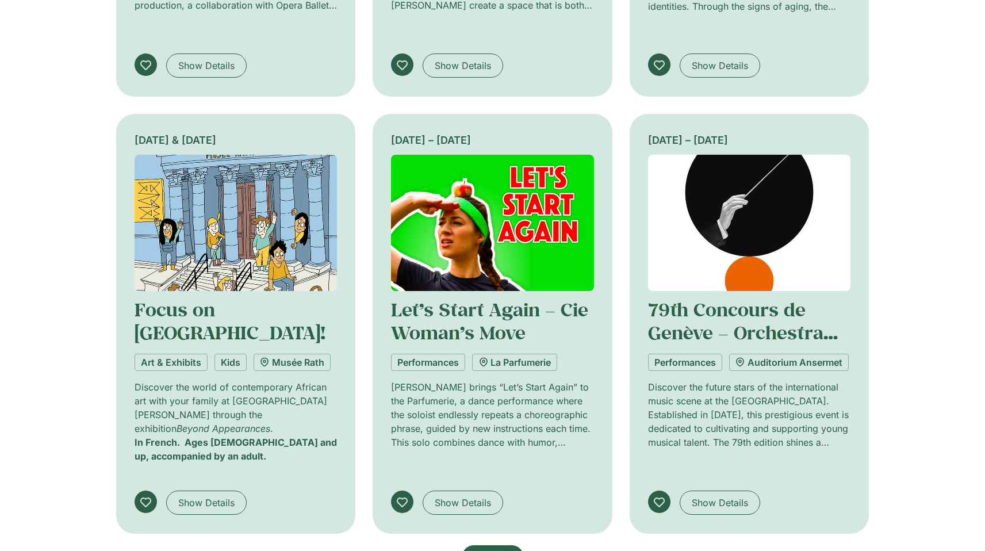
drag, startPoint x: 491, startPoint y: 267, endPoint x: 528, endPoint y: 298, distance: 47.8
click at [491, 550] on span "Voir plus" at bounding box center [493, 557] width 38 height 14
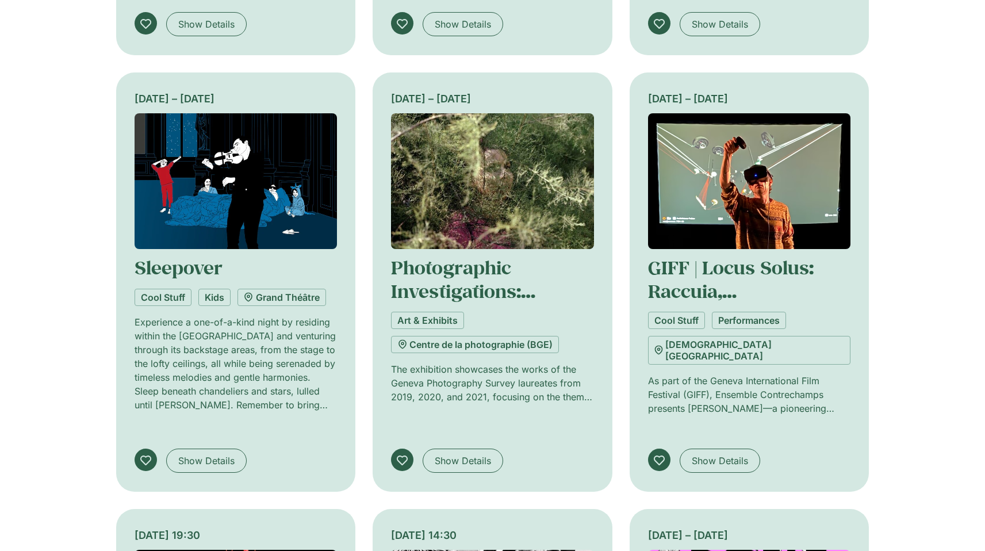
scroll to position [8424, 0]
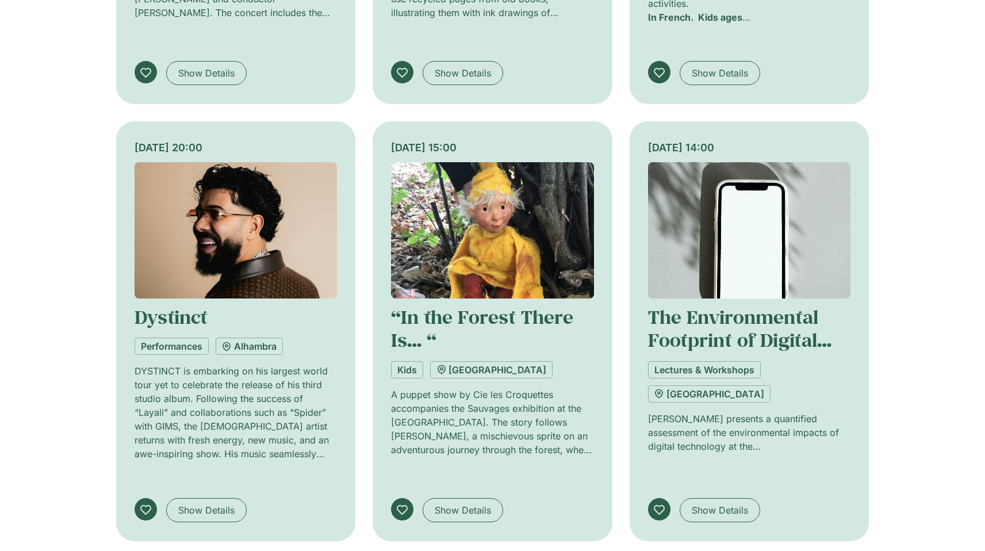
scroll to position [9236, 0]
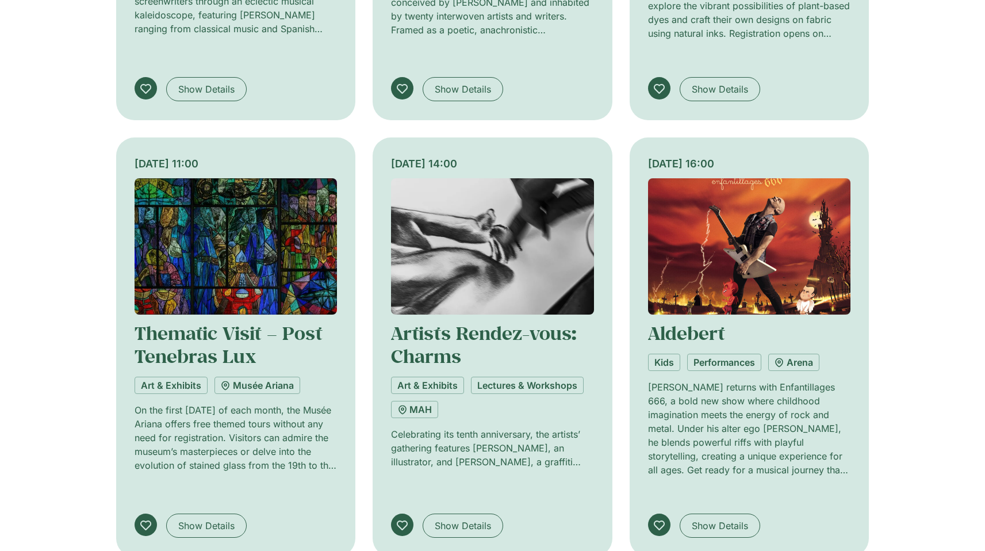
scroll to position [10080, 0]
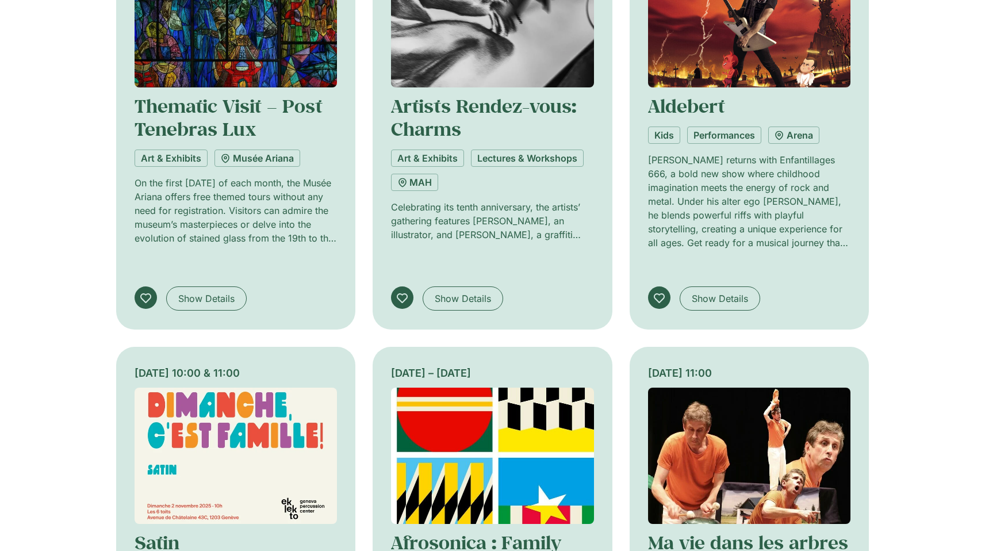
drag, startPoint x: 499, startPoint y: 403, endPoint x: 630, endPoint y: 422, distance: 131.8
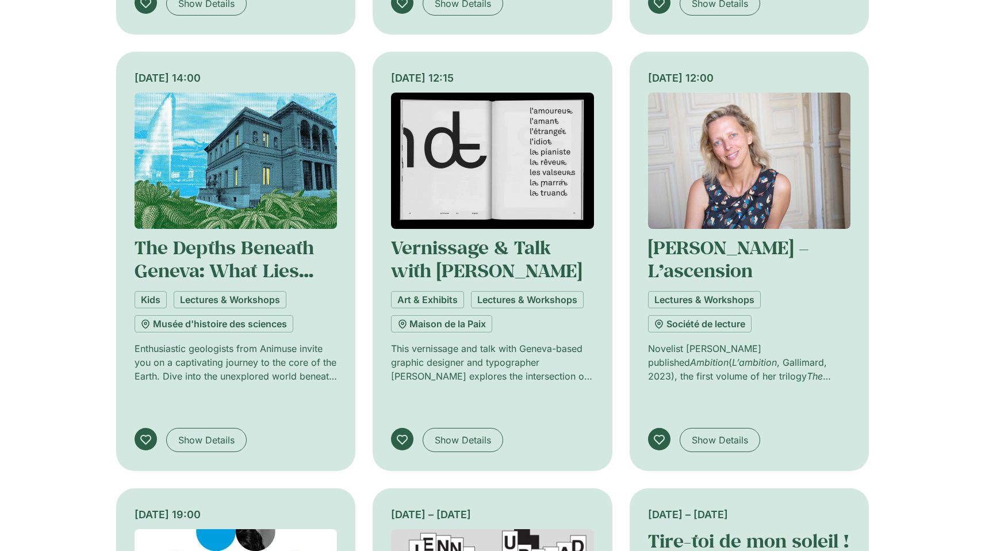
scroll to position [10814, 0]
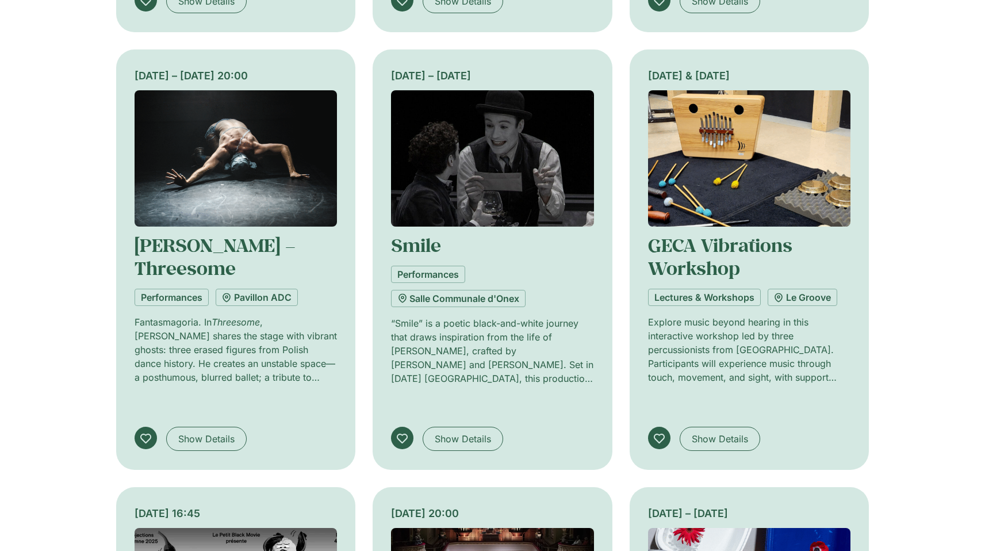
scroll to position [11957, 0]
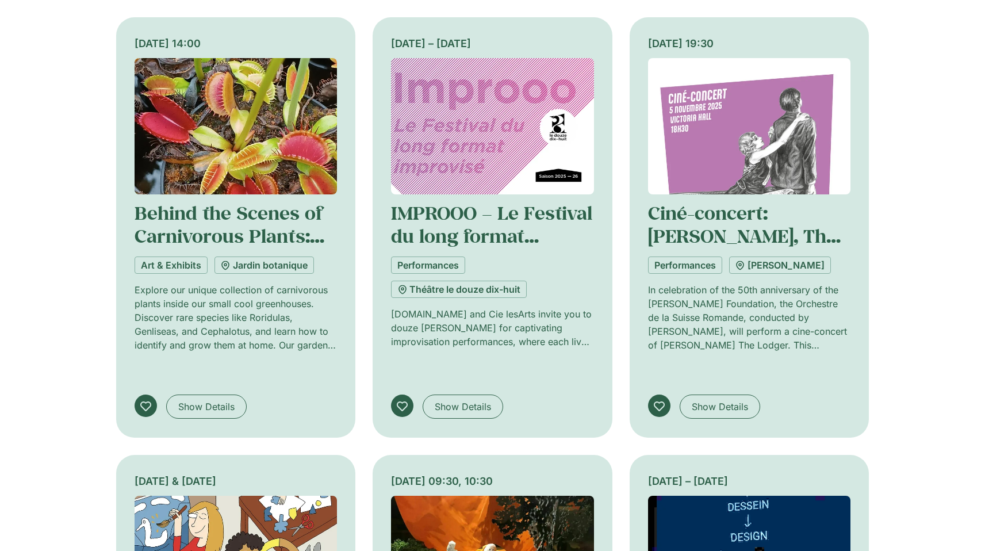
scroll to position [12703, 0]
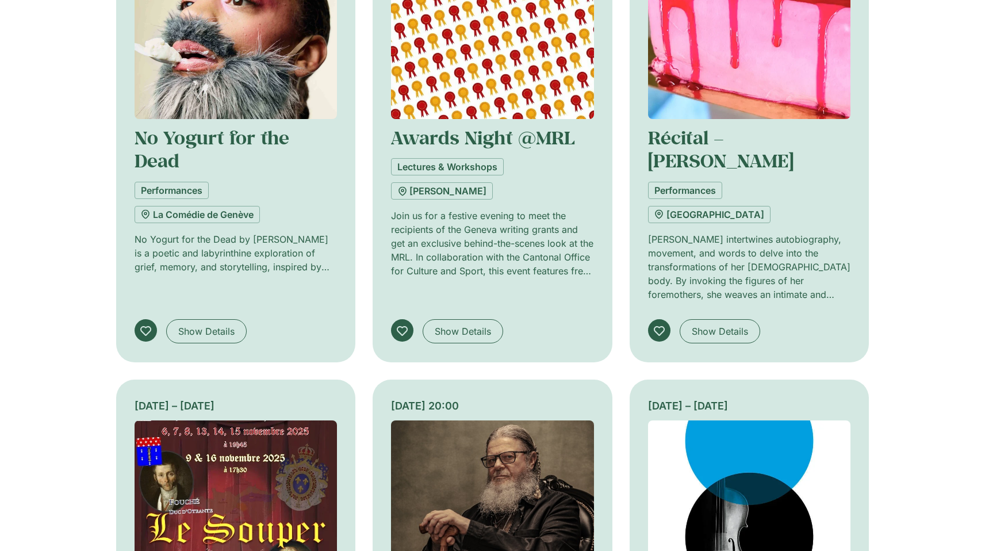
scroll to position [13572, 0]
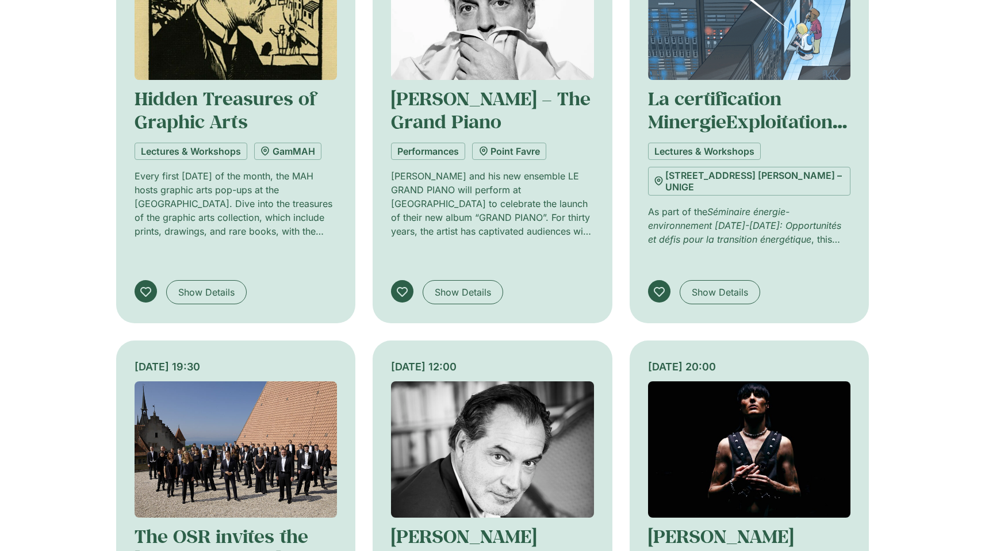
scroll to position [14565, 0]
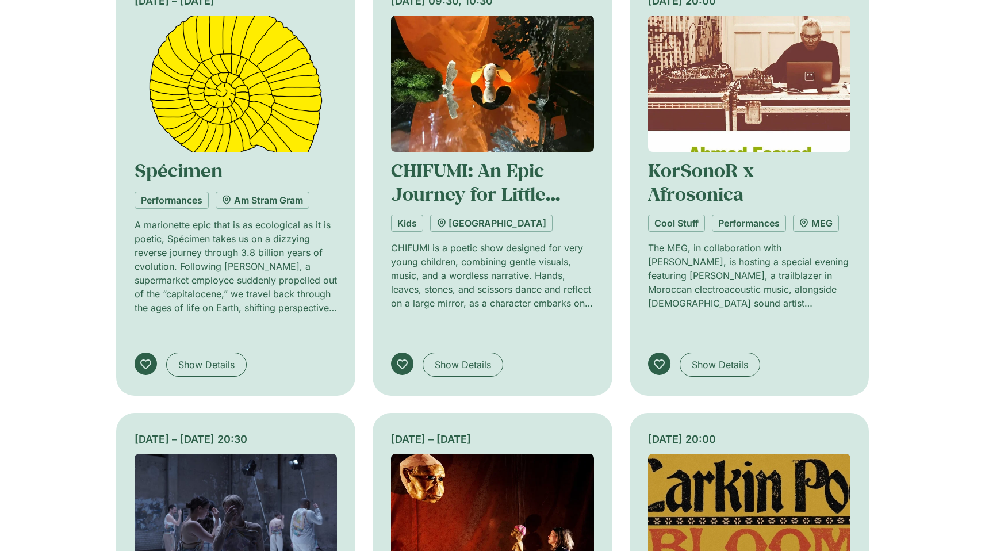
scroll to position [15292, 0]
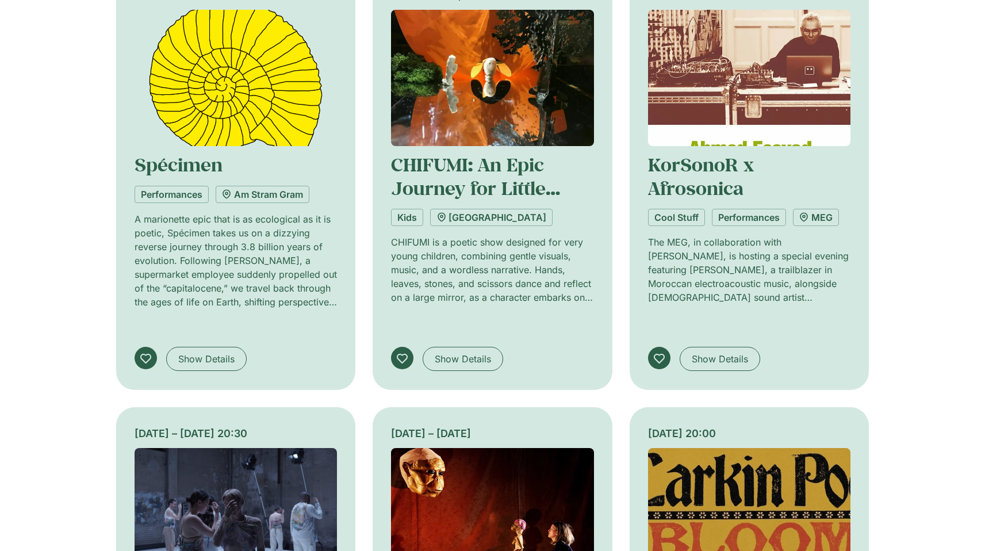
drag, startPoint x: 480, startPoint y: 230, endPoint x: 482, endPoint y: 238, distance: 7.7
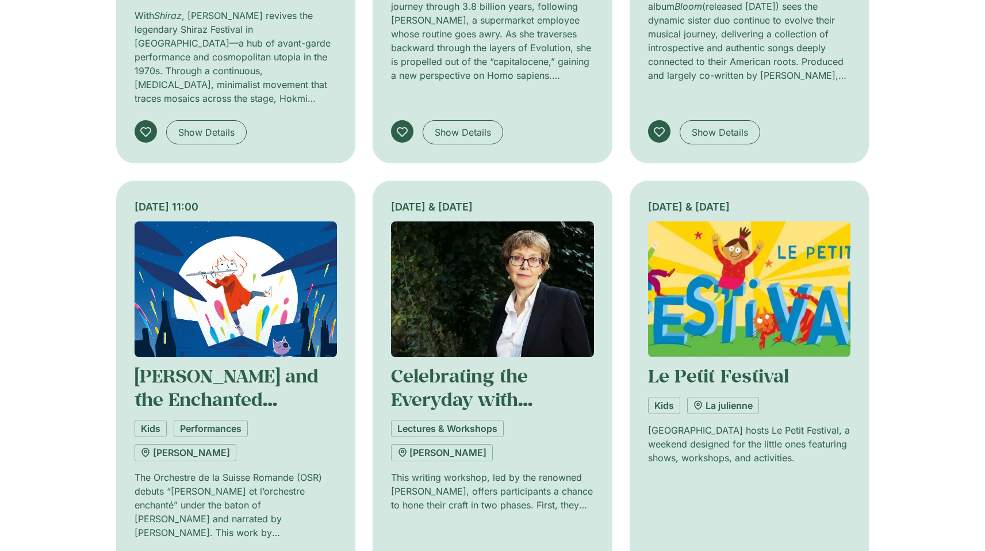
scroll to position [15964, 0]
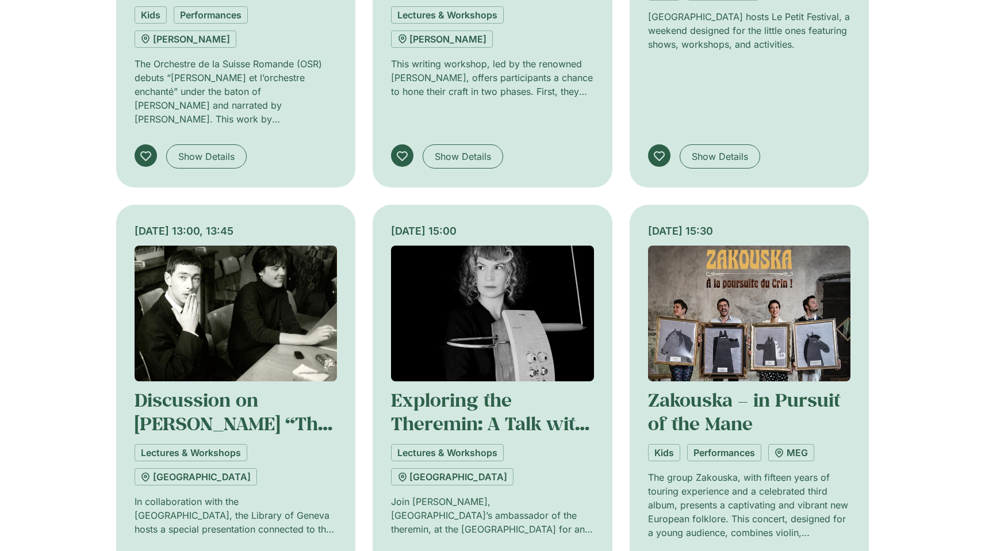
scroll to position [16823, 0]
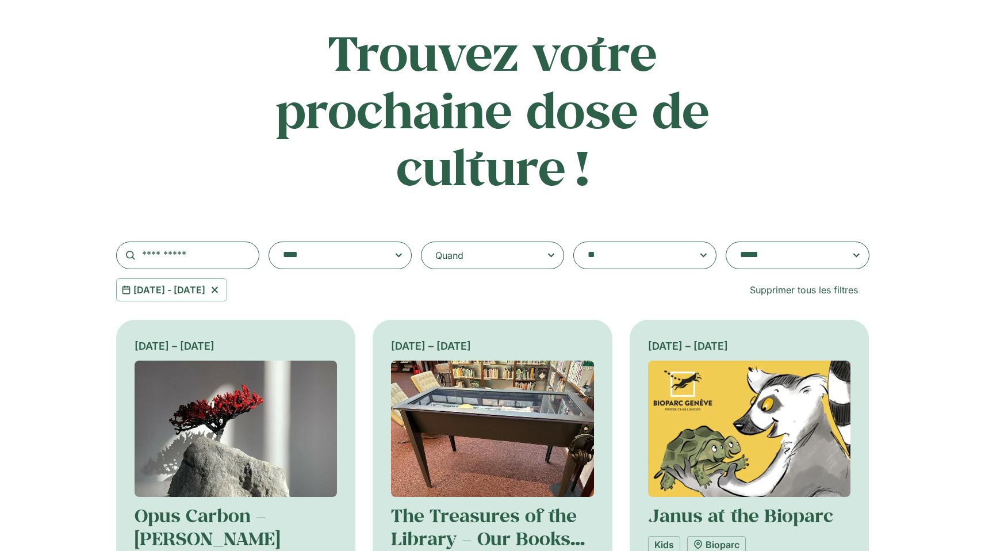
scroll to position [0, 0]
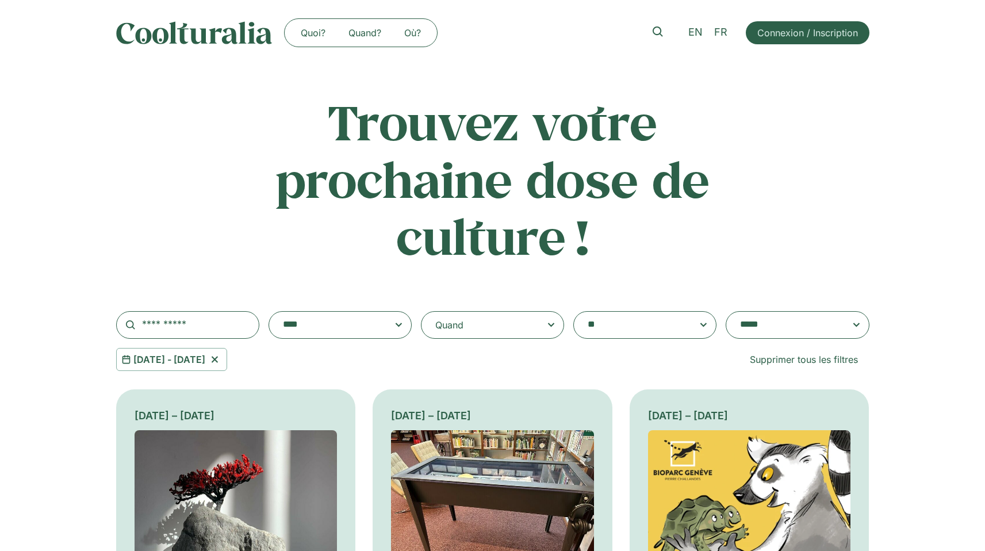
click at [751, 324] on textarea "**********" at bounding box center [786, 325] width 92 height 16
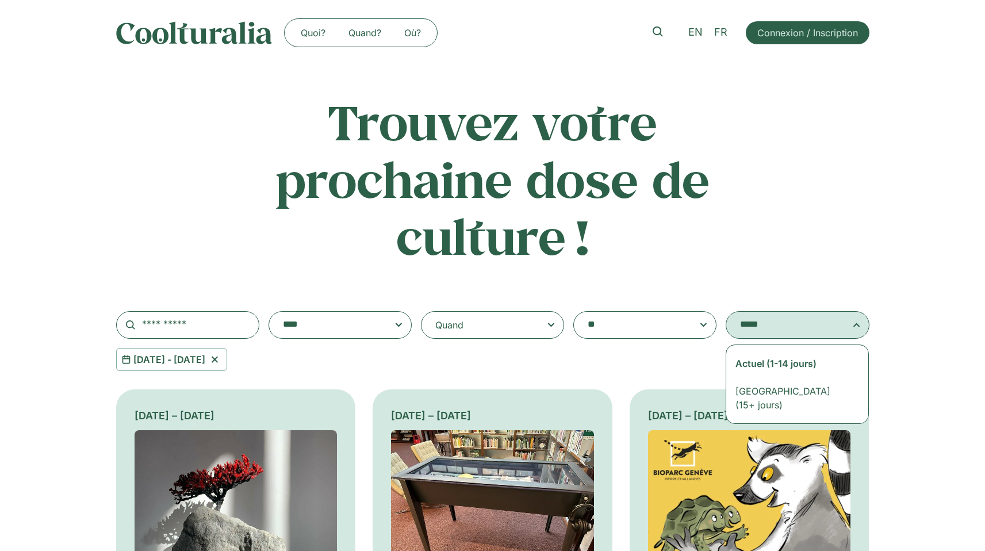
select select "**********"
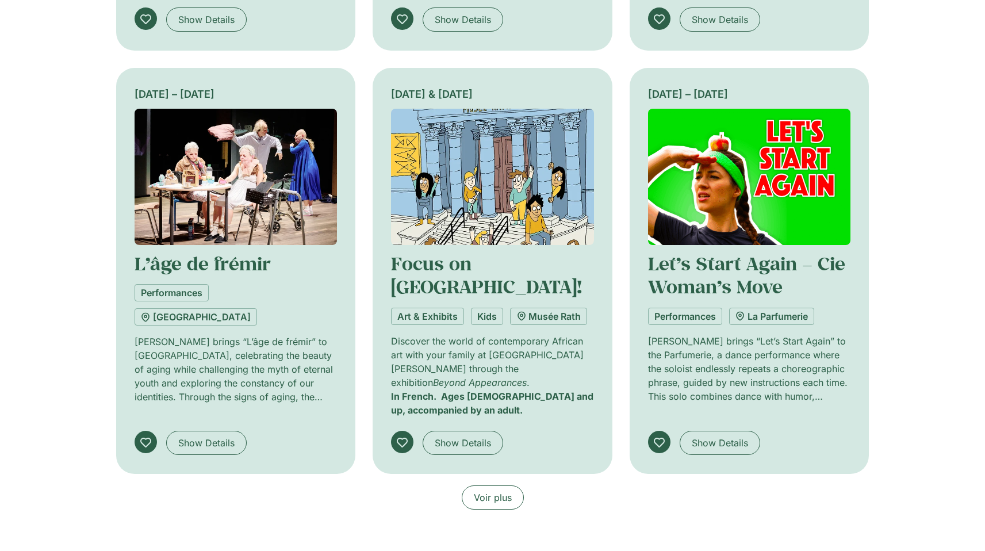
scroll to position [920, 0]
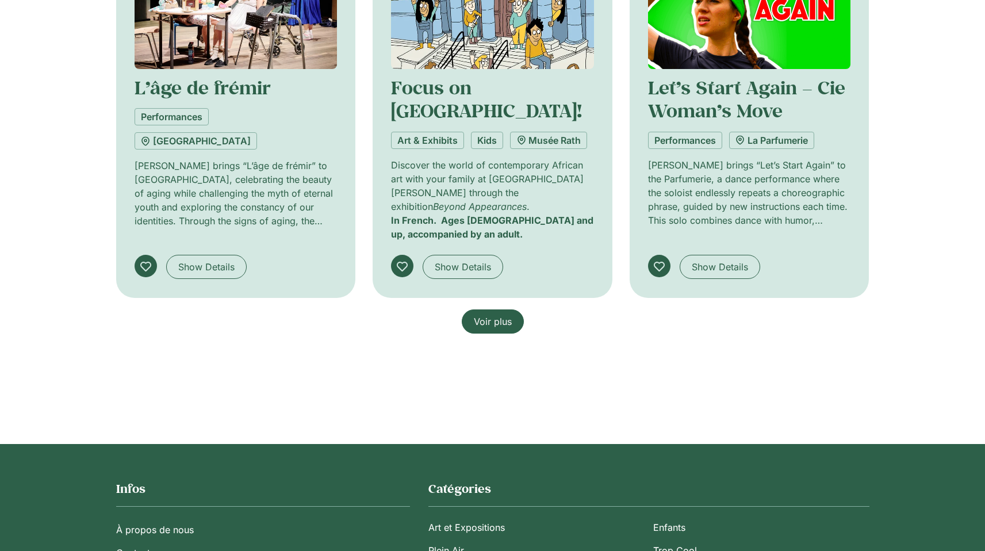
click at [477, 312] on link "Voir plus" at bounding box center [493, 321] width 62 height 24
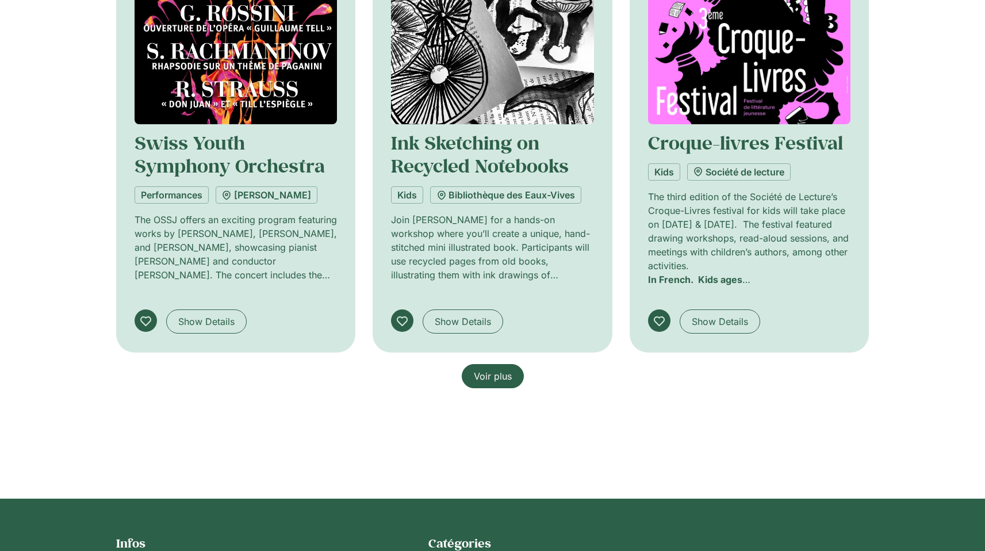
scroll to position [1902, 0]
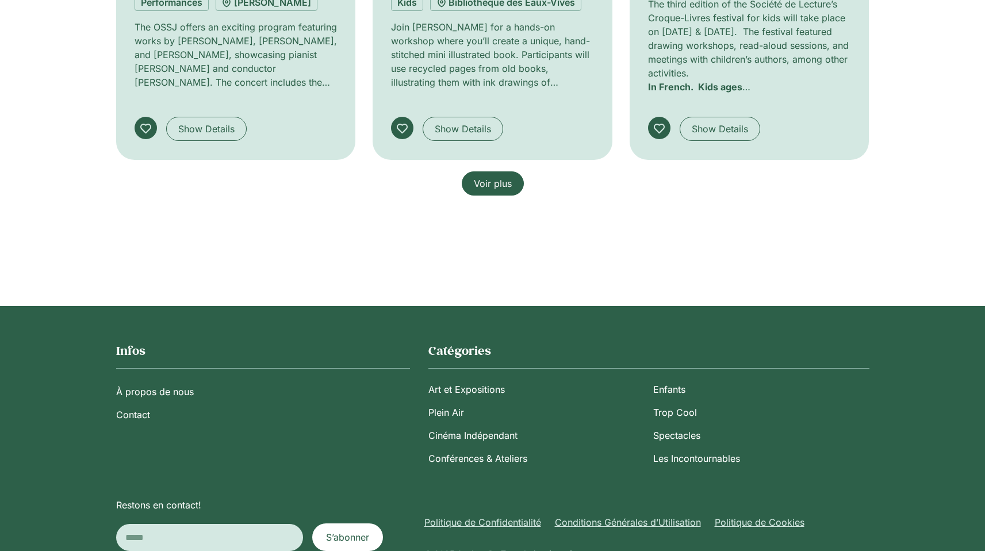
click at [493, 176] on span "Voir plus" at bounding box center [493, 183] width 38 height 14
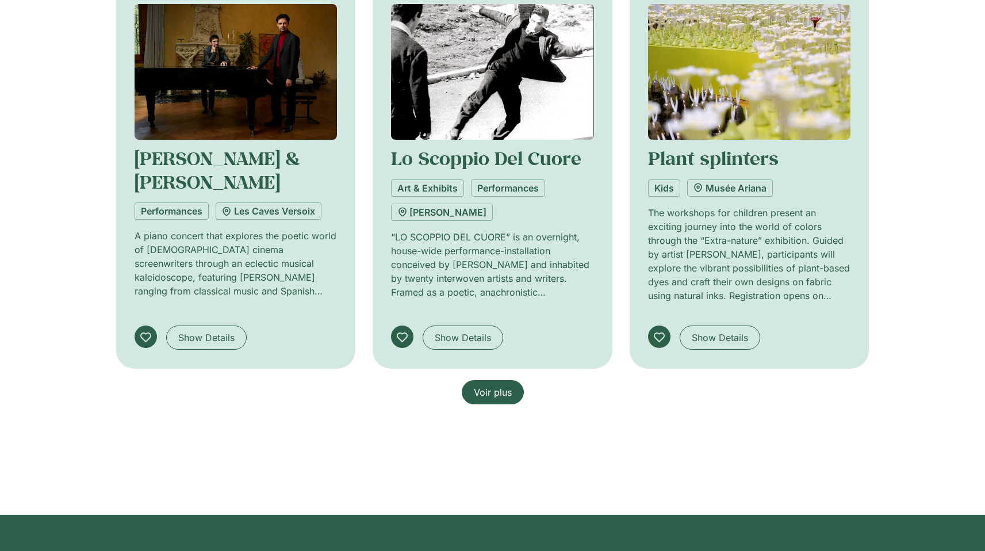
scroll to position [2555, 0]
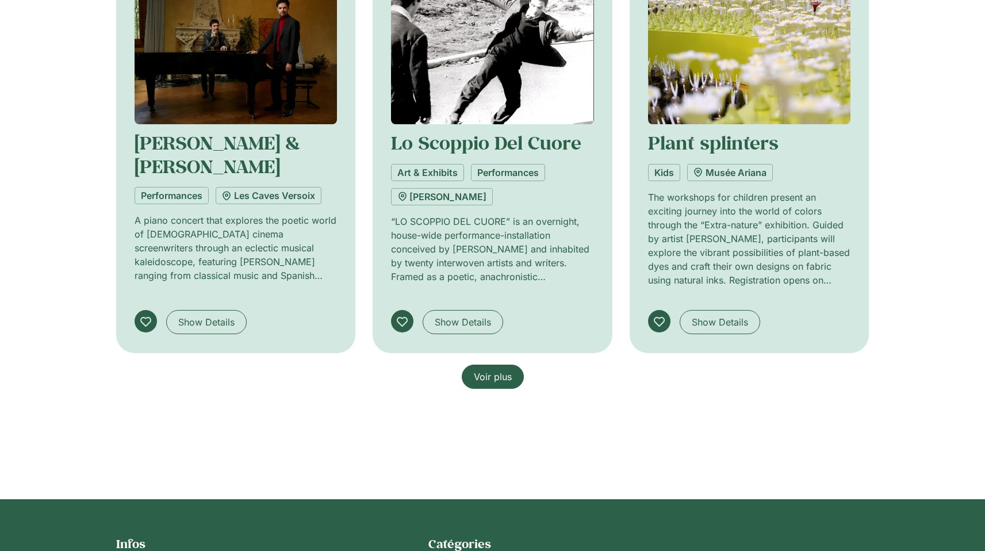
drag, startPoint x: 496, startPoint y: 318, endPoint x: 339, endPoint y: 331, distance: 157.5
click at [495, 370] on span "Voir plus" at bounding box center [493, 377] width 38 height 14
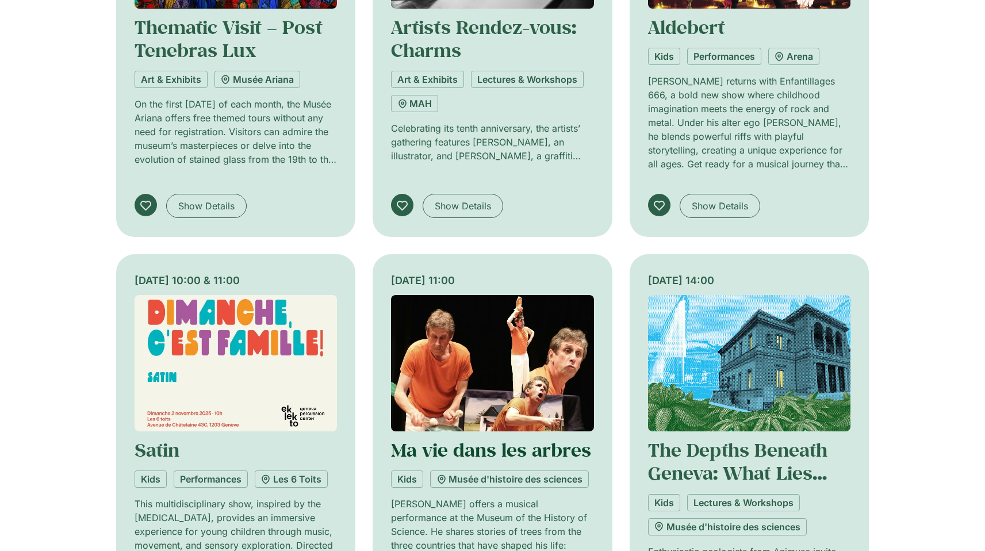
scroll to position [3344, 0]
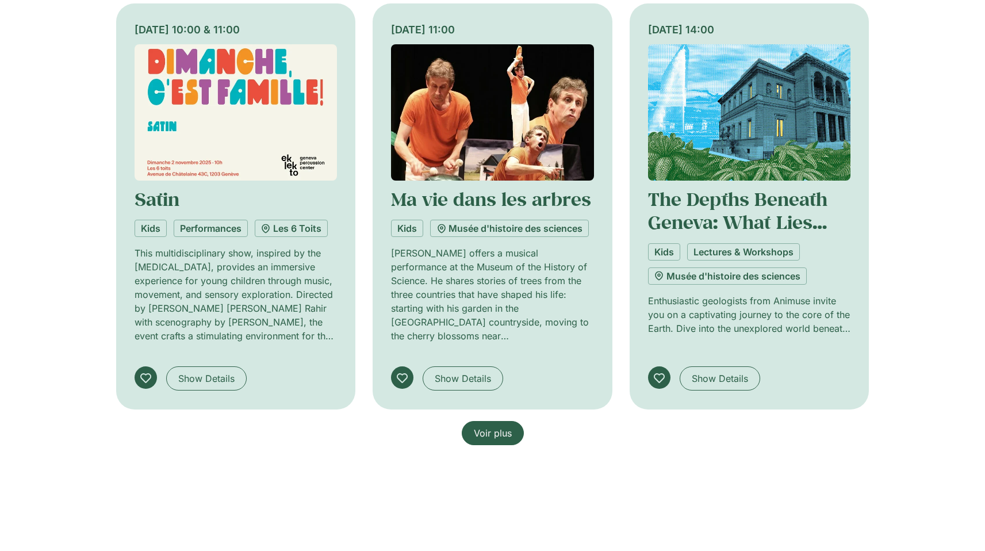
drag, startPoint x: 483, startPoint y: 362, endPoint x: 294, endPoint y: 369, distance: 189.2
click at [483, 426] on span "Voir plus" at bounding box center [493, 433] width 38 height 14
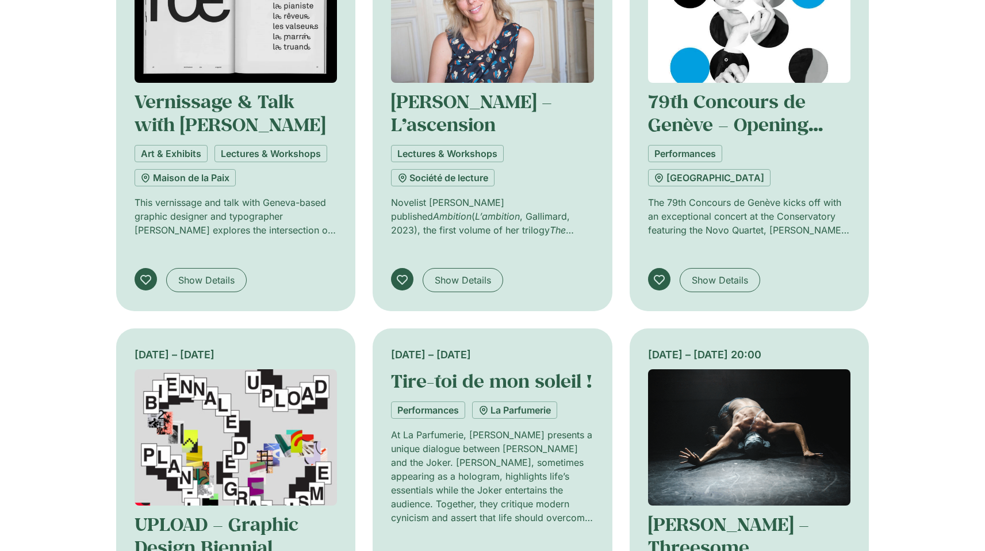
scroll to position [4051, 0]
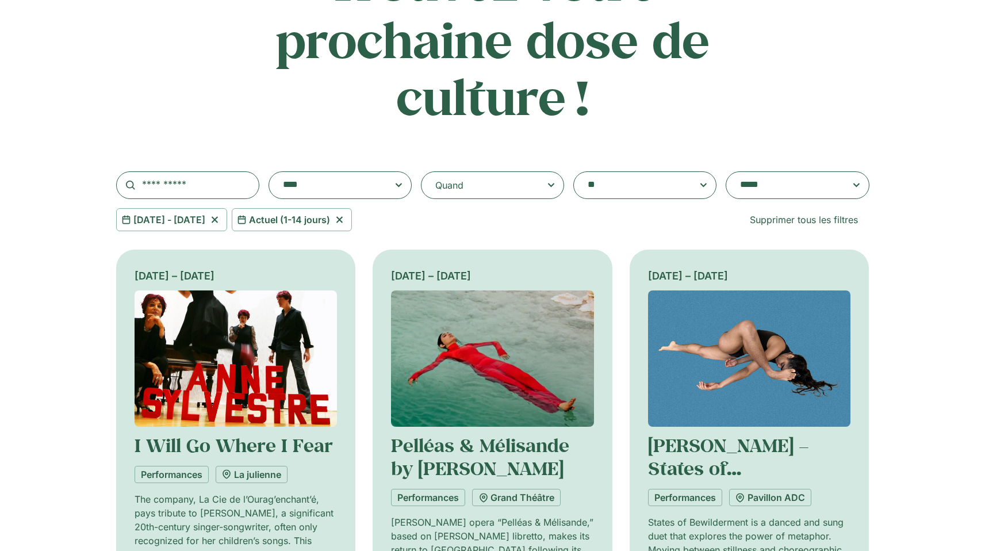
scroll to position [0, 0]
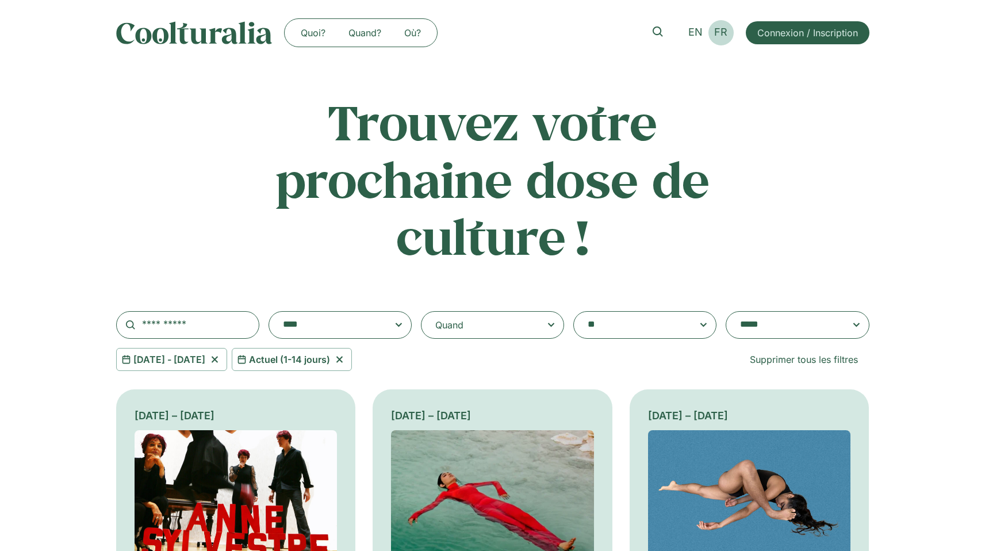
click at [718, 33] on span "FR" at bounding box center [720, 32] width 13 height 12
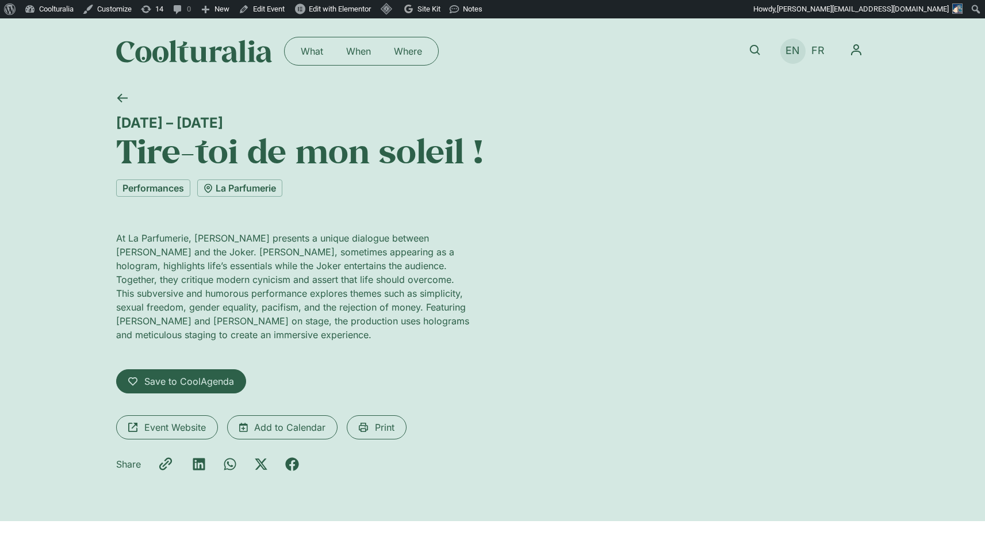
click at [801, 52] on link "EN" at bounding box center [792, 51] width 26 height 17
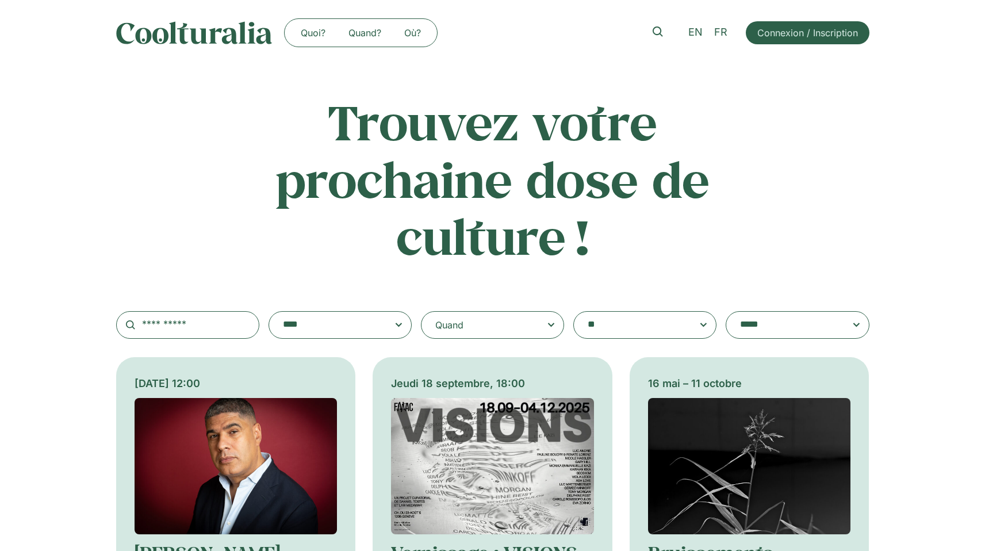
click at [536, 325] on div "Quand" at bounding box center [492, 325] width 143 height 28
click at [0, 0] on input "Quand" at bounding box center [0, 0] width 0 height 0
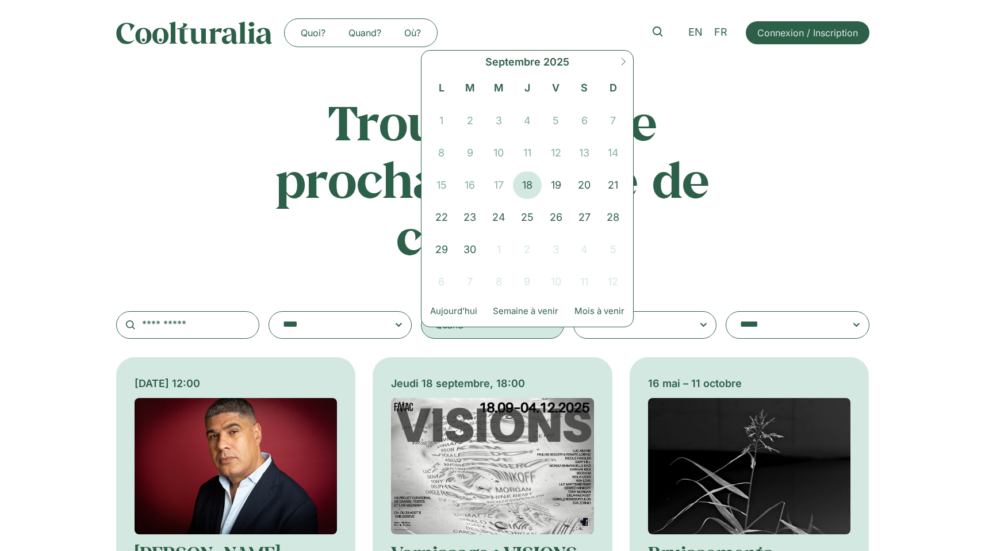
click at [621, 64] on icon at bounding box center [623, 60] width 4 height 7
click at [622, 64] on icon at bounding box center [623, 60] width 4 height 7
select select "**"
click at [584, 121] on span "1" at bounding box center [584, 121] width 29 height 28
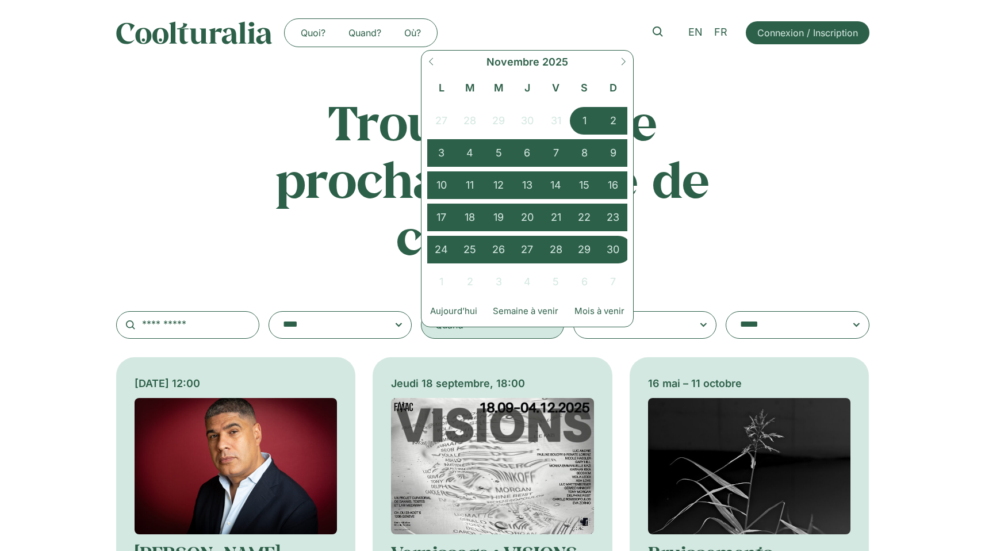
click at [613, 251] on span "30" at bounding box center [612, 250] width 29 height 28
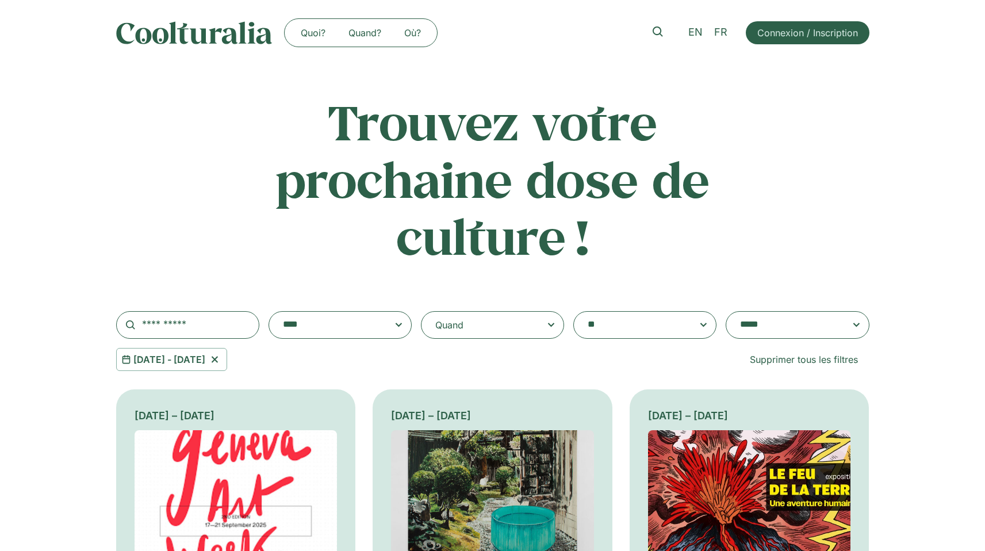
click at [777, 330] on textarea "**********" at bounding box center [786, 325] width 92 height 16
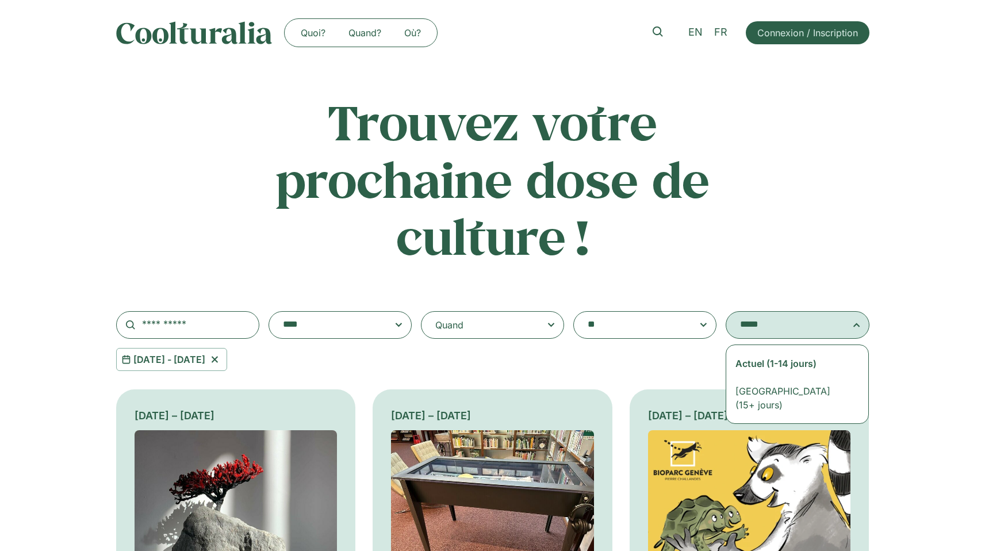
select select "**********"
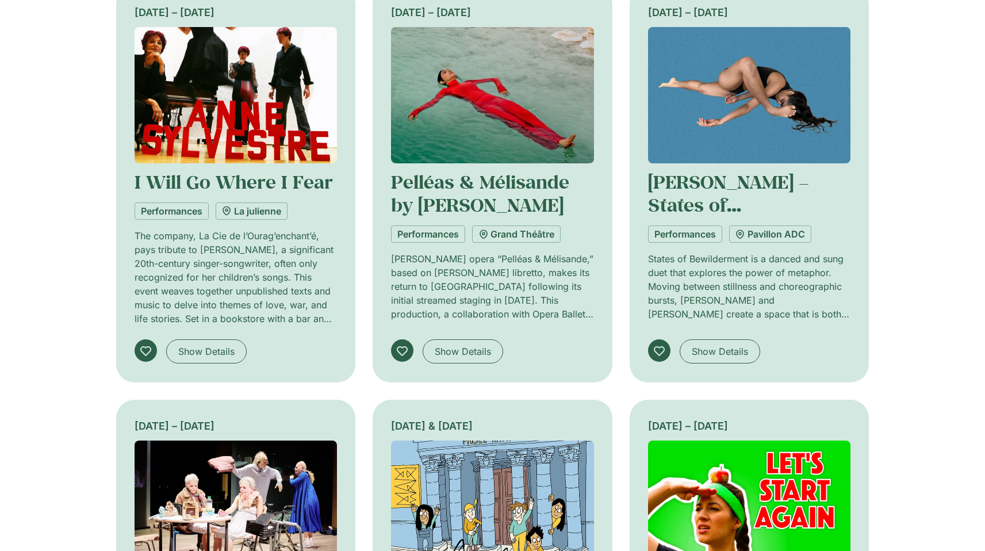
scroll to position [403, 0]
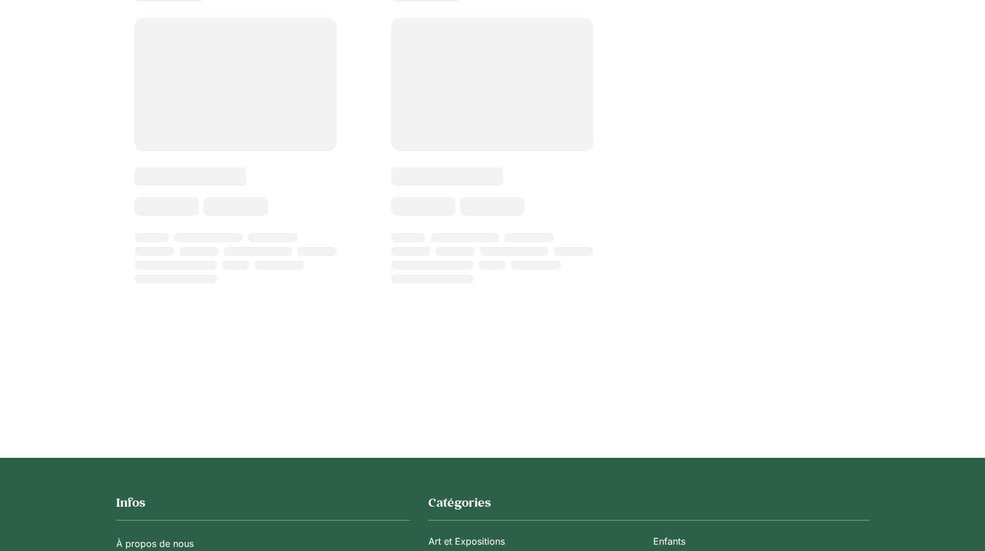
select select
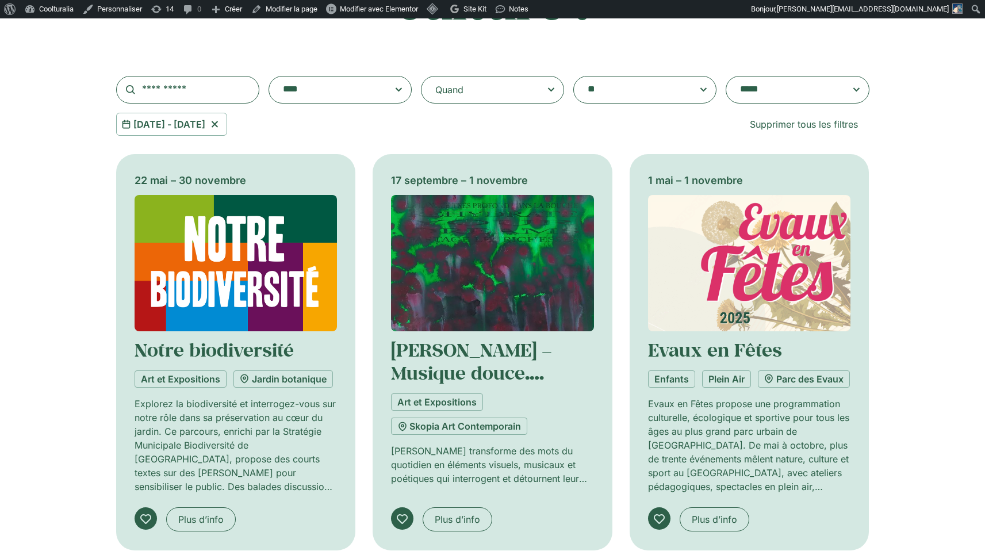
scroll to position [252, 0]
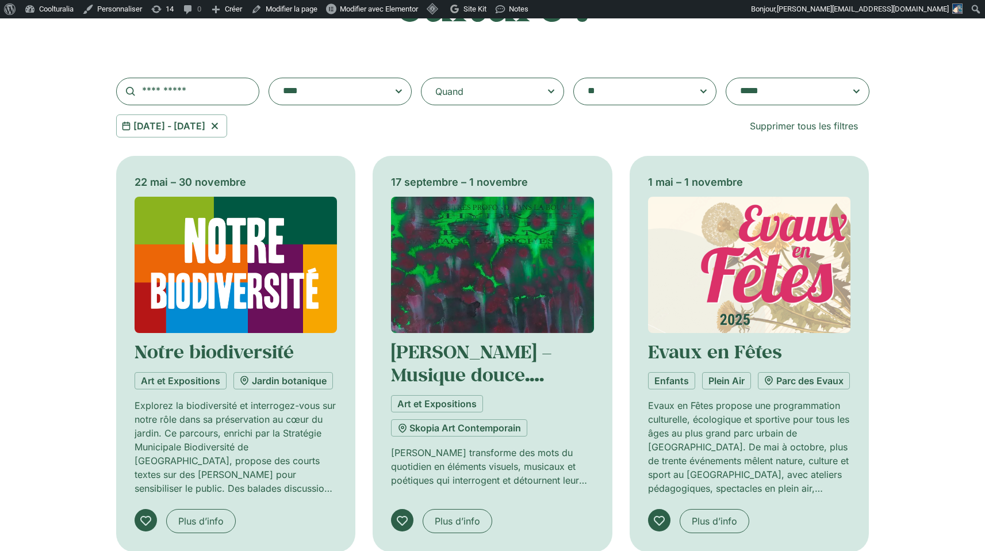
click at [765, 97] on textarea "**********" at bounding box center [786, 91] width 92 height 16
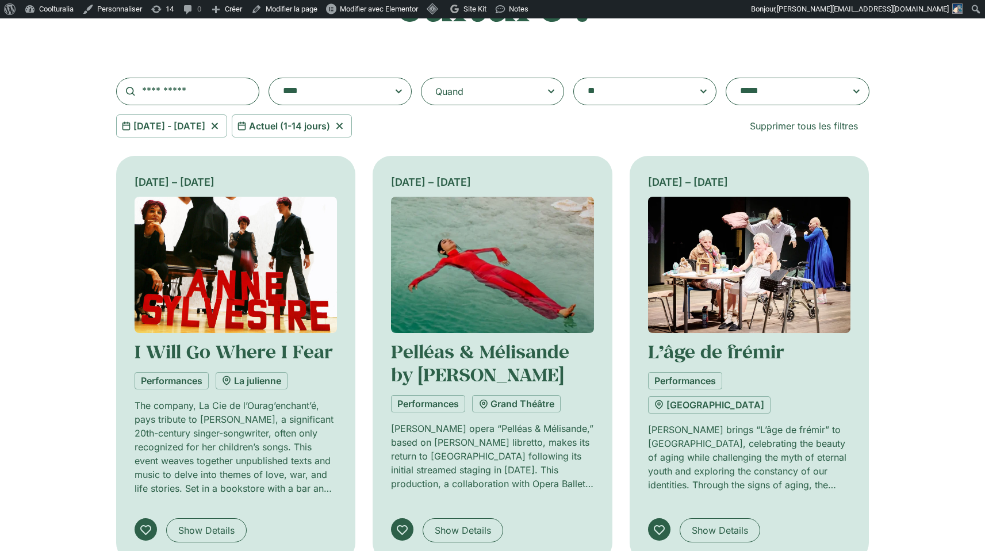
click at [803, 80] on span at bounding box center [796, 92] width 143 height 28
click at [726, 78] on select "**********" at bounding box center [725, 78] width 1 height 1
click at [804, 84] on textarea "**********" at bounding box center [786, 91] width 92 height 16
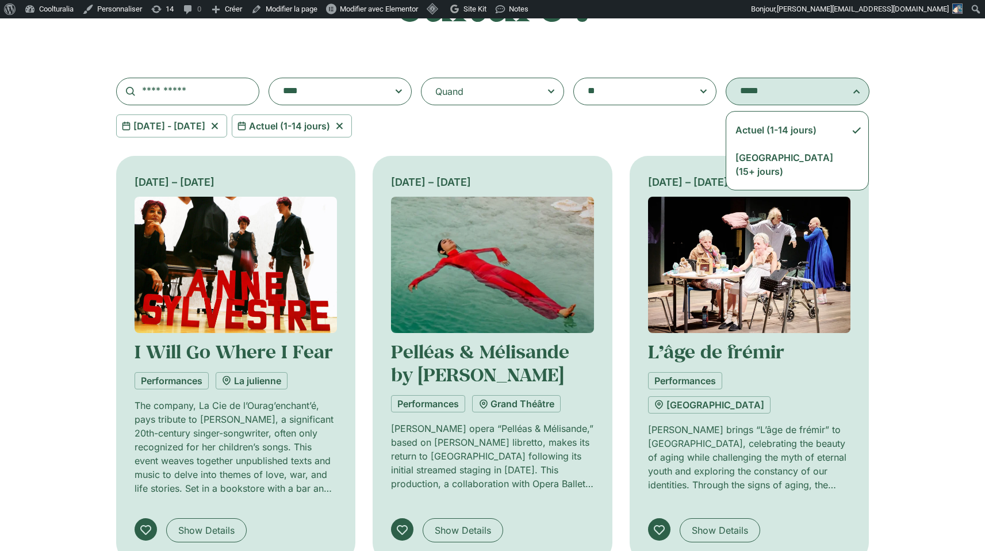
select select "*********"
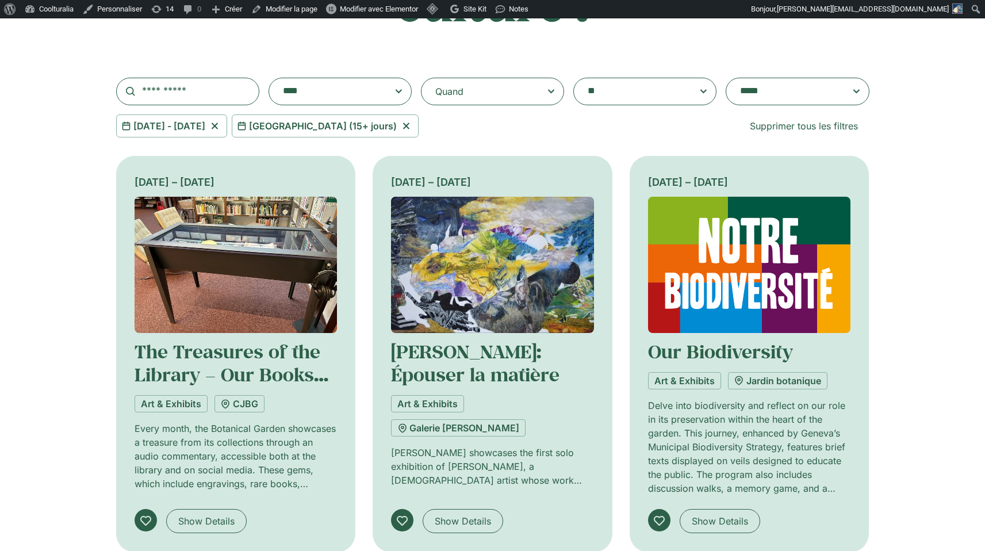
click at [405, 127] on icon at bounding box center [406, 126] width 14 height 14
select select
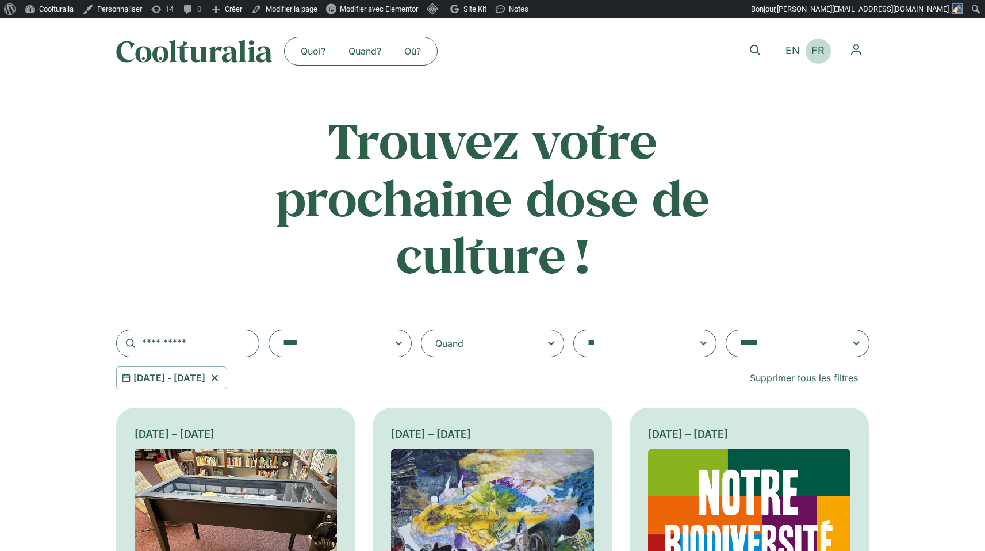
click at [815, 50] on span "FR" at bounding box center [817, 51] width 13 height 12
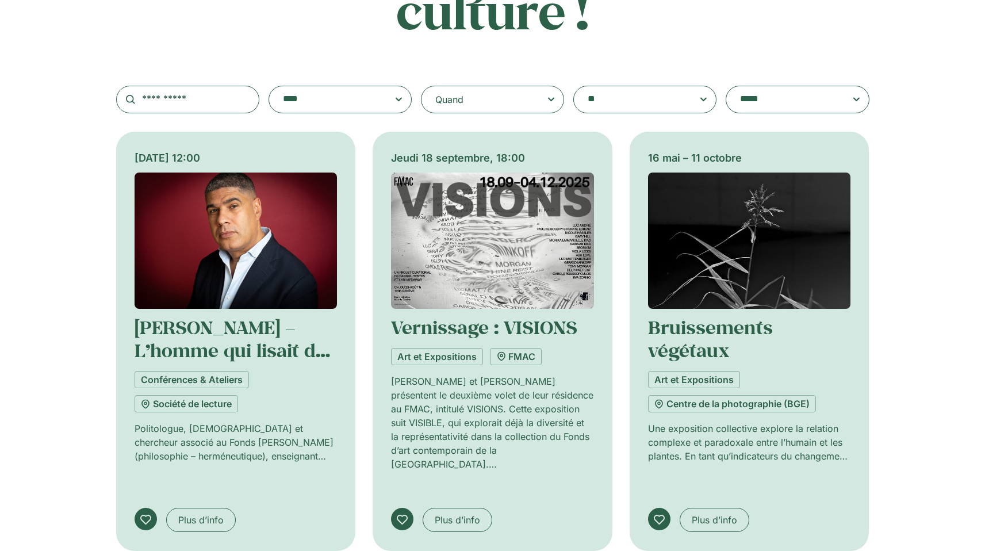
scroll to position [223, 0]
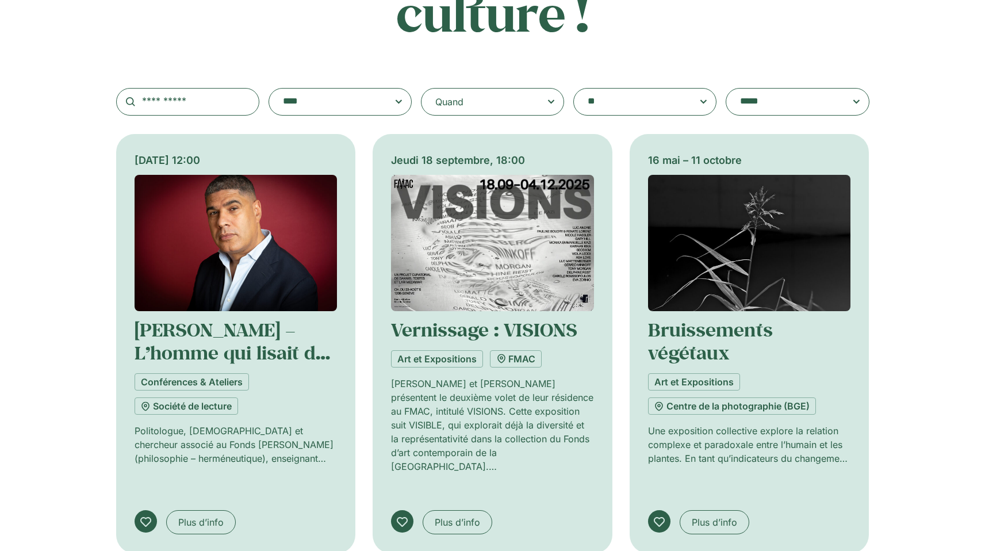
click at [497, 106] on div "Quand" at bounding box center [492, 102] width 143 height 28
click at [0, 0] on input "Quand" at bounding box center [0, 0] width 0 height 0
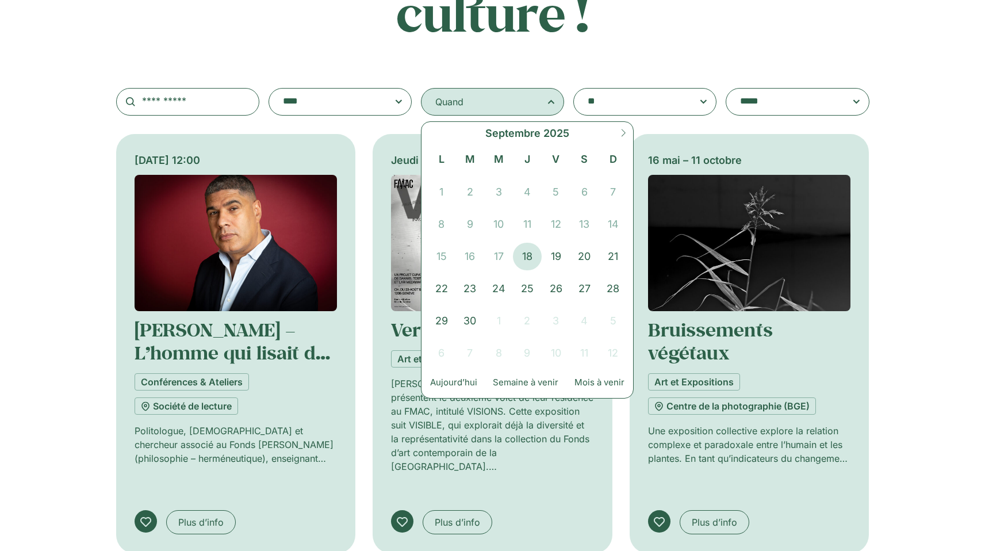
click at [614, 138] on span at bounding box center [623, 137] width 20 height 31
select select "**"
click at [590, 186] on span "1" at bounding box center [584, 192] width 29 height 28
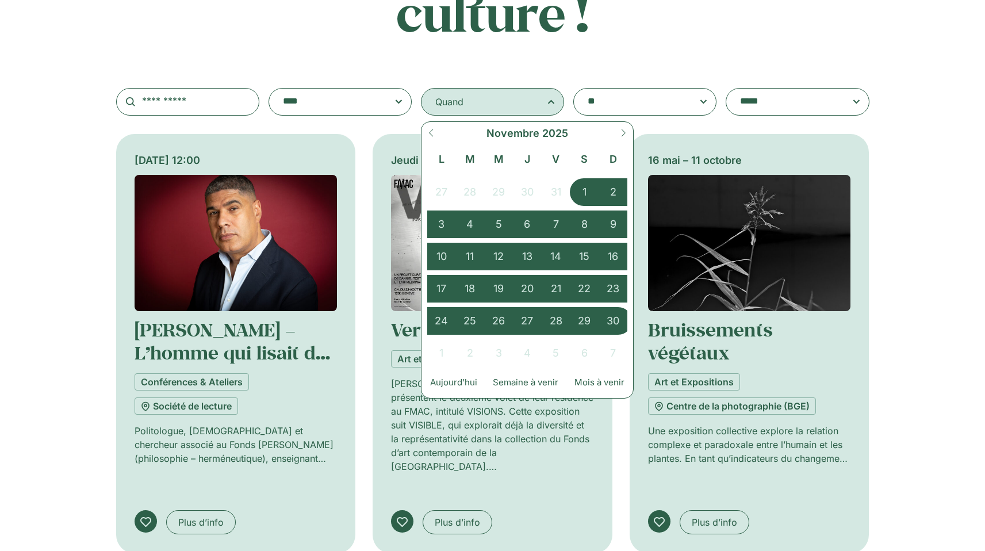
click at [618, 323] on span "30" at bounding box center [612, 321] width 29 height 28
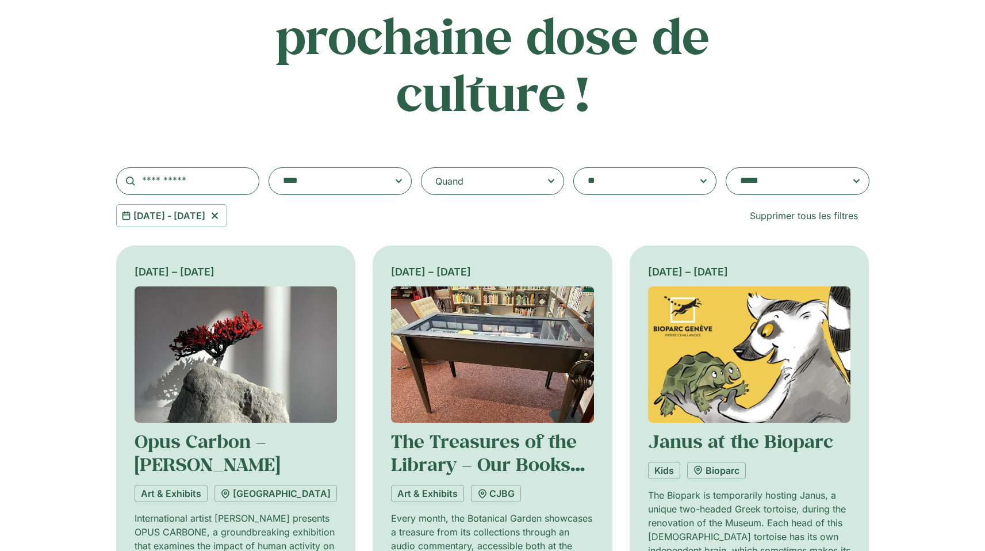
scroll to position [258, 0]
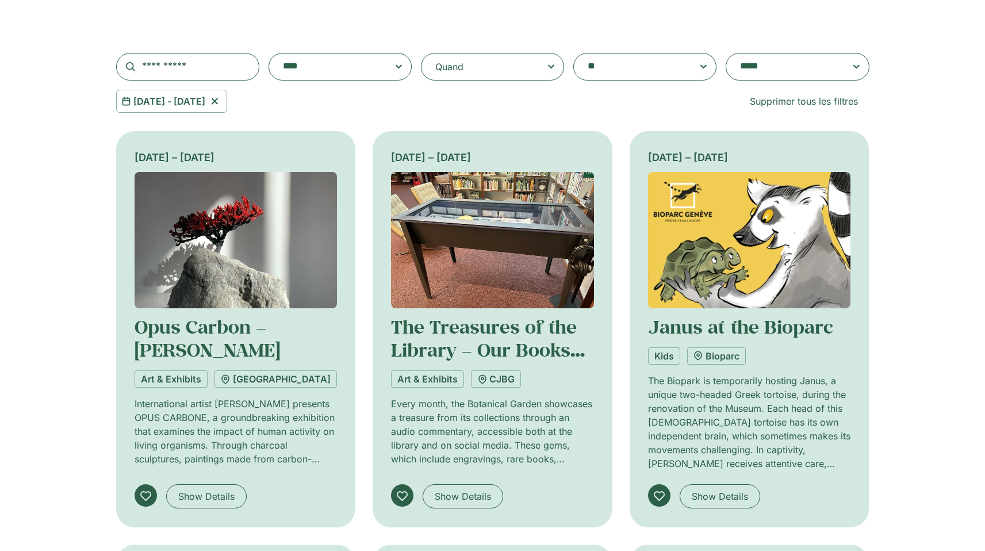
click at [537, 75] on div "Quand" at bounding box center [492, 67] width 143 height 28
click at [0, 0] on input "**********" at bounding box center [0, 0] width 0 height 0
click at [537, 75] on div "Quand" at bounding box center [492, 67] width 143 height 28
click at [0, 0] on input "**********" at bounding box center [0, 0] width 0 height 0
click at [537, 75] on div "Quand" at bounding box center [492, 67] width 143 height 28
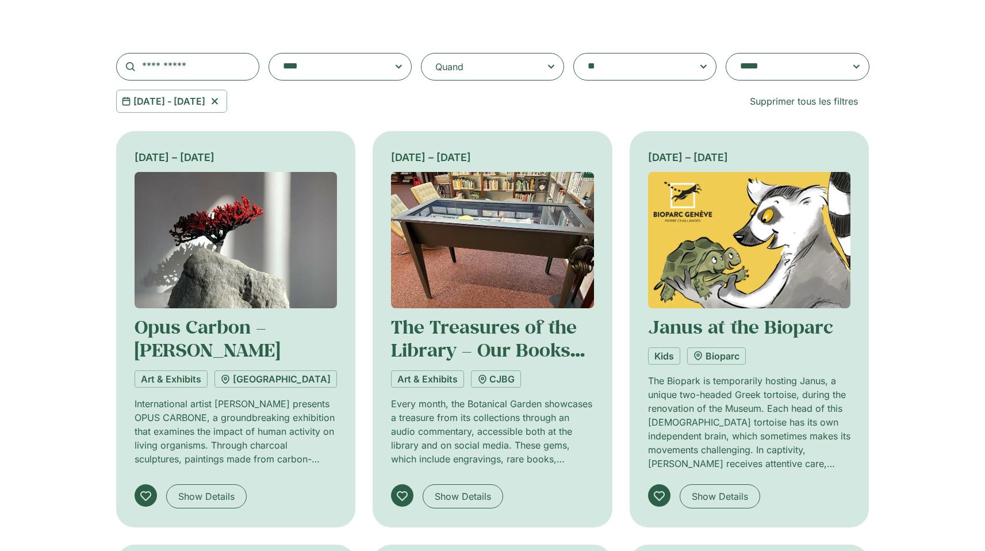
click at [0, 0] on input "**********" at bounding box center [0, 0] width 0 height 0
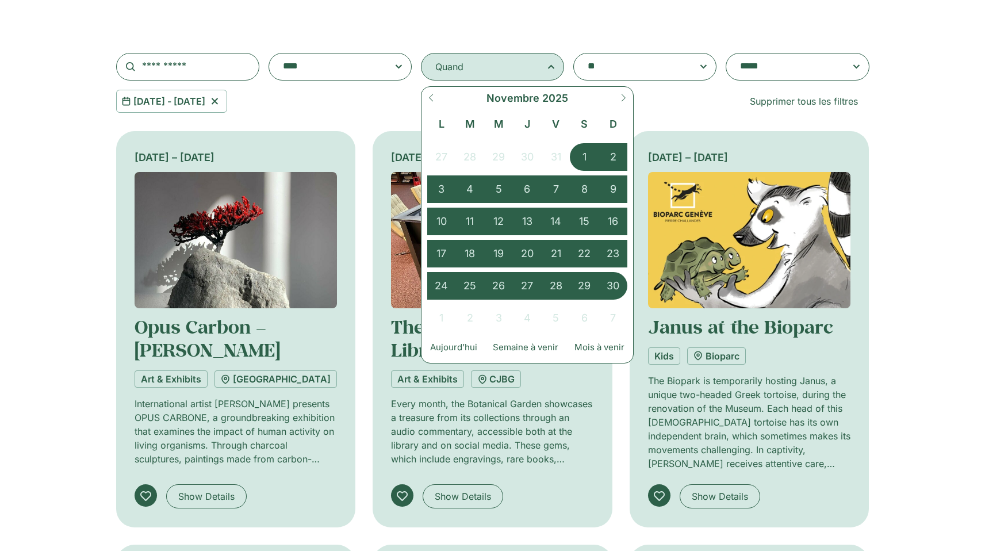
click at [629, 75] on span at bounding box center [644, 67] width 143 height 28
click at [574, 53] on select "**********" at bounding box center [573, 53] width 1 height 1
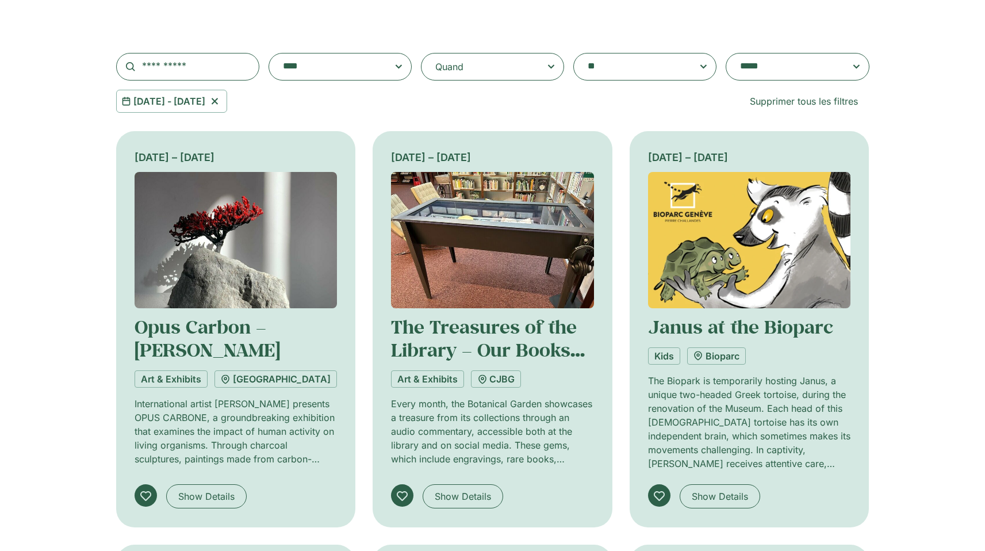
click at [644, 67] on textarea "**********" at bounding box center [633, 67] width 92 height 16
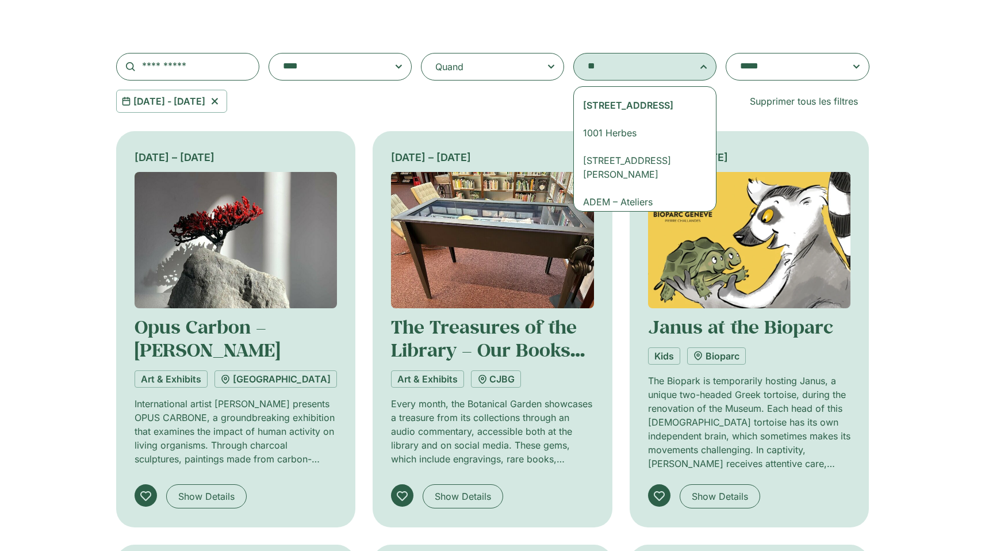
scroll to position [9, 0]
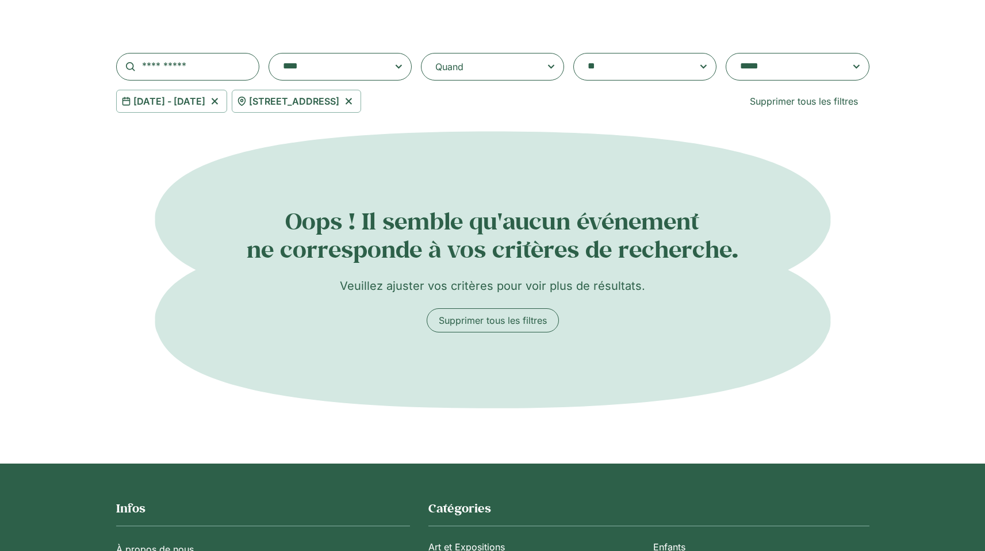
click at [625, 72] on textarea "**********" at bounding box center [633, 67] width 92 height 16
click at [356, 102] on icon at bounding box center [348, 101] width 14 height 14
select select "****"
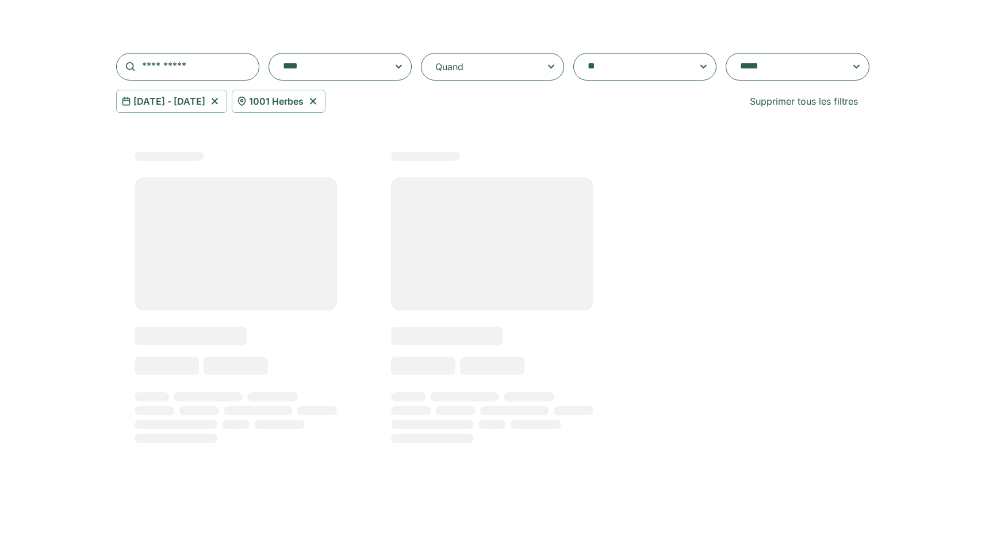
click at [316, 102] on icon at bounding box center [312, 101] width 6 height 6
click at [647, 67] on textarea "**********" at bounding box center [633, 67] width 92 height 16
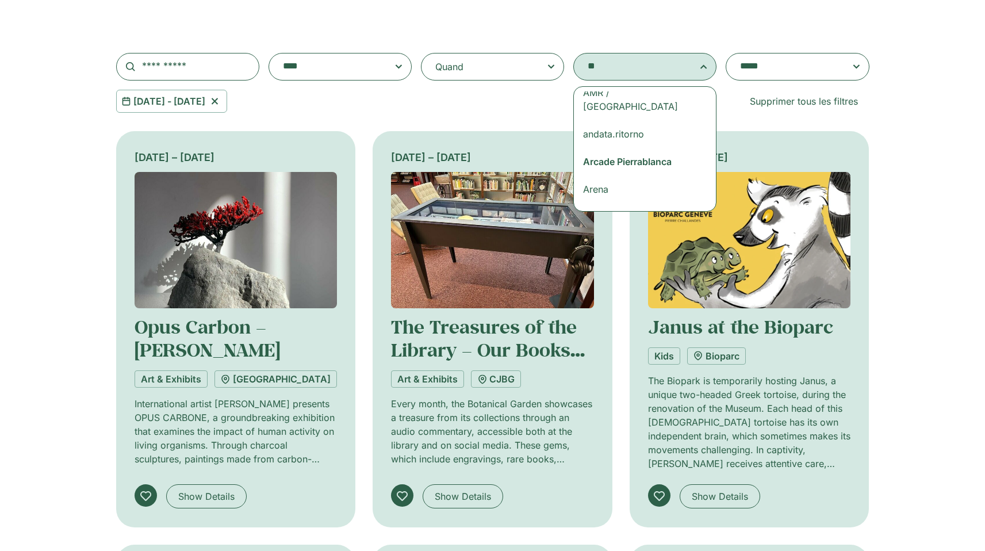
scroll to position [450, 0]
select select "****"
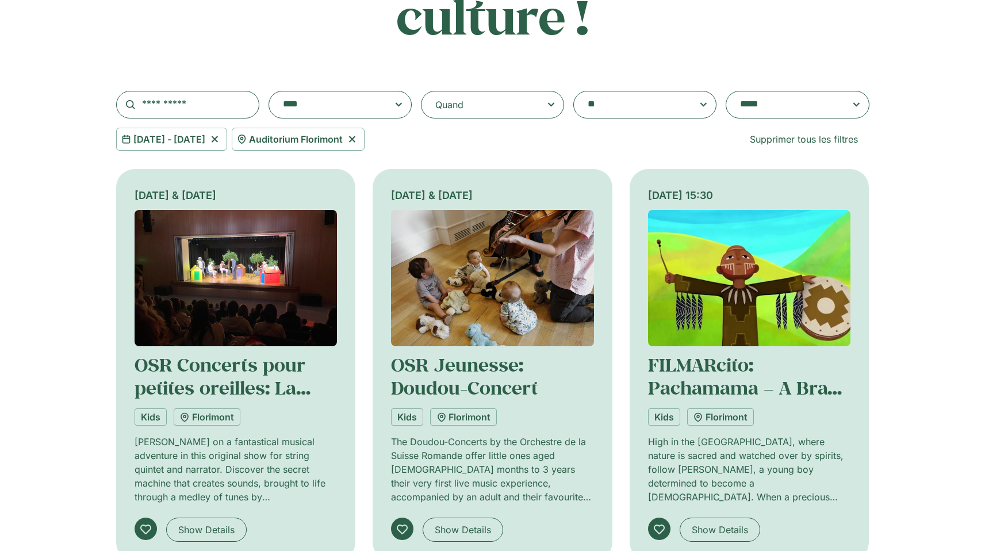
scroll to position [251, 0]
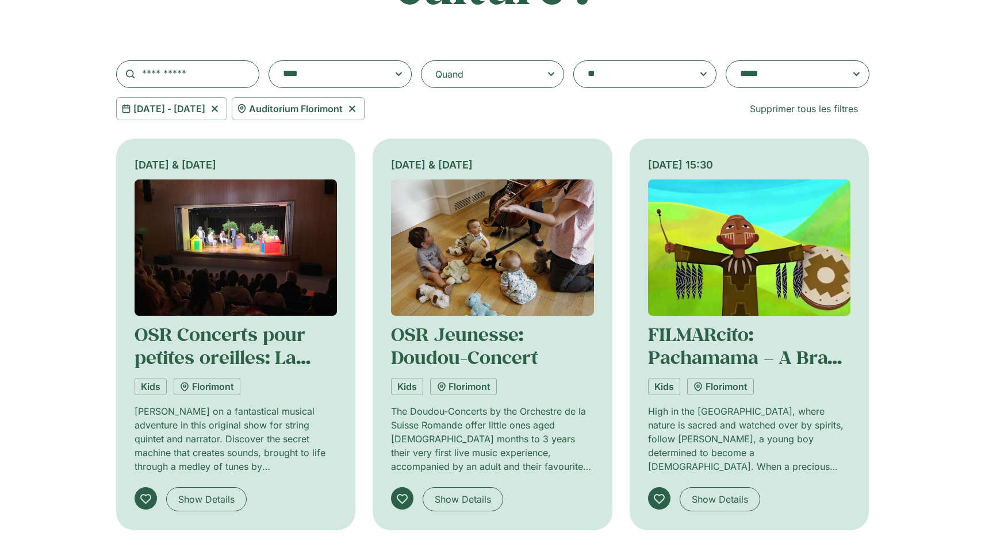
click at [359, 110] on icon at bounding box center [352, 109] width 14 height 14
select select
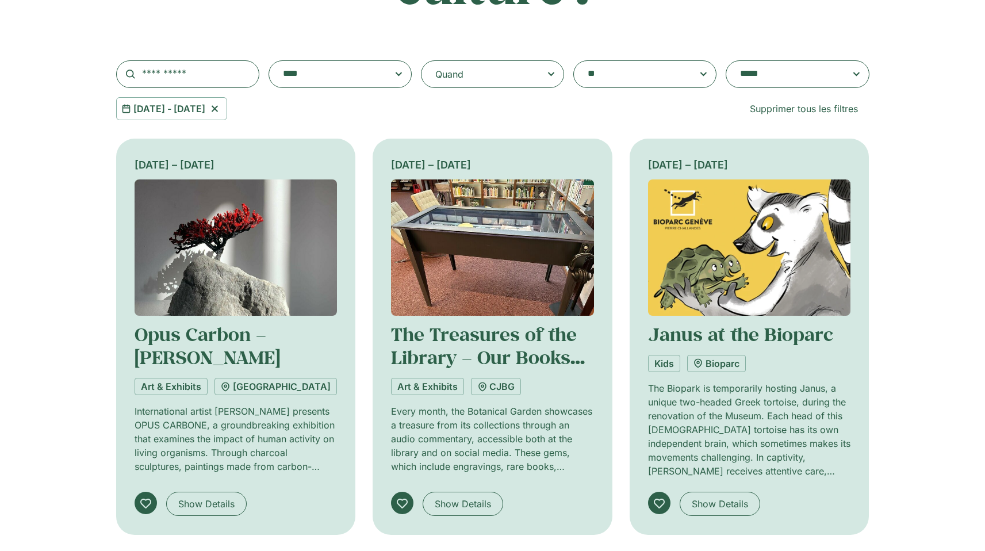
click at [222, 112] on icon at bounding box center [214, 109] width 14 height 14
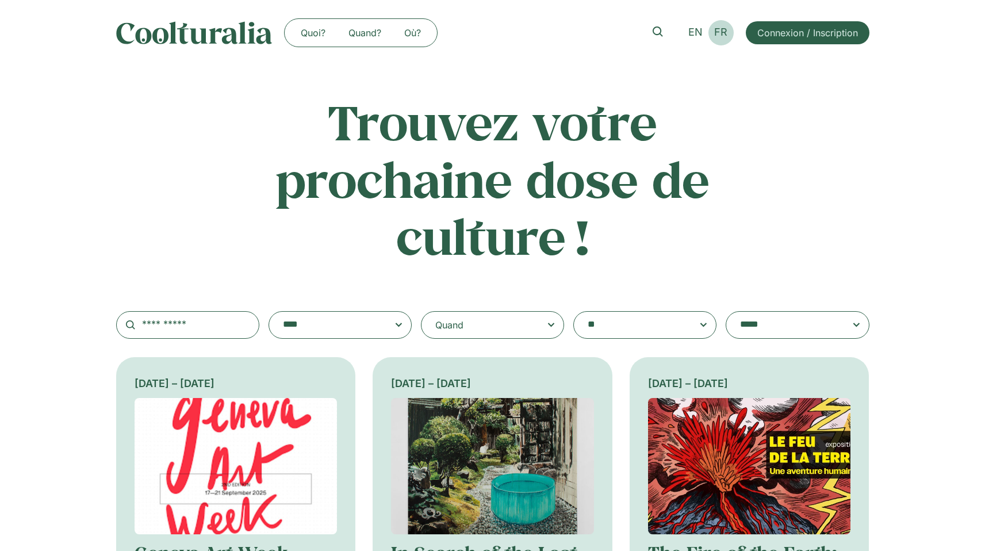
click at [711, 38] on link "FR" at bounding box center [720, 32] width 25 height 17
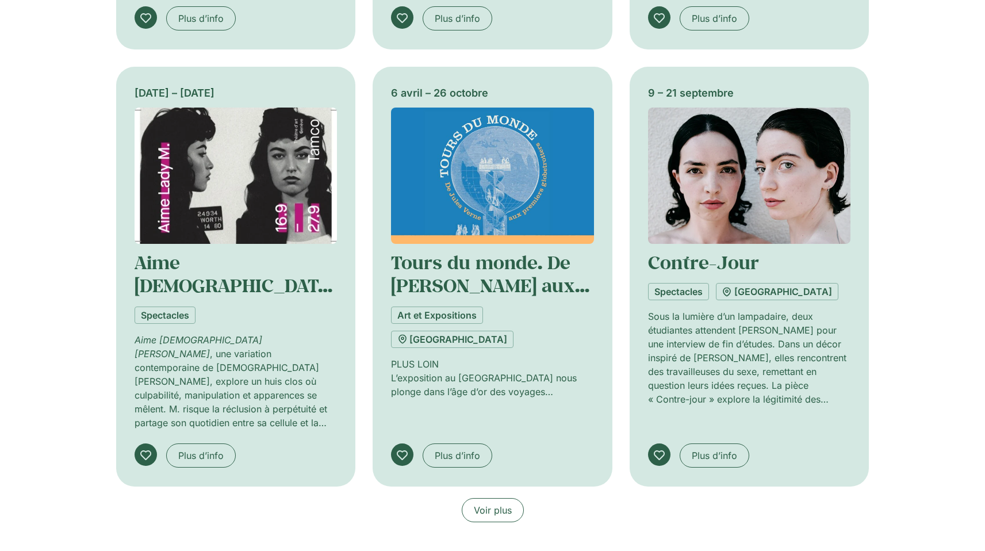
scroll to position [982, 0]
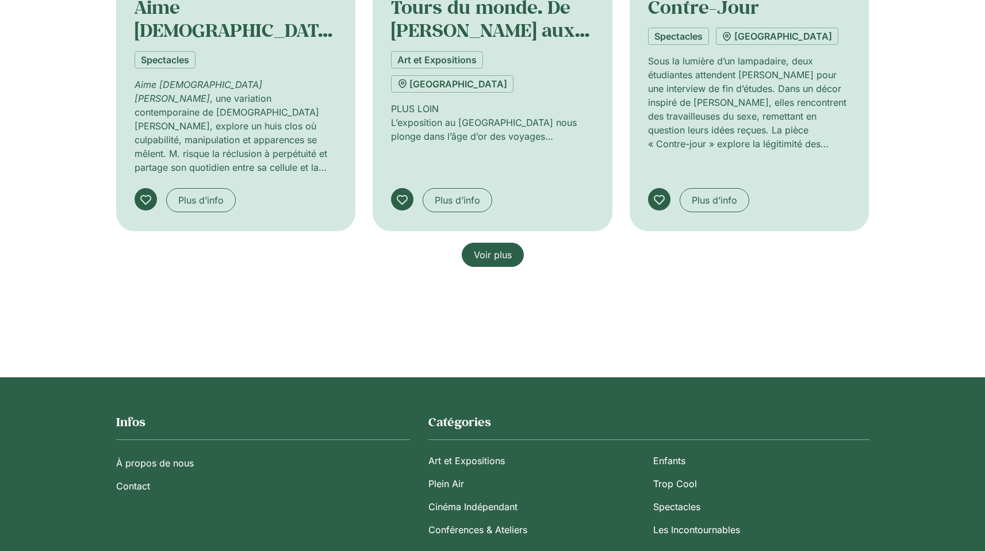
drag, startPoint x: 493, startPoint y: 213, endPoint x: 685, endPoint y: 298, distance: 210.5
click at [493, 248] on span "Voir plus" at bounding box center [493, 255] width 38 height 14
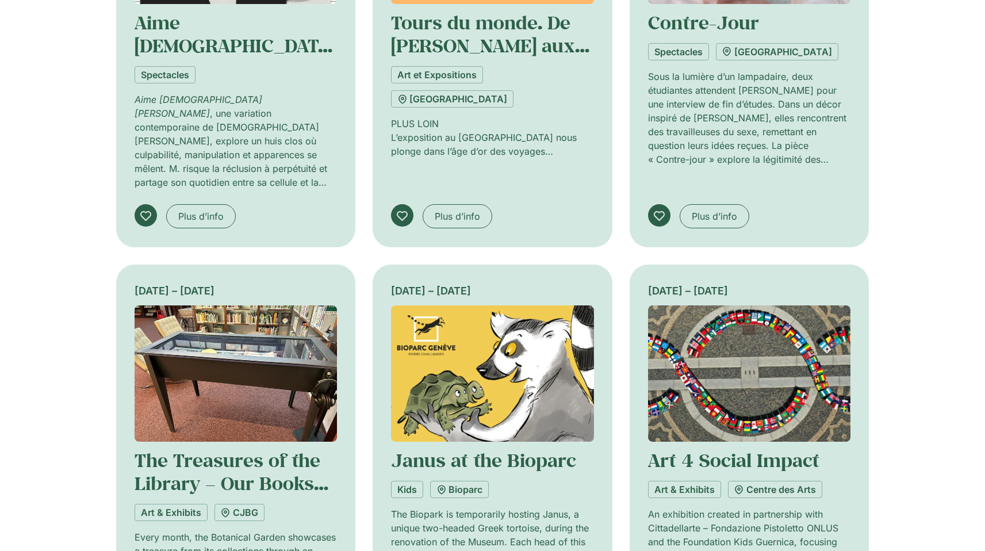
scroll to position [968, 0]
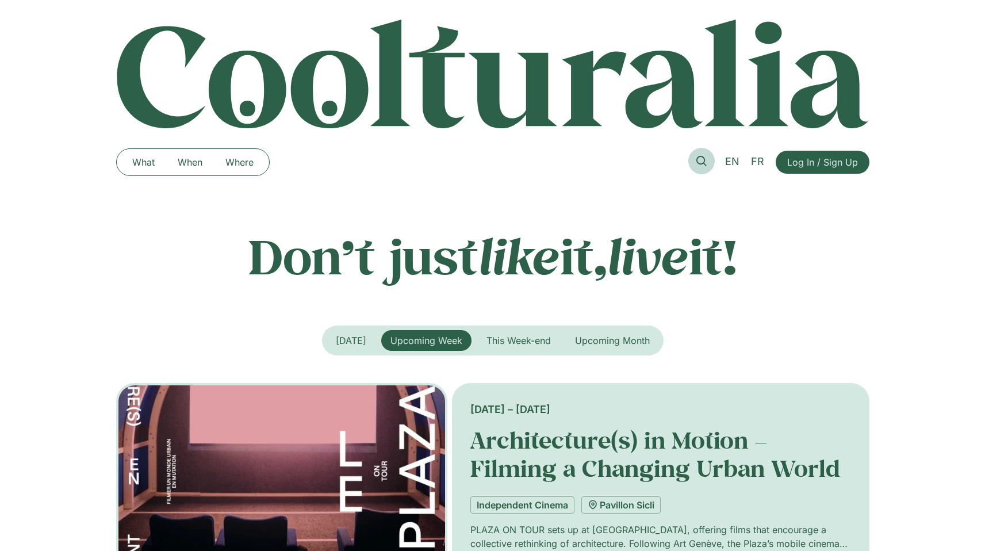
click at [706, 164] on icon at bounding box center [701, 161] width 10 height 10
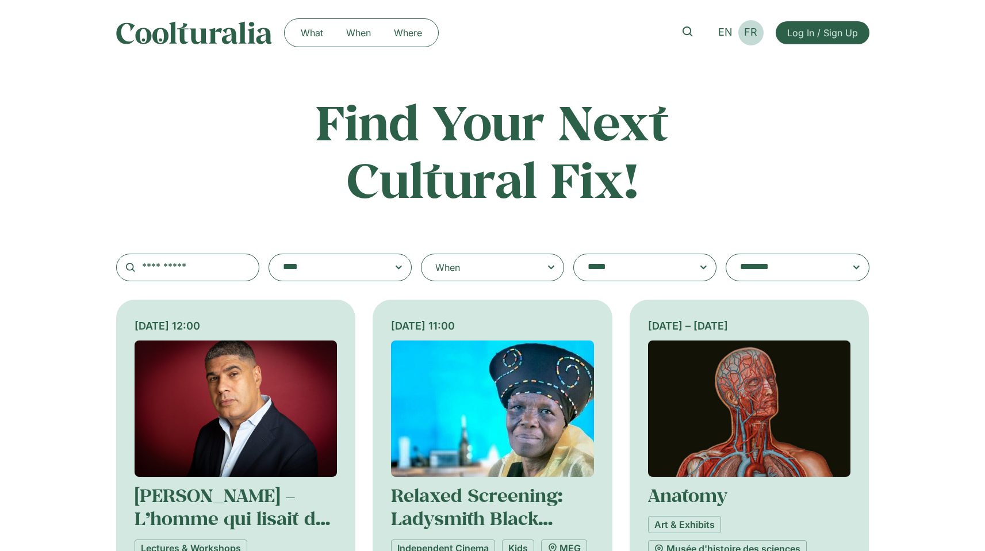
click at [749, 36] on span "FR" at bounding box center [750, 32] width 13 height 12
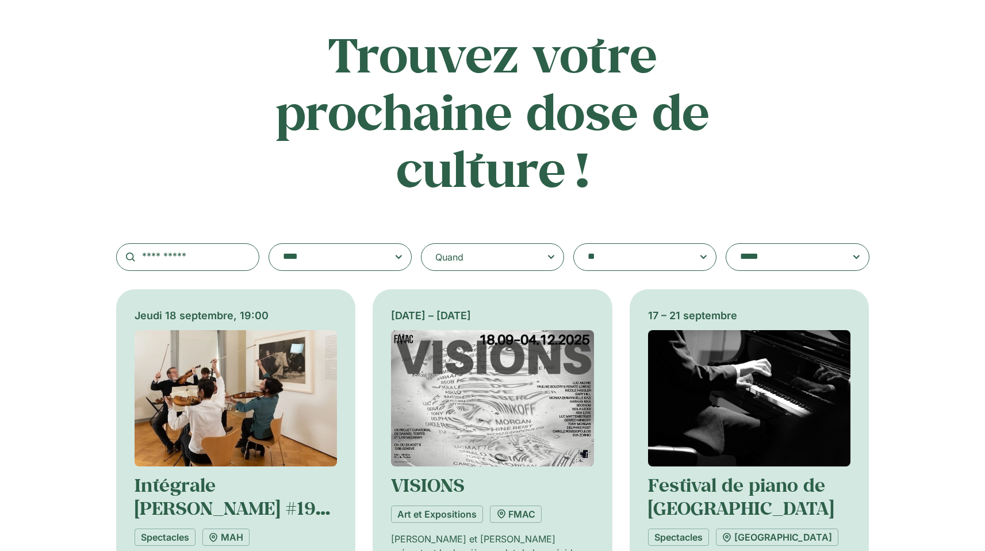
scroll to position [215, 0]
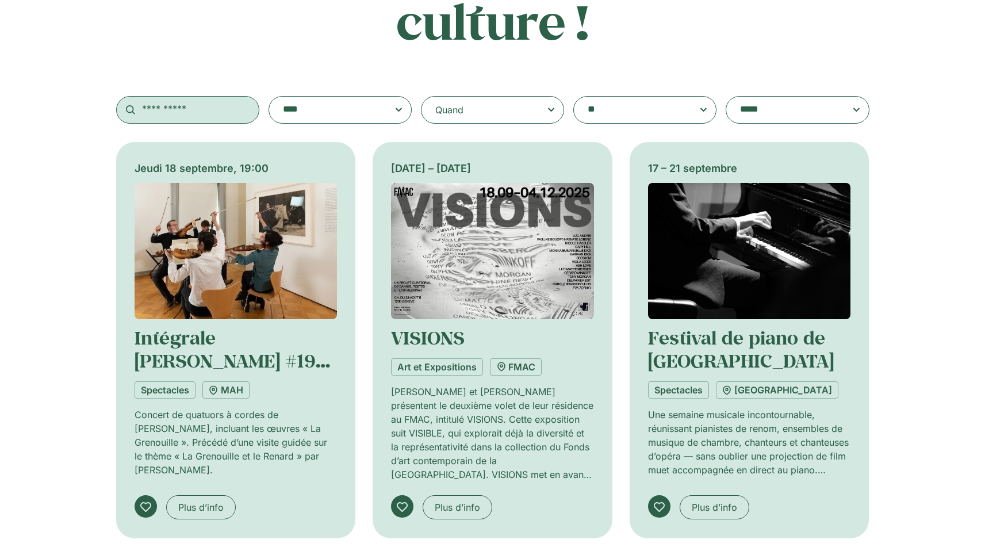
click at [157, 107] on input "text" at bounding box center [187, 110] width 143 height 28
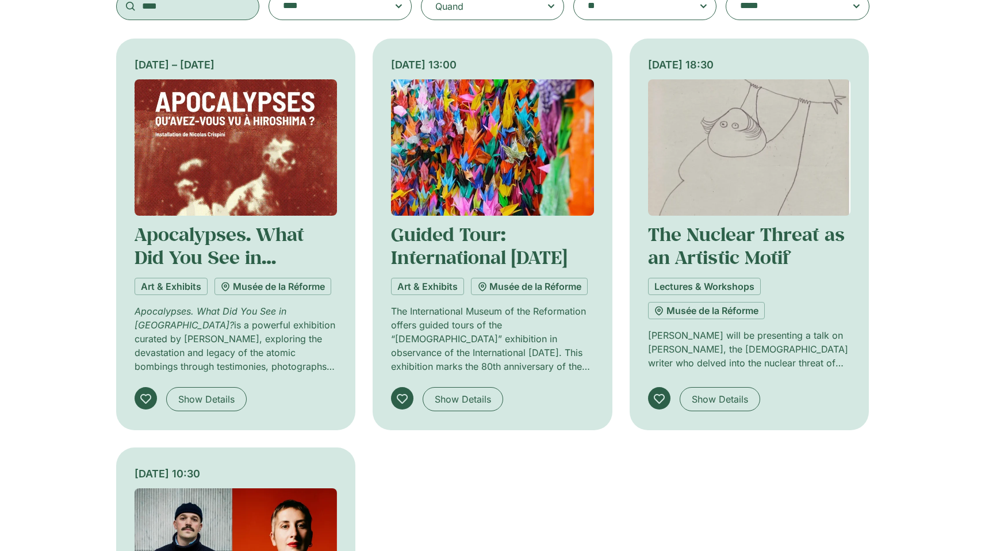
scroll to position [315, 0]
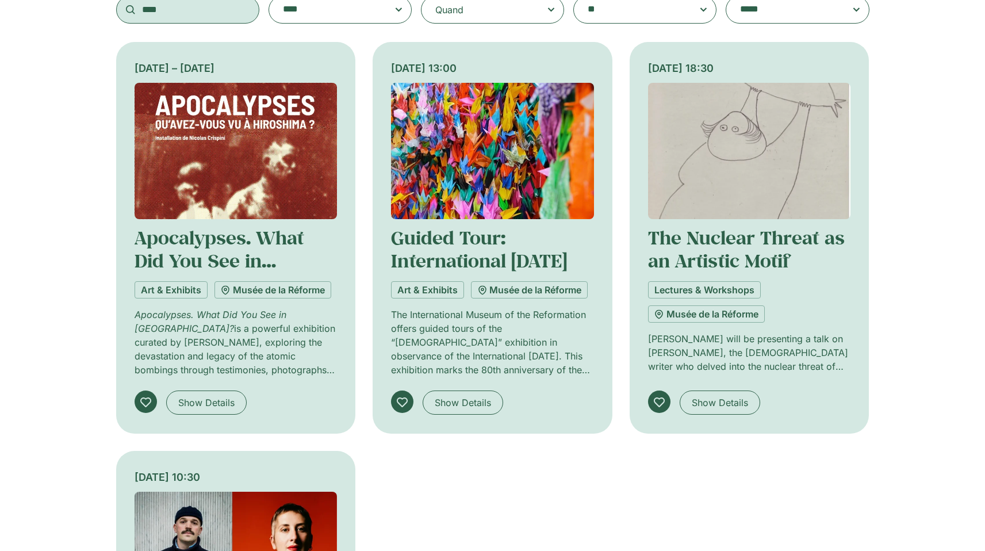
type input "****"
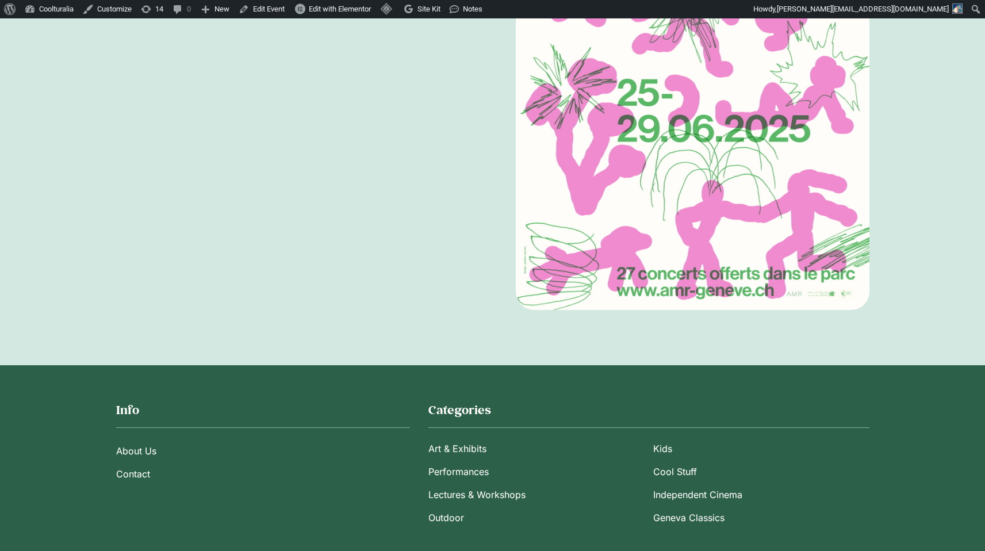
scroll to position [154, 0]
